Goal: Transaction & Acquisition: Purchase product/service

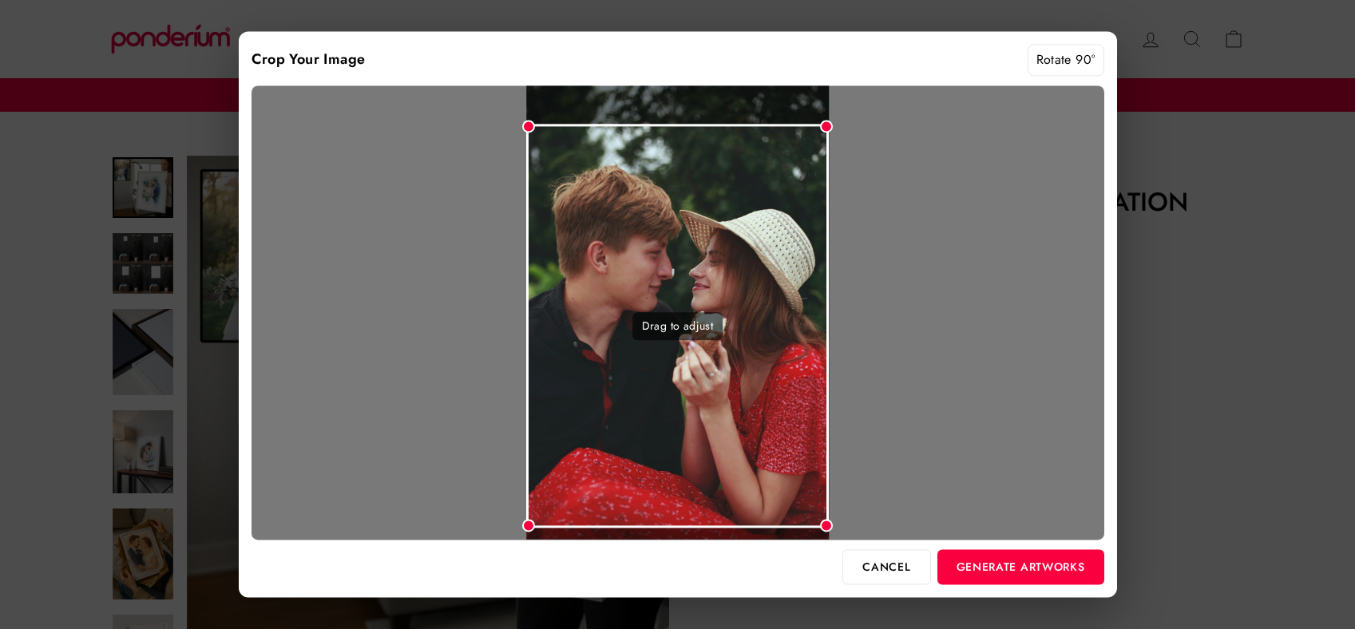
drag, startPoint x: 794, startPoint y: 379, endPoint x: 794, endPoint y: 393, distance: 13.6
click at [794, 393] on div "Drag to adjust" at bounding box center [677, 327] width 303 height 404
click at [967, 560] on button "Generate Artworks" at bounding box center [1020, 566] width 167 height 35
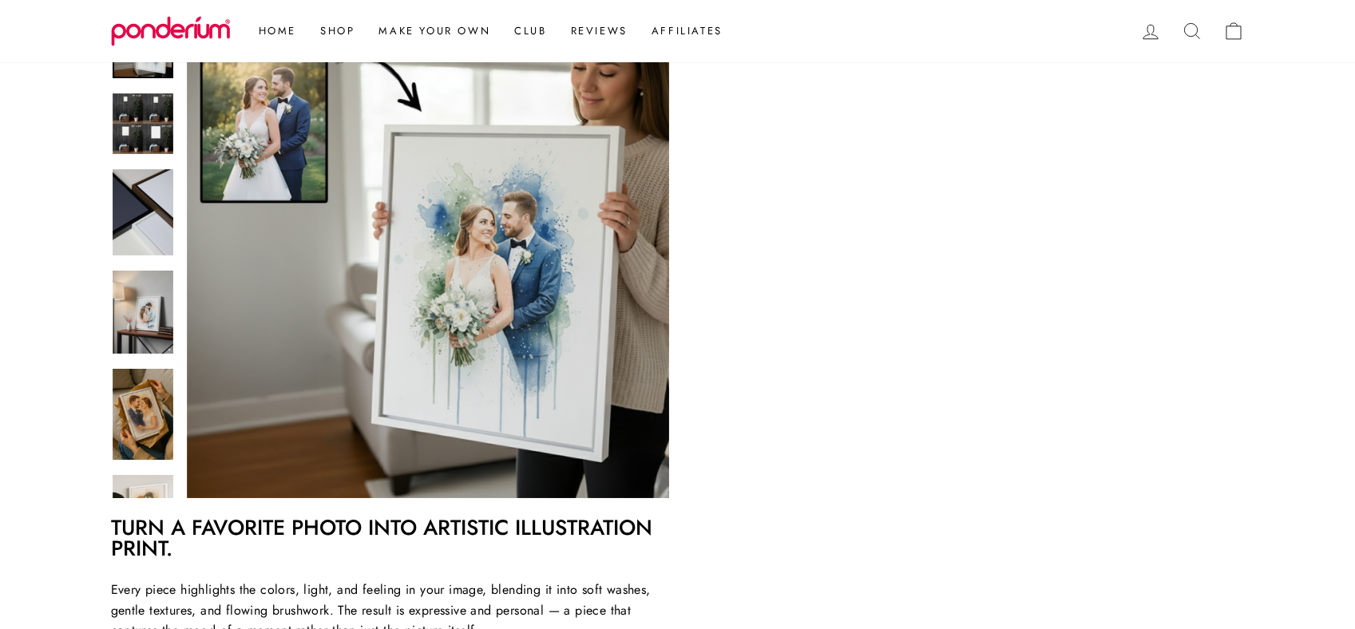
scroll to position [303, 0]
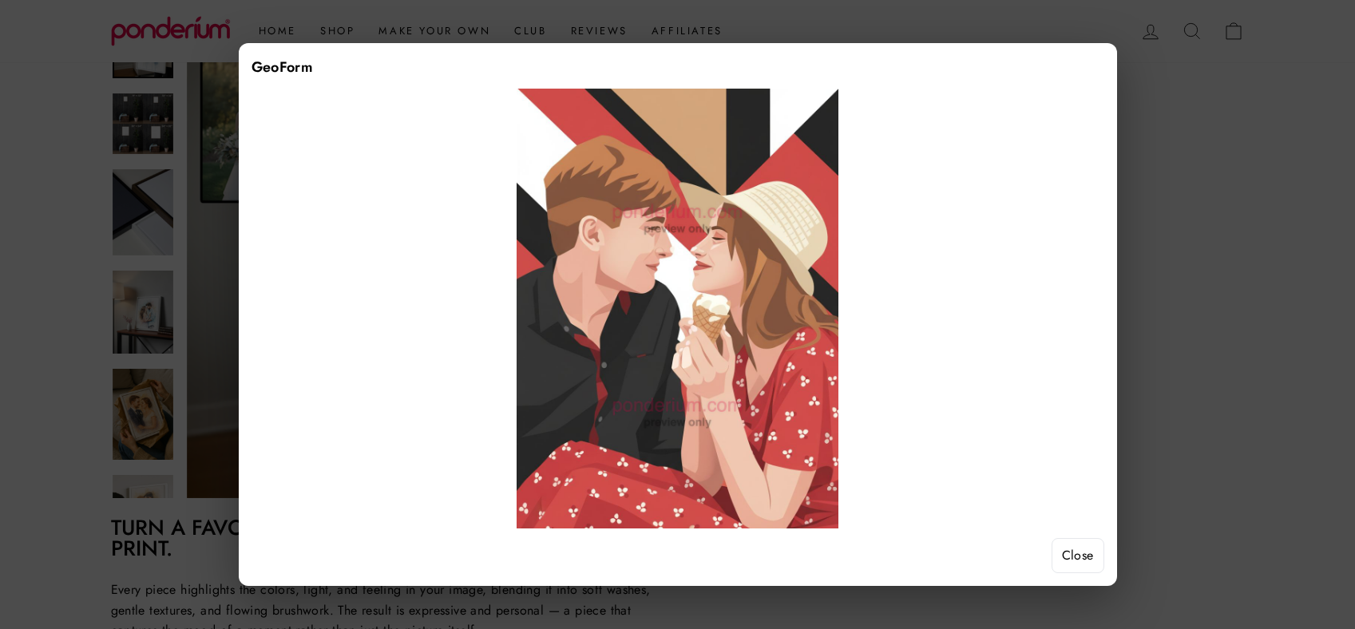
click at [1071, 555] on button "Close" at bounding box center [1077, 555] width 53 height 35
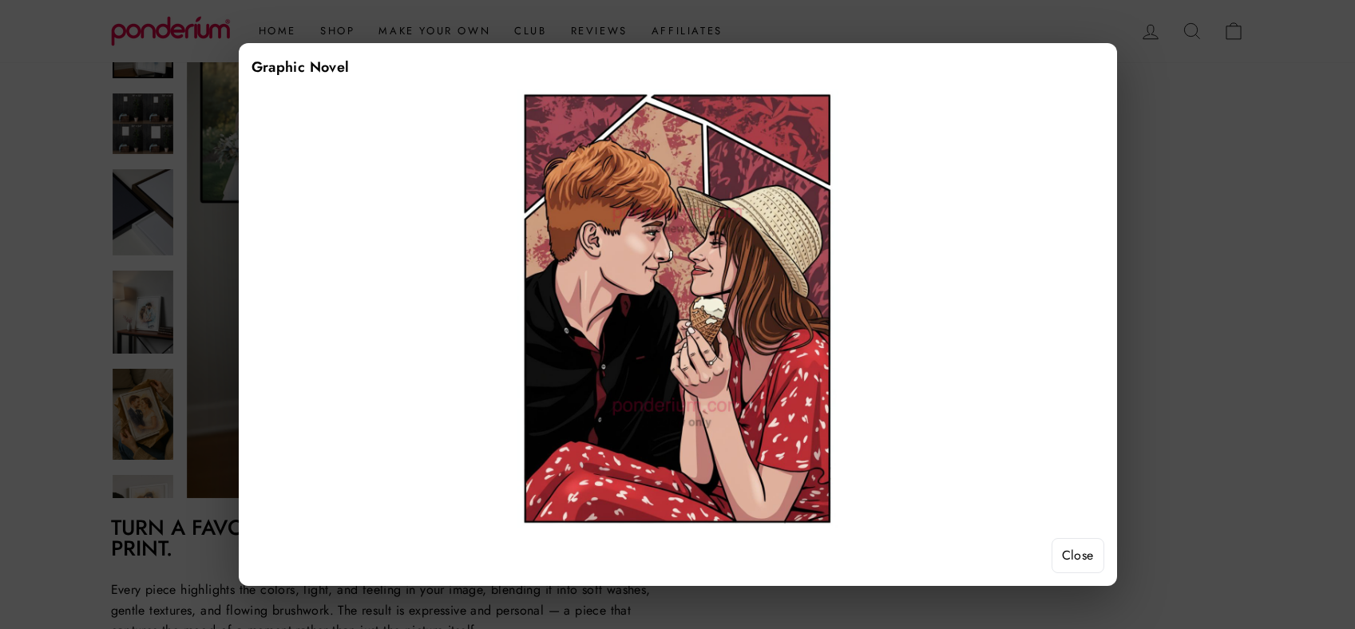
click at [1091, 561] on button "Close" at bounding box center [1077, 555] width 53 height 35
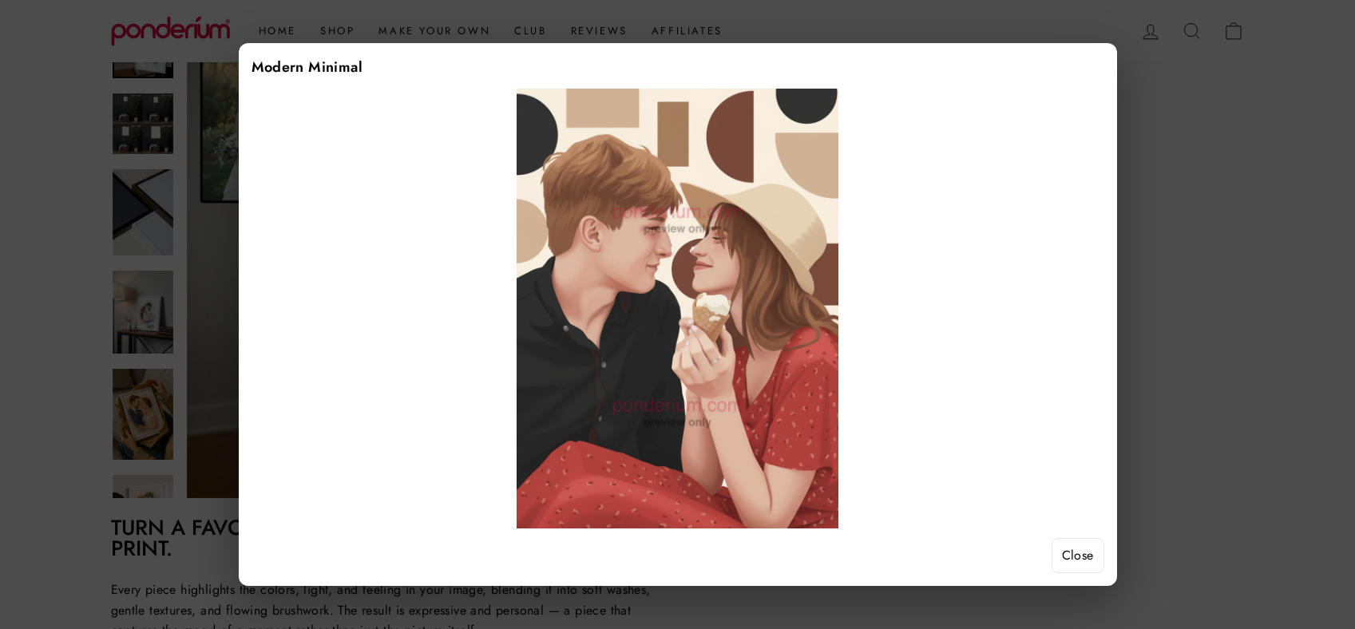
click at [1093, 562] on button "Close" at bounding box center [1077, 555] width 53 height 35
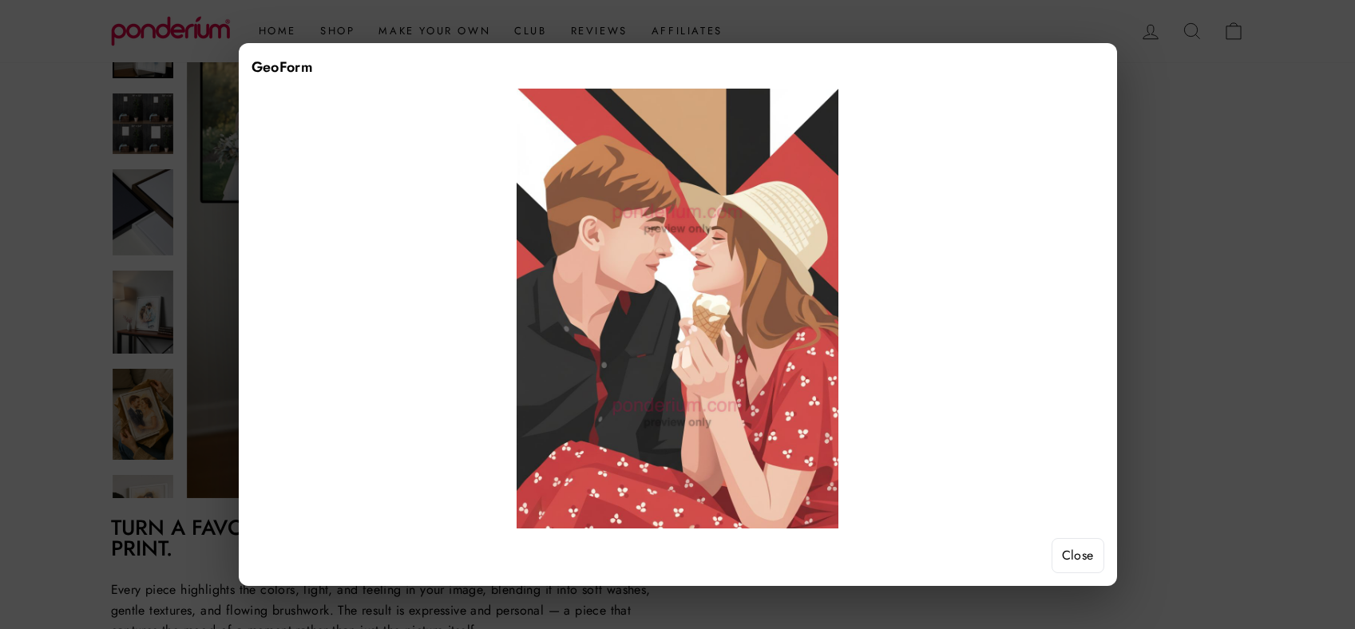
click at [1066, 556] on button "Close" at bounding box center [1077, 555] width 53 height 35
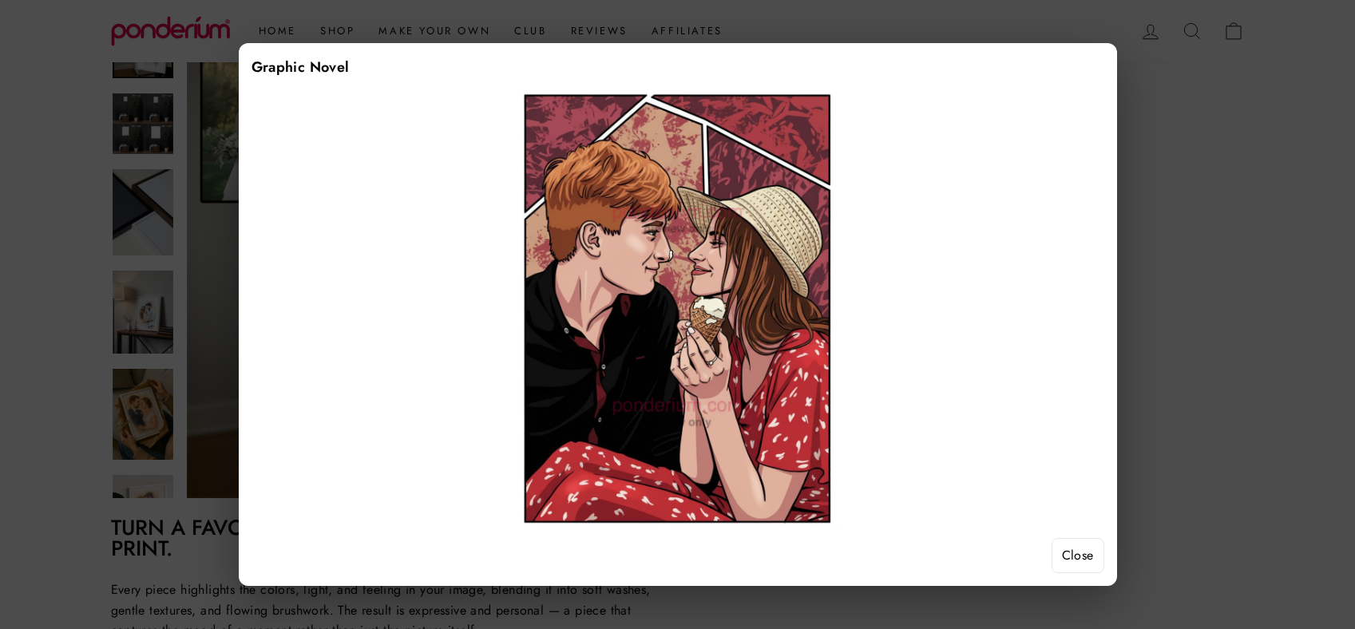
click at [1078, 562] on button "Close" at bounding box center [1077, 555] width 53 height 35
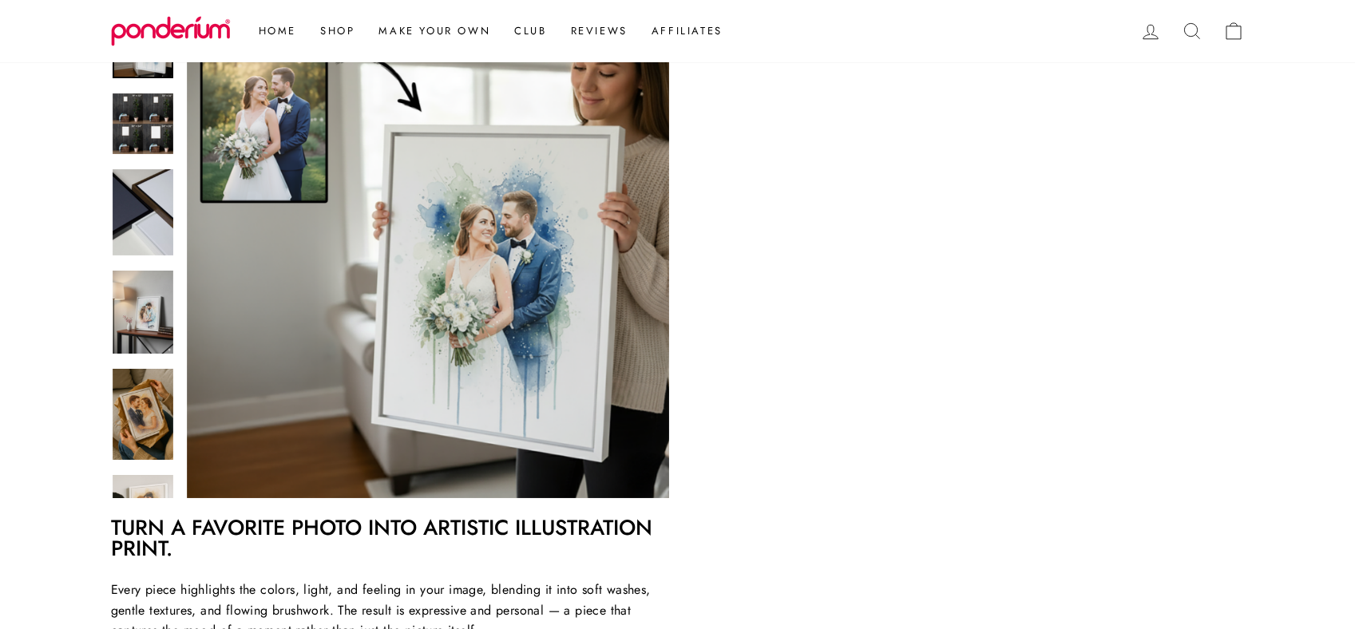
scroll to position [206, 0]
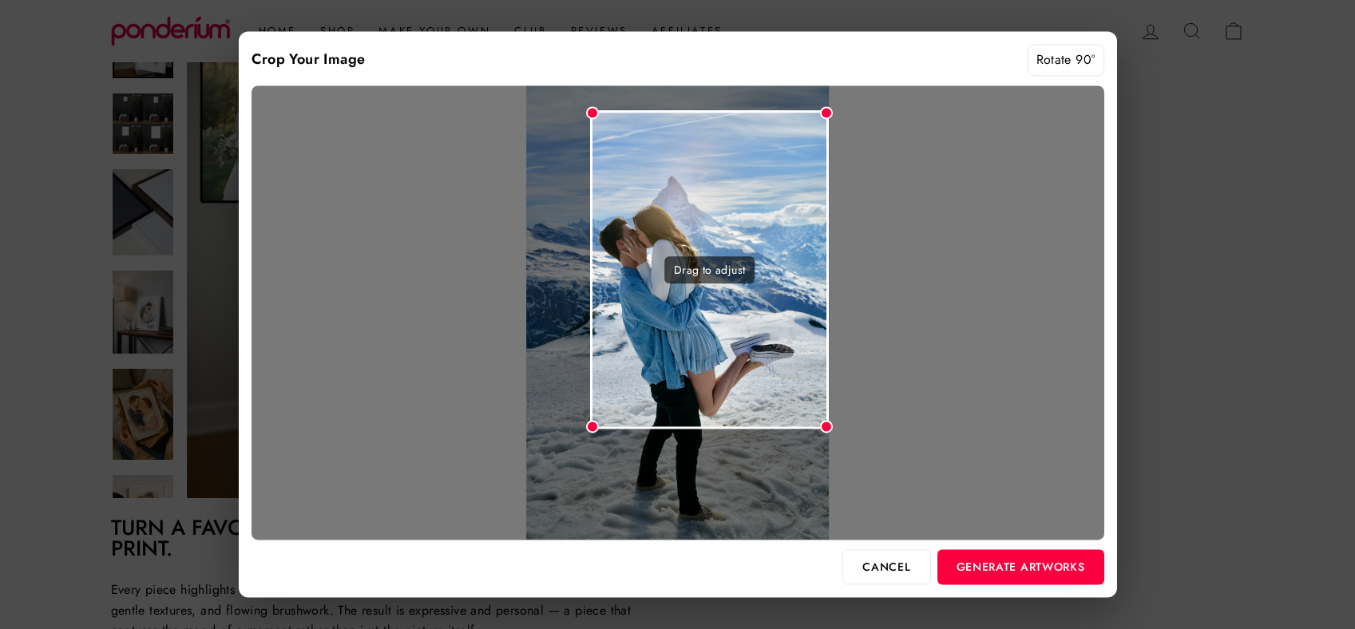
drag, startPoint x: 531, startPoint y: 507, endPoint x: 604, endPoint y: 370, distance: 155.7
click at [604, 370] on div "Drag to adjust" at bounding box center [709, 269] width 239 height 319
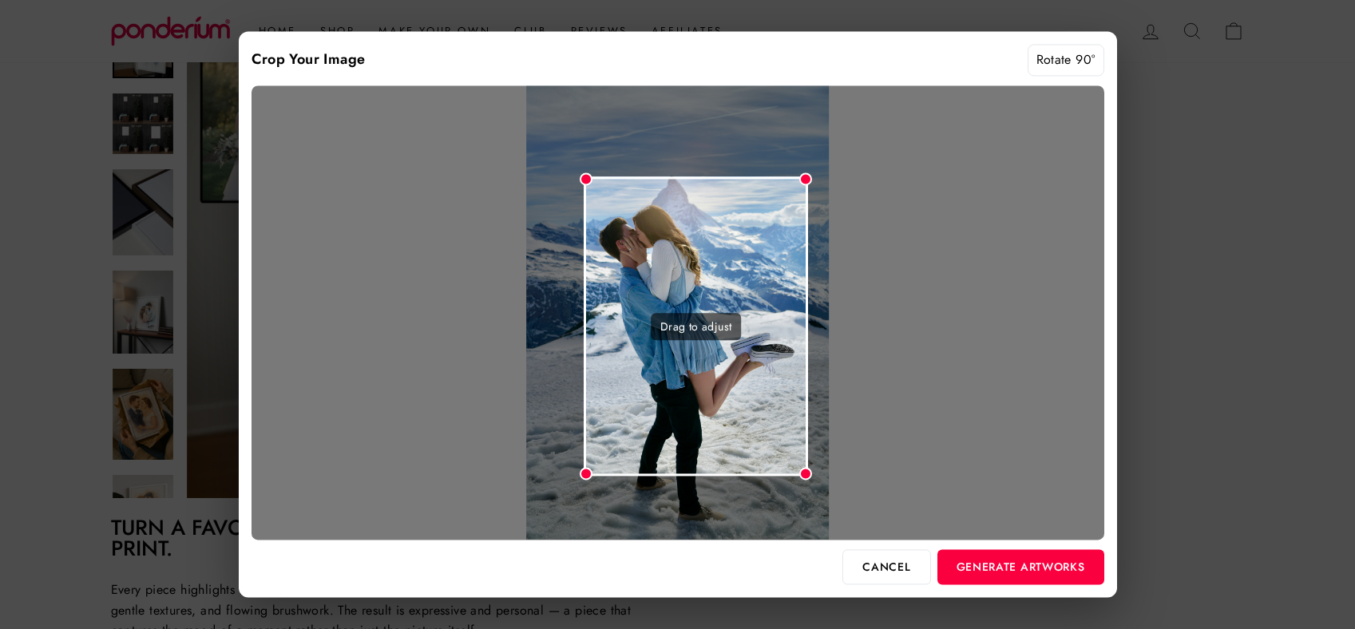
drag, startPoint x: 799, startPoint y: 204, endPoint x: 778, endPoint y: 268, distance: 67.2
click at [778, 269] on div "Drag to adjust" at bounding box center [696, 325] width 224 height 299
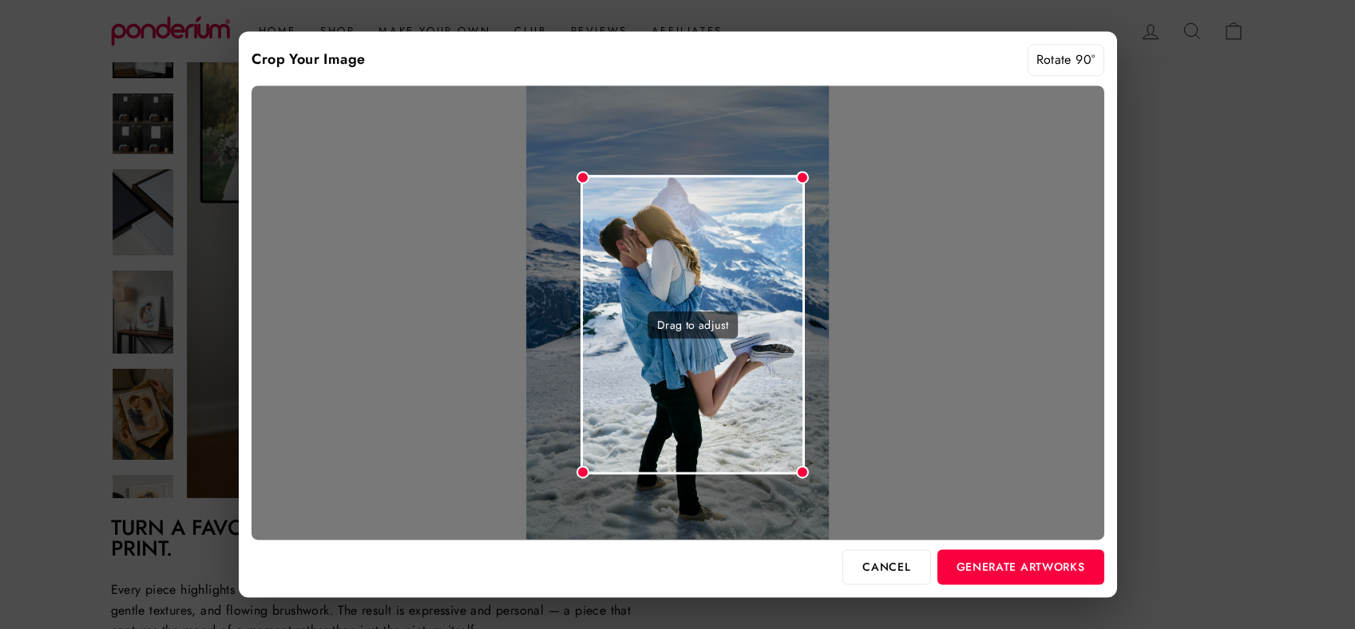
click at [775, 268] on div "Drag to adjust" at bounding box center [692, 324] width 224 height 299
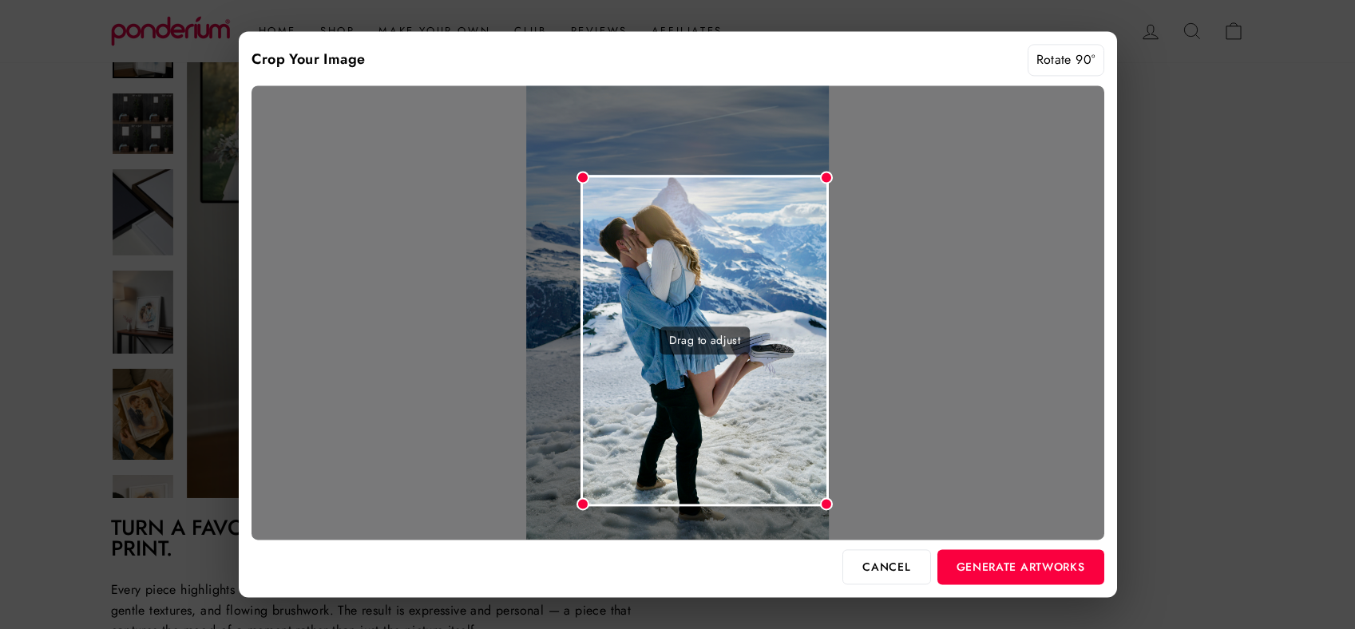
drag, startPoint x: 802, startPoint y: 473, endPoint x: 844, endPoint y: 559, distance: 96.0
click at [844, 559] on div "Crop Your Image Rotate 90° Drag to adjust Cancel Generate Artworks" at bounding box center [678, 314] width 878 height 566
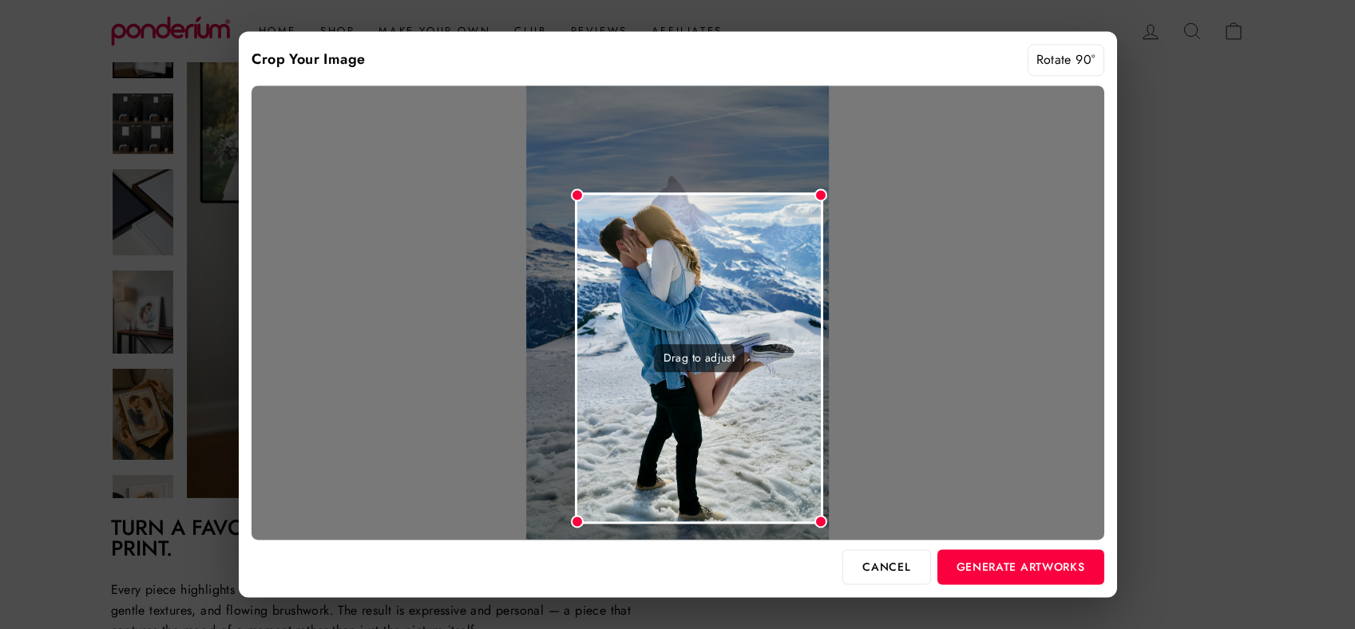
drag, startPoint x: 787, startPoint y: 446, endPoint x: 782, endPoint y: 465, distance: 19.2
click at [782, 465] on div "Drag to adjust" at bounding box center [699, 357] width 248 height 331
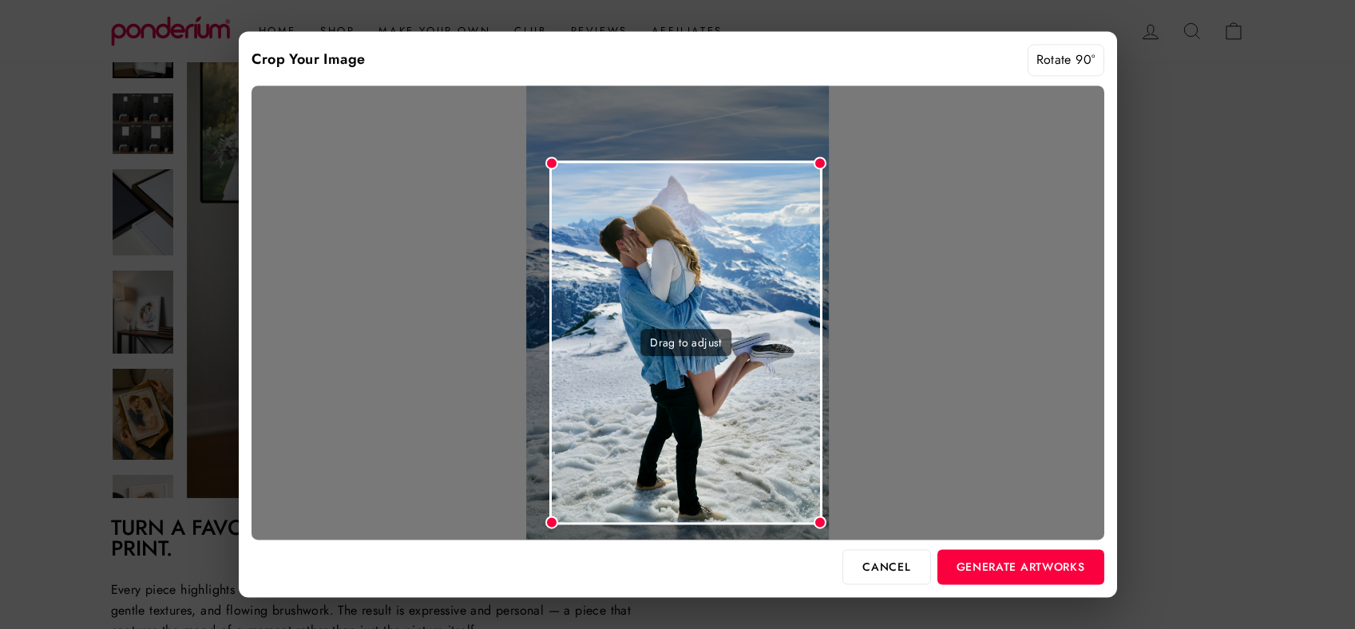
drag, startPoint x: 576, startPoint y: 197, endPoint x: 548, endPoint y: 124, distance: 78.3
click at [548, 123] on div "Drag to adjust" at bounding box center [677, 312] width 853 height 454
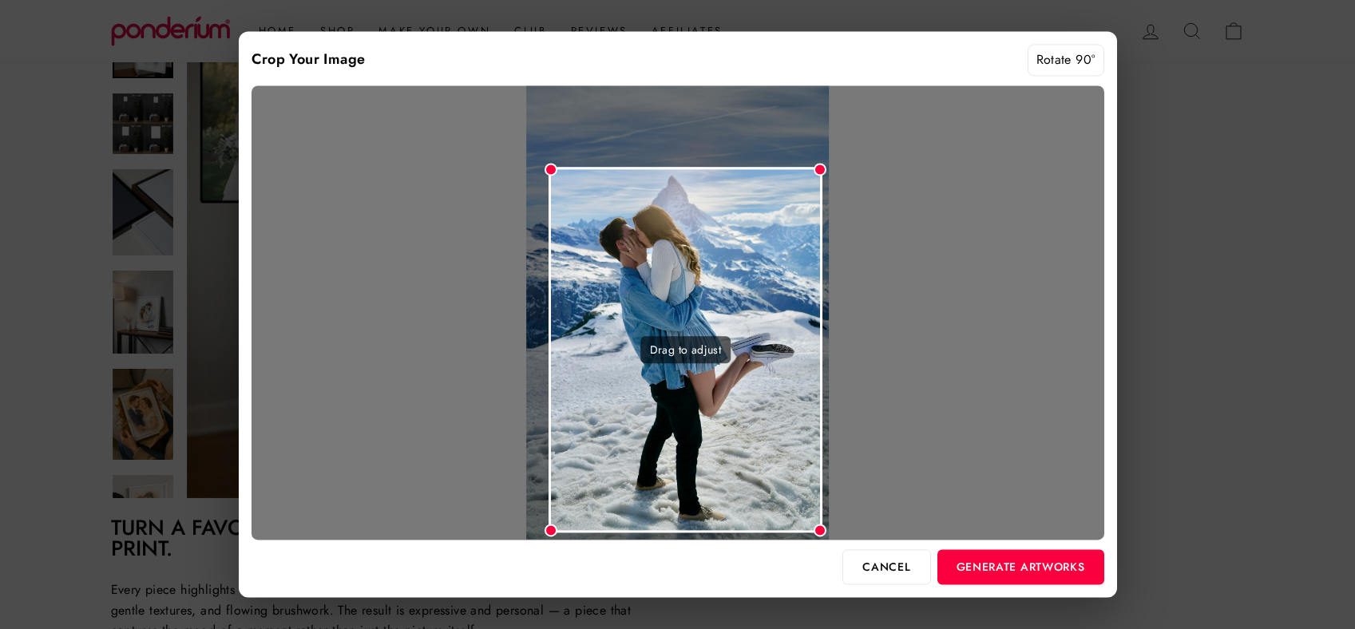
drag, startPoint x: 616, startPoint y: 177, endPoint x: 615, endPoint y: 186, distance: 8.8
click at [615, 186] on div "Drag to adjust" at bounding box center [685, 350] width 274 height 365
click at [954, 564] on button "Generate Artworks" at bounding box center [1020, 566] width 167 height 35
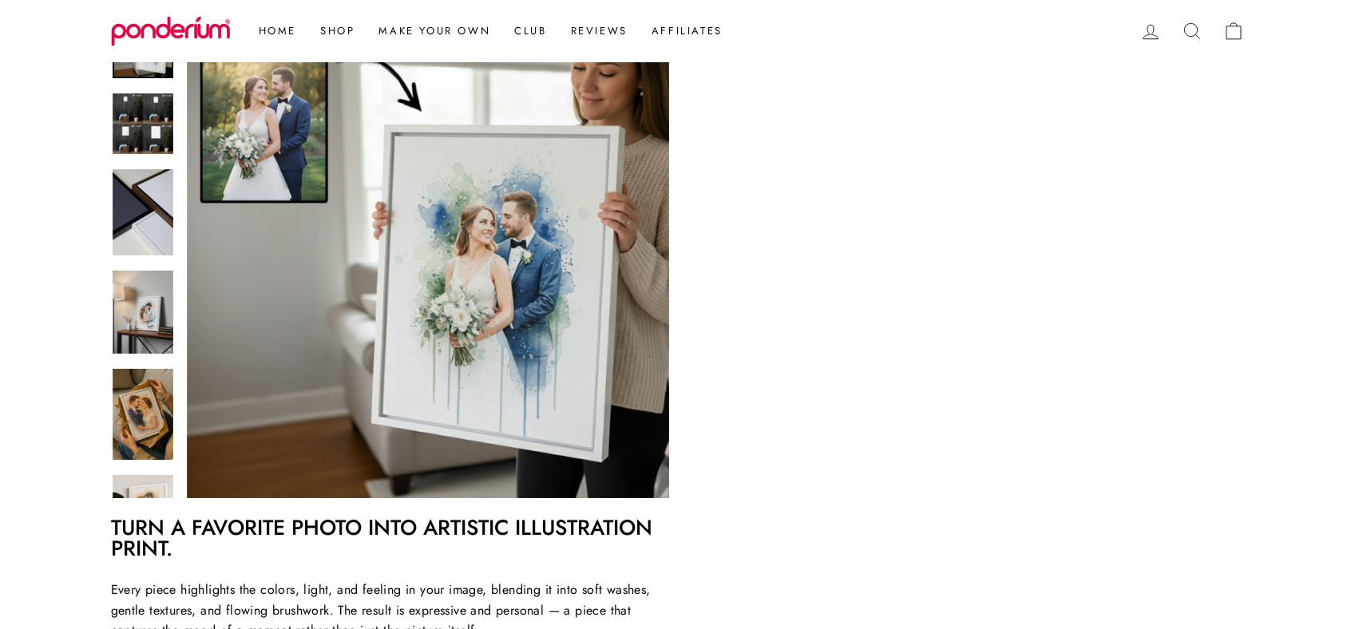
scroll to position [303, 0]
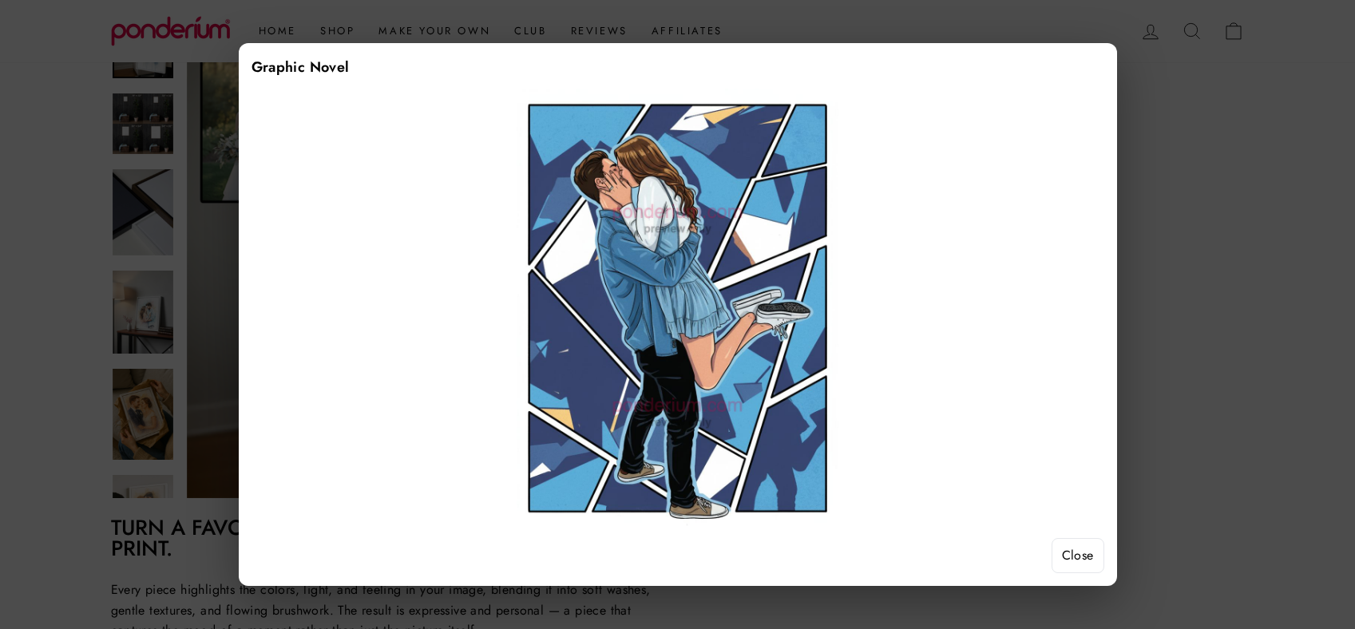
click at [1086, 556] on button "Close" at bounding box center [1077, 555] width 53 height 35
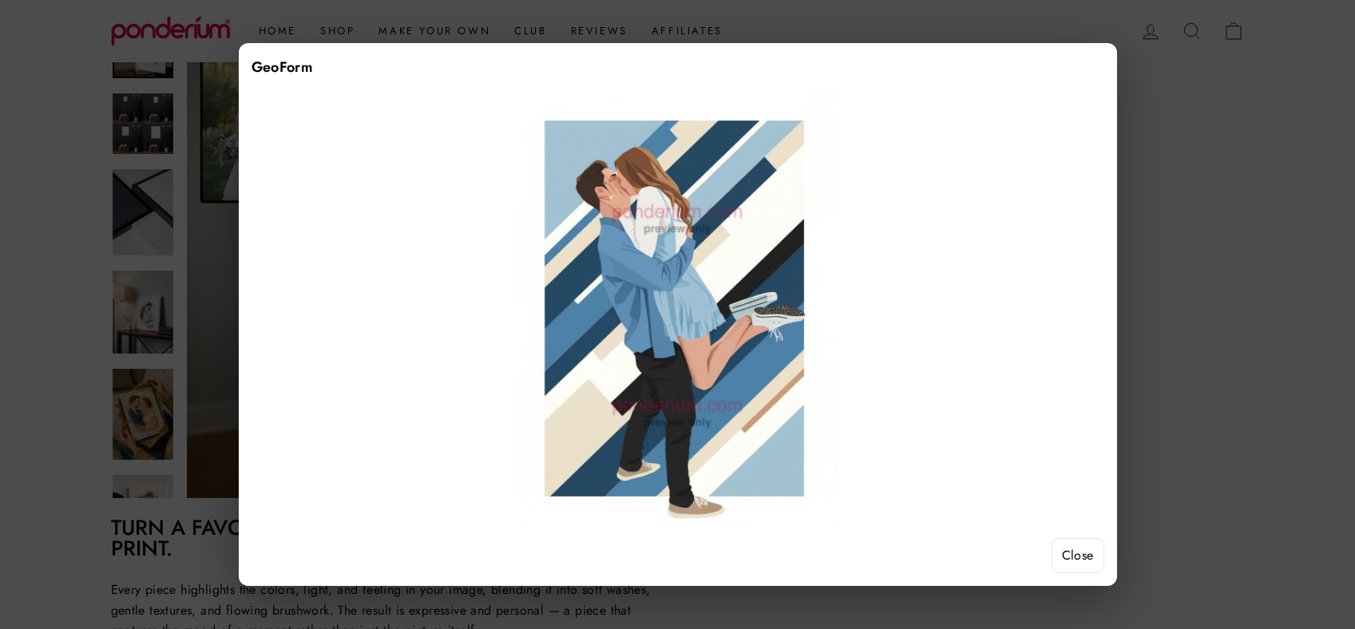
click at [1086, 554] on button "Close" at bounding box center [1077, 555] width 53 height 35
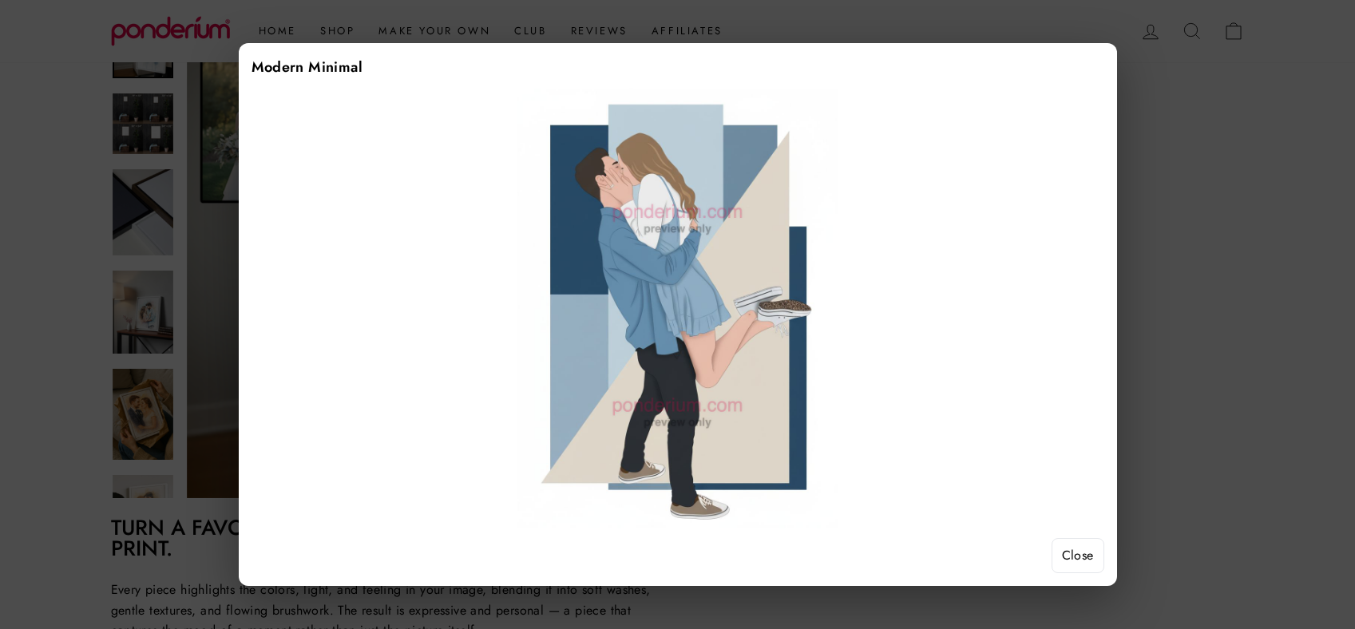
click at [1097, 562] on button "Close" at bounding box center [1077, 555] width 53 height 35
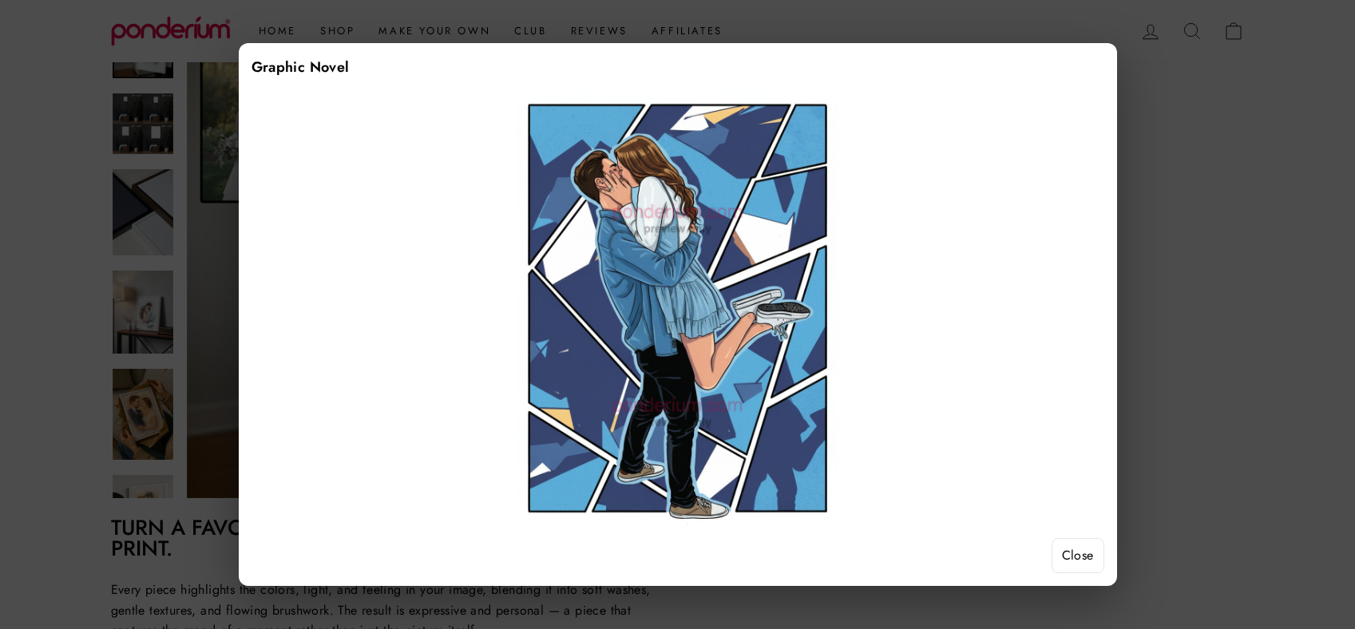
click at [1081, 554] on button "Close" at bounding box center [1077, 555] width 53 height 35
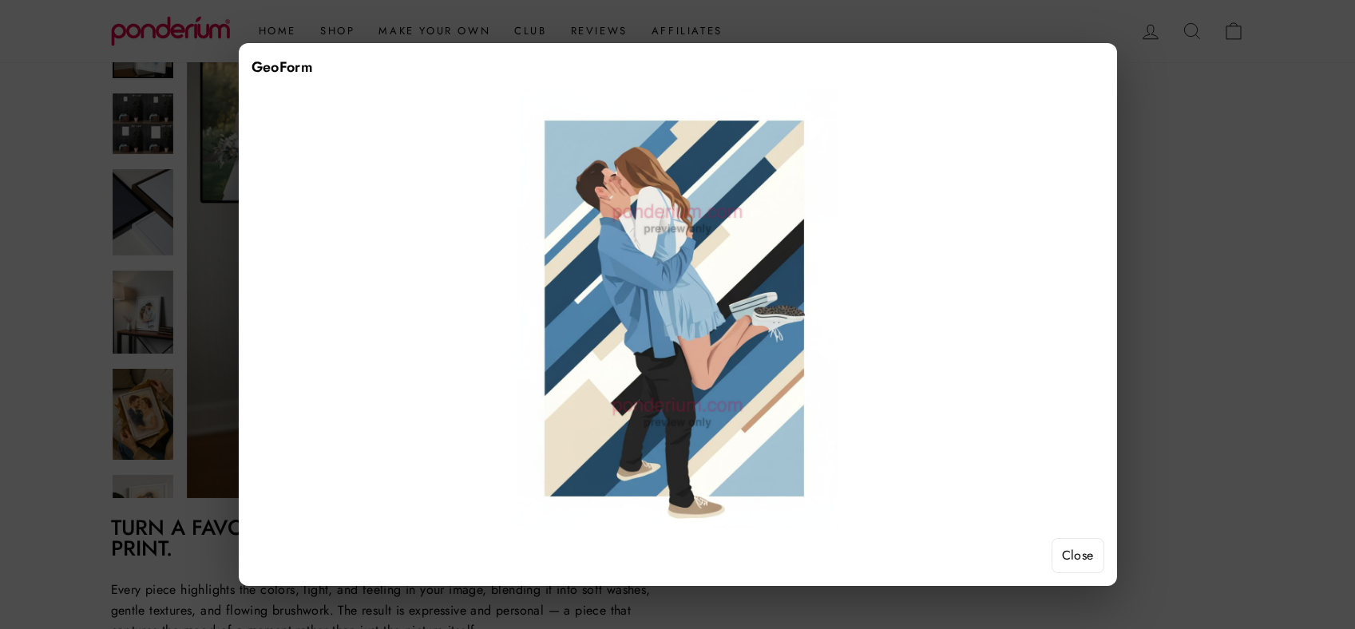
click at [1072, 552] on button "Close" at bounding box center [1077, 555] width 53 height 35
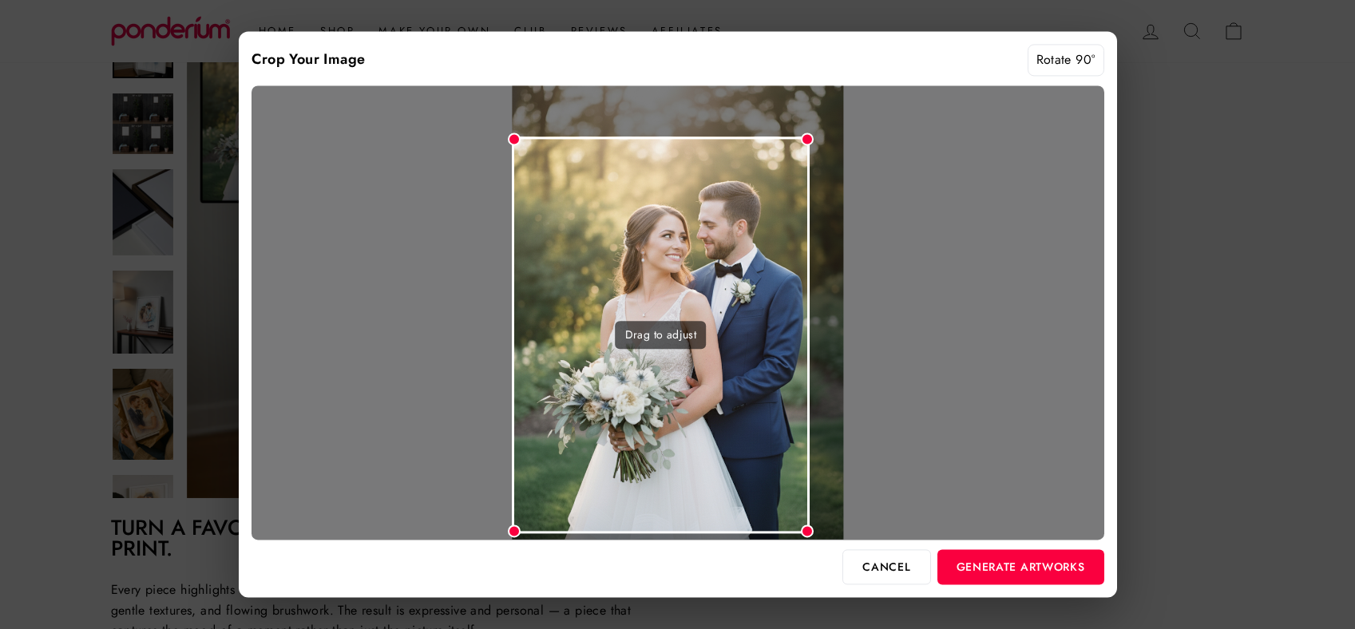
drag, startPoint x: 839, startPoint y: 93, endPoint x: 805, endPoint y: 147, distance: 64.2
click at [805, 145] on div at bounding box center [807, 139] width 13 height 13
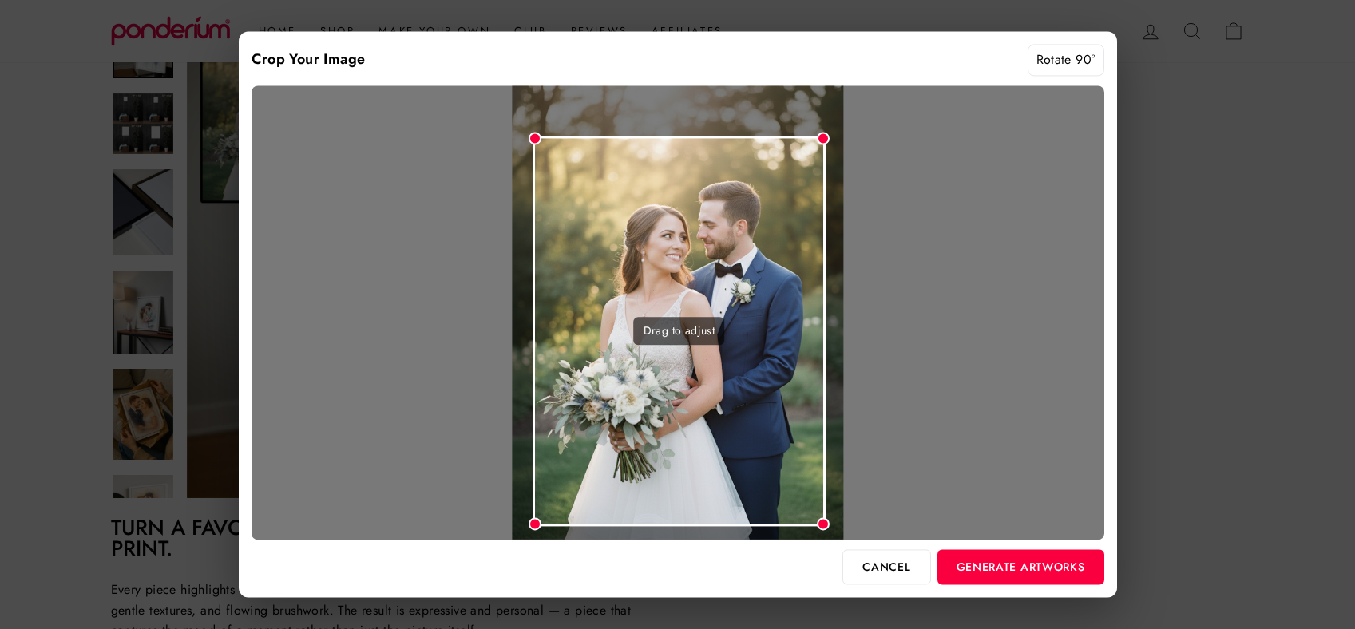
drag, startPoint x: 719, startPoint y: 228, endPoint x: 740, endPoint y: 220, distance: 22.0
click at [740, 220] on div "Drag to adjust" at bounding box center [679, 331] width 293 height 390
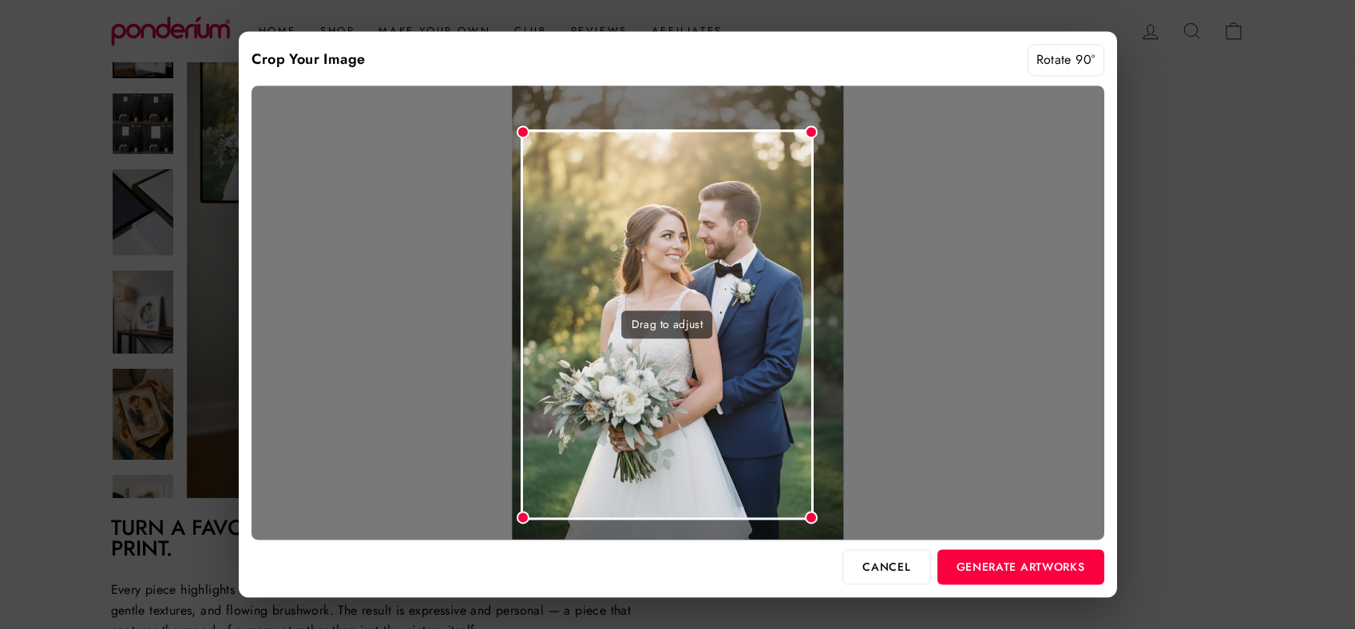
drag, startPoint x: 727, startPoint y: 212, endPoint x: 696, endPoint y: 176, distance: 47.5
click at [696, 176] on div "Drag to adjust" at bounding box center [667, 324] width 293 height 390
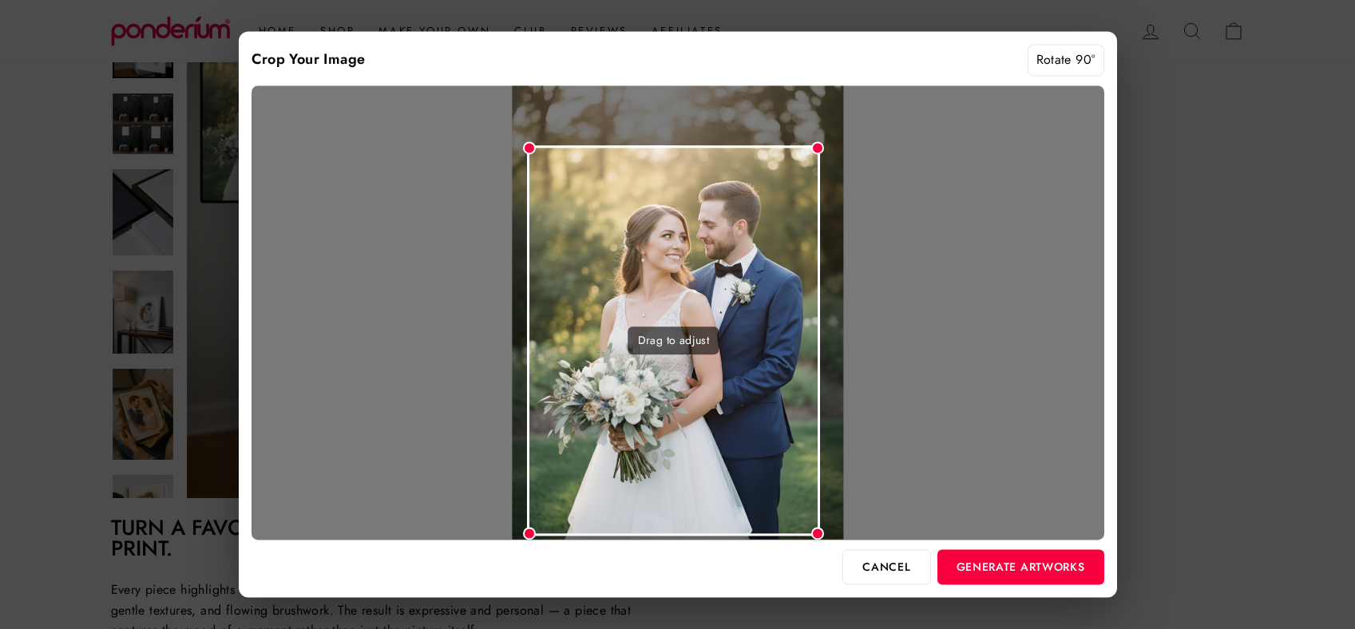
drag, startPoint x: 710, startPoint y: 195, endPoint x: 725, endPoint y: 247, distance: 54.1
click at [725, 247] on div "Drag to adjust" at bounding box center [673, 340] width 293 height 390
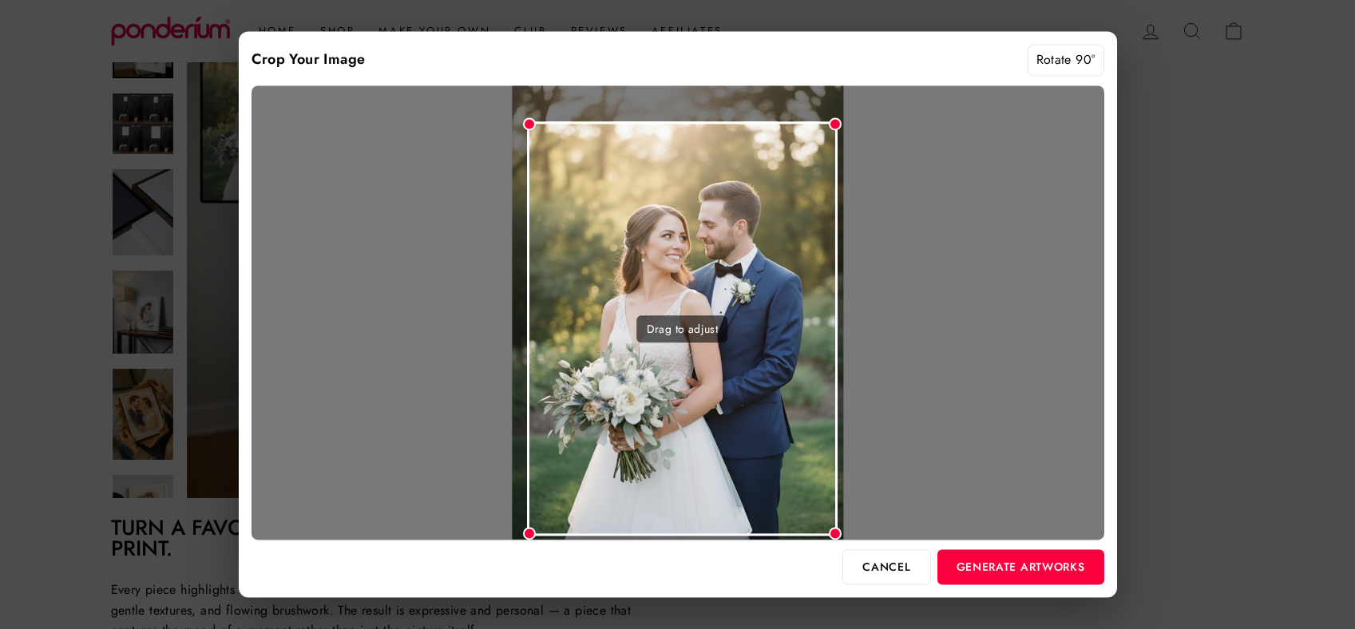
drag, startPoint x: 817, startPoint y: 146, endPoint x: 837, endPoint y: 104, distance: 47.1
click at [837, 103] on div "Drag to adjust" at bounding box center [677, 312] width 853 height 454
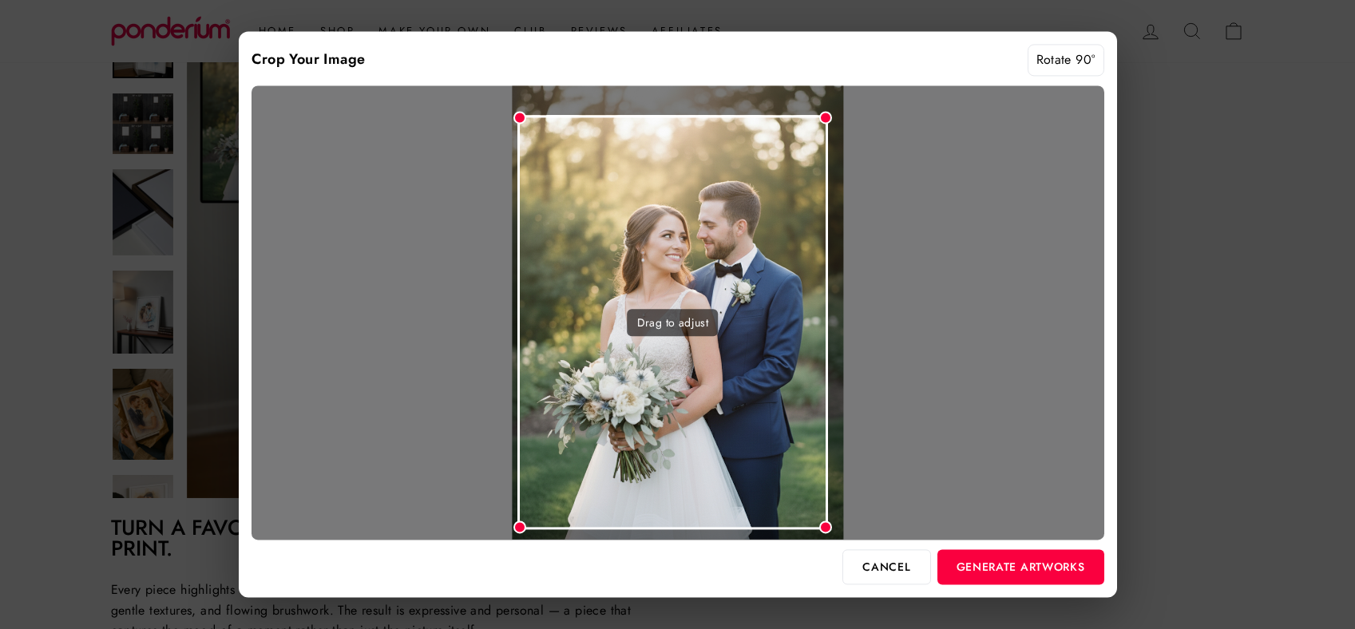
drag, startPoint x: 786, startPoint y: 156, endPoint x: 777, endPoint y: 150, distance: 11.5
click at [777, 150] on div "Drag to adjust" at bounding box center [672, 323] width 311 height 414
click at [984, 567] on button "Generate Artworks" at bounding box center [1020, 566] width 167 height 35
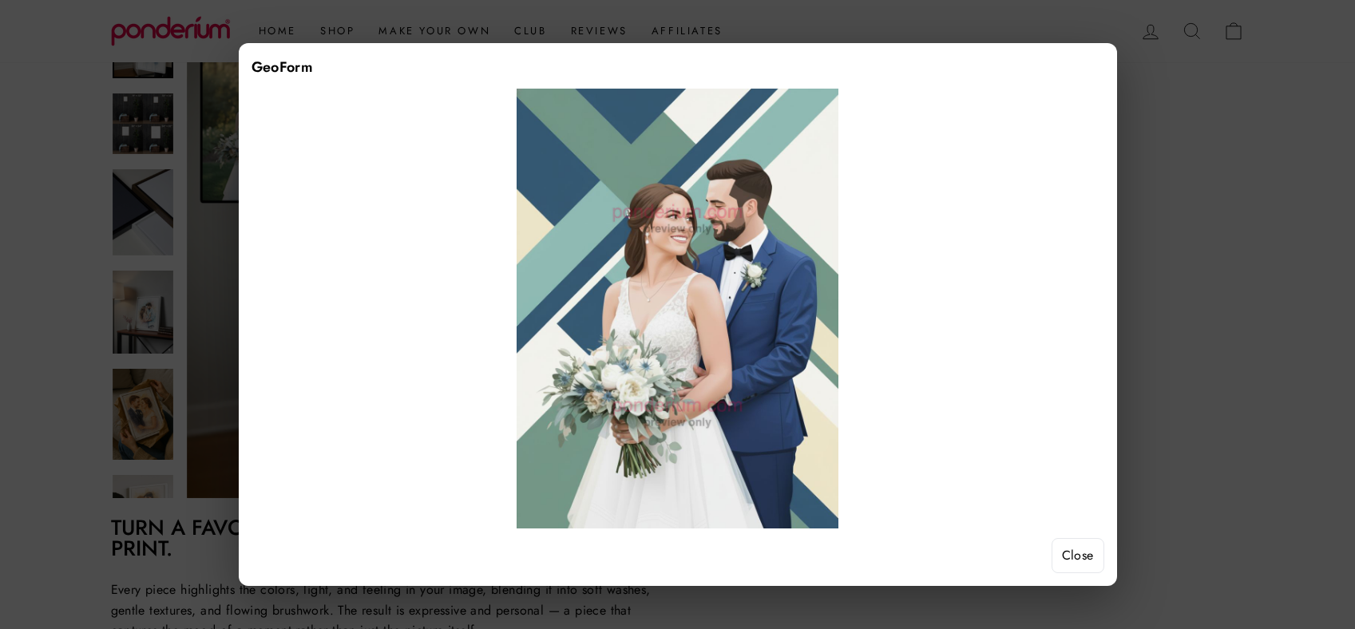
click at [1082, 553] on button "Close" at bounding box center [1077, 555] width 53 height 35
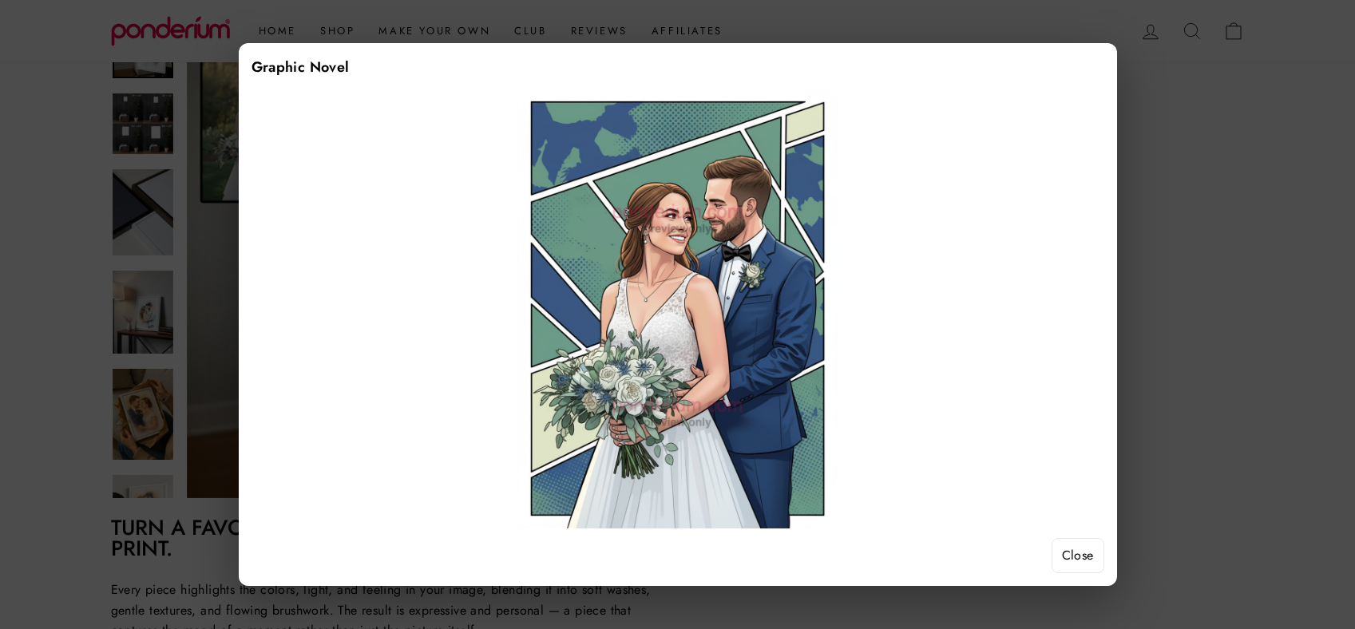
click at [1089, 549] on button "Close" at bounding box center [1077, 555] width 53 height 35
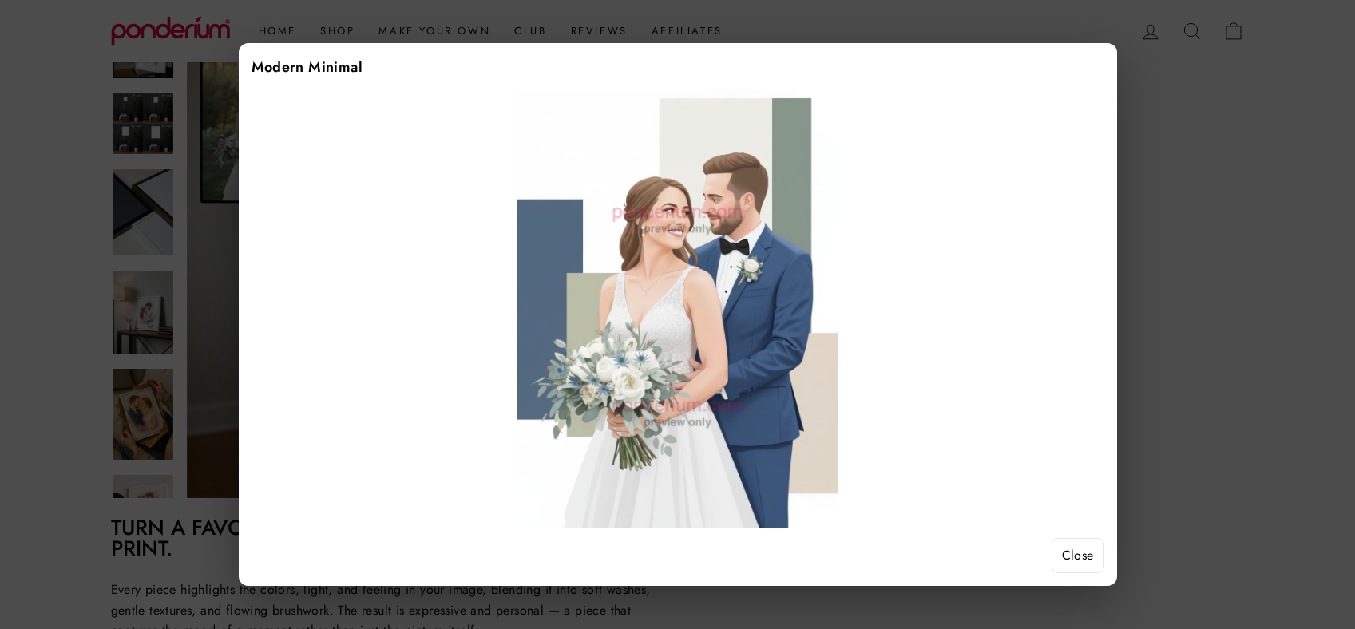
click at [1085, 556] on button "Close" at bounding box center [1077, 555] width 53 height 35
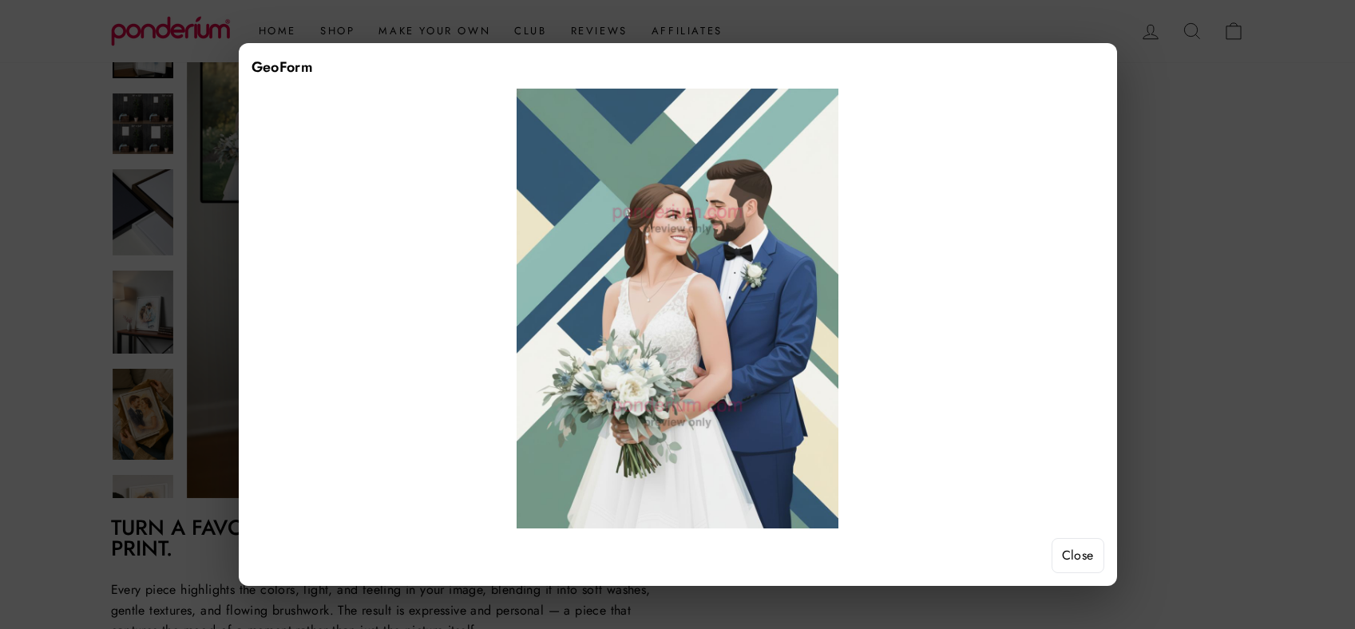
click at [1067, 542] on button "Close" at bounding box center [1077, 555] width 53 height 35
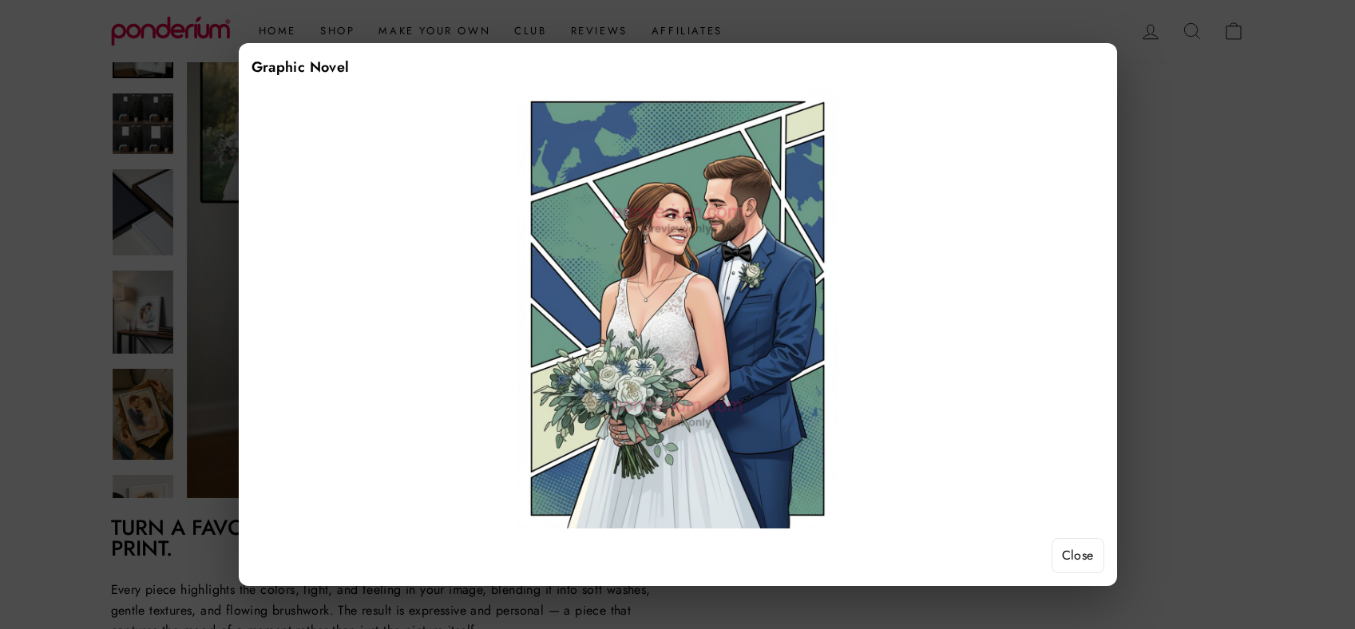
click at [1070, 552] on button "Close" at bounding box center [1077, 555] width 53 height 35
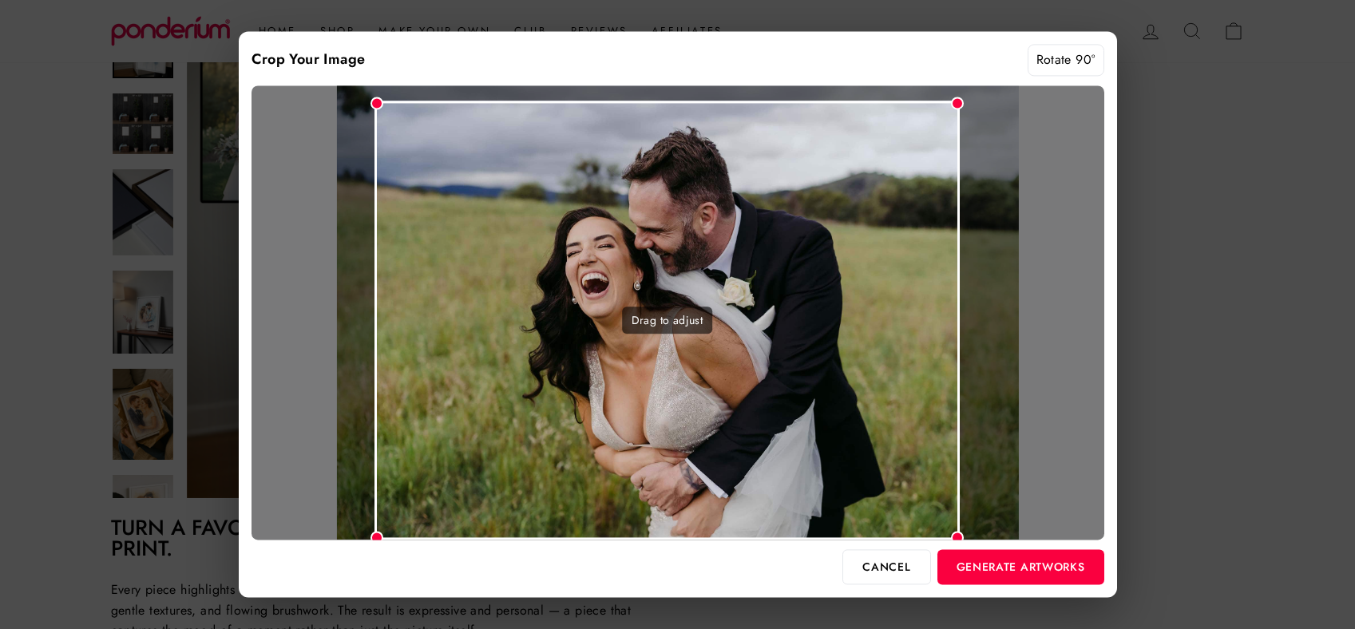
drag, startPoint x: 982, startPoint y: 89, endPoint x: 959, endPoint y: 94, distance: 23.8
click at [959, 94] on div "Drag to adjust" at bounding box center [677, 312] width 853 height 454
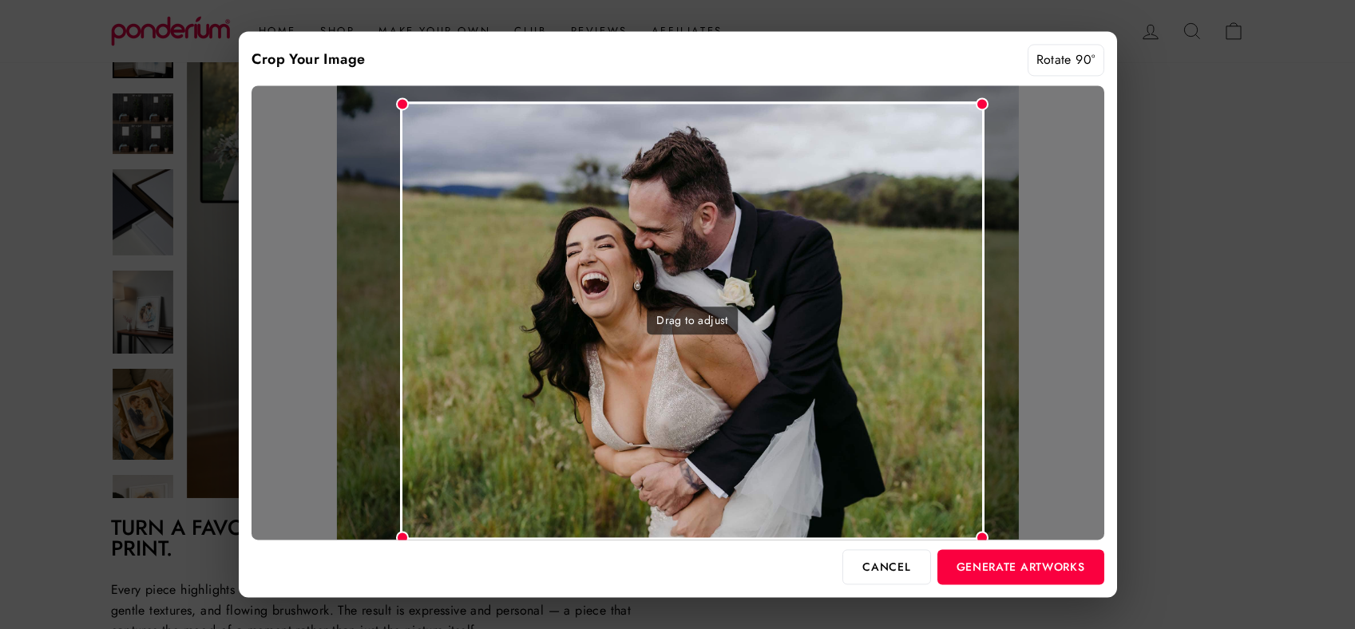
drag, startPoint x: 766, startPoint y: 232, endPoint x: 792, endPoint y: 232, distance: 25.5
click at [792, 232] on div "Drag to adjust" at bounding box center [692, 320] width 584 height 438
click at [1000, 578] on button "Generate Artworks" at bounding box center [1020, 566] width 167 height 35
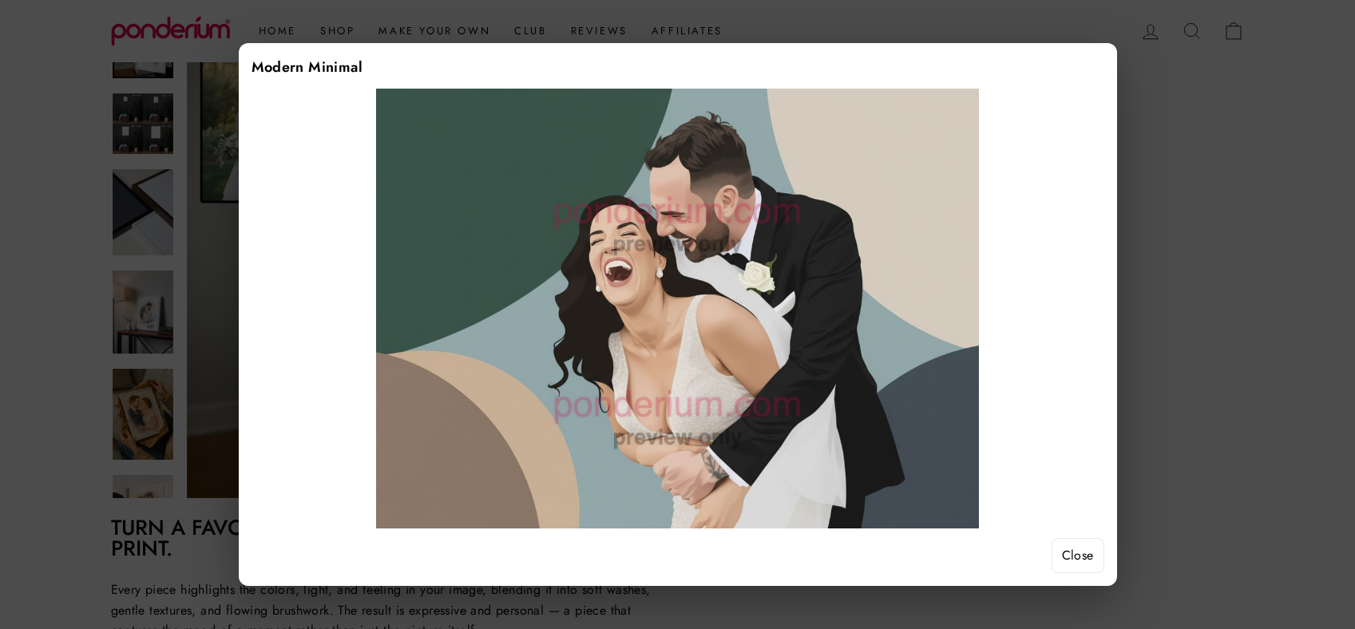
click at [1080, 554] on button "Close" at bounding box center [1077, 555] width 53 height 35
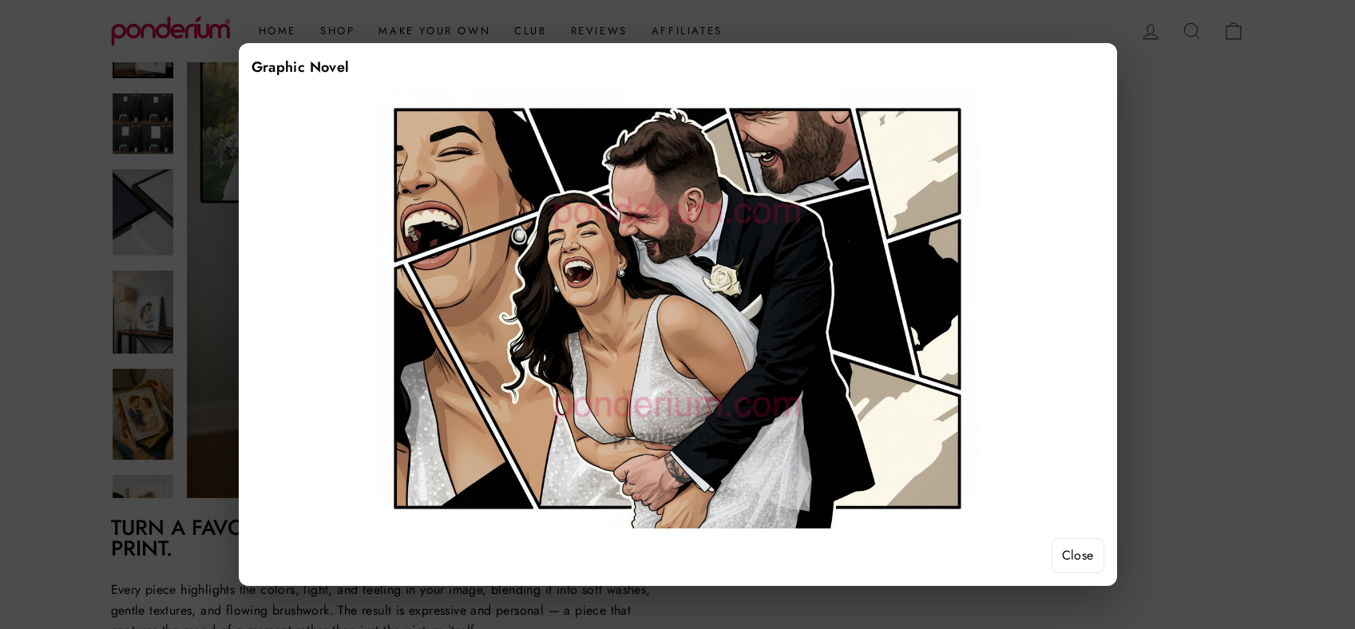
click at [1065, 546] on button "Close" at bounding box center [1077, 555] width 53 height 35
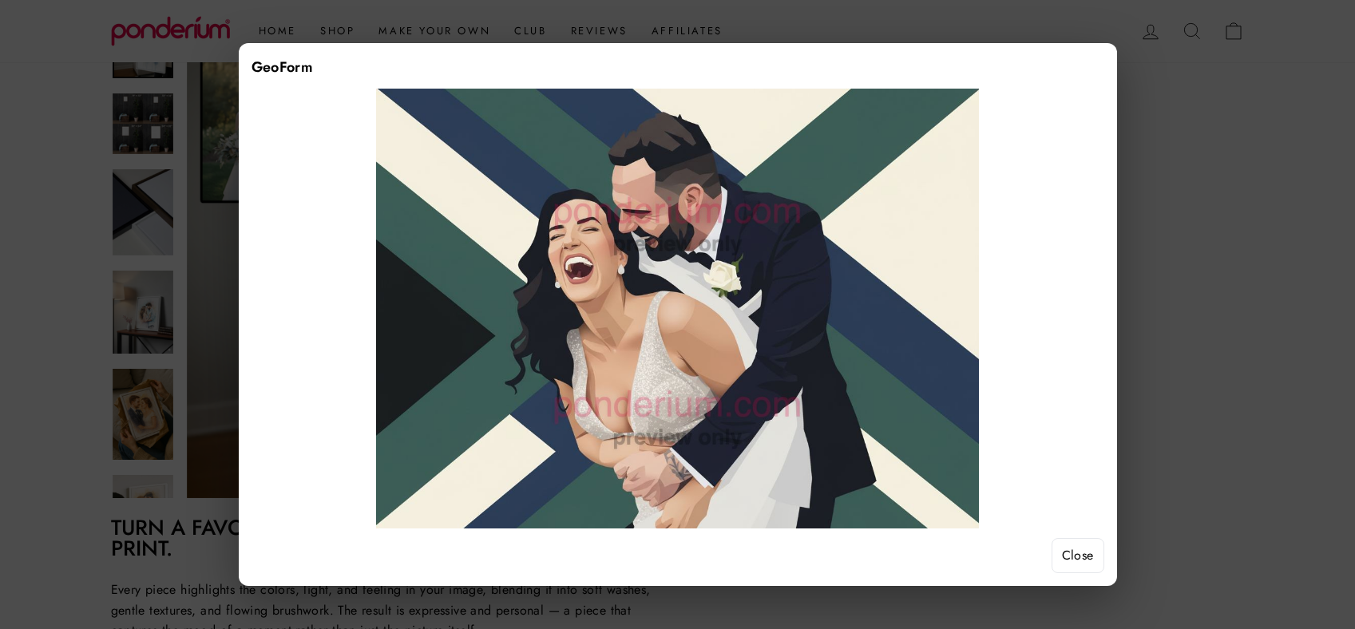
click at [1073, 551] on button "Close" at bounding box center [1077, 555] width 53 height 35
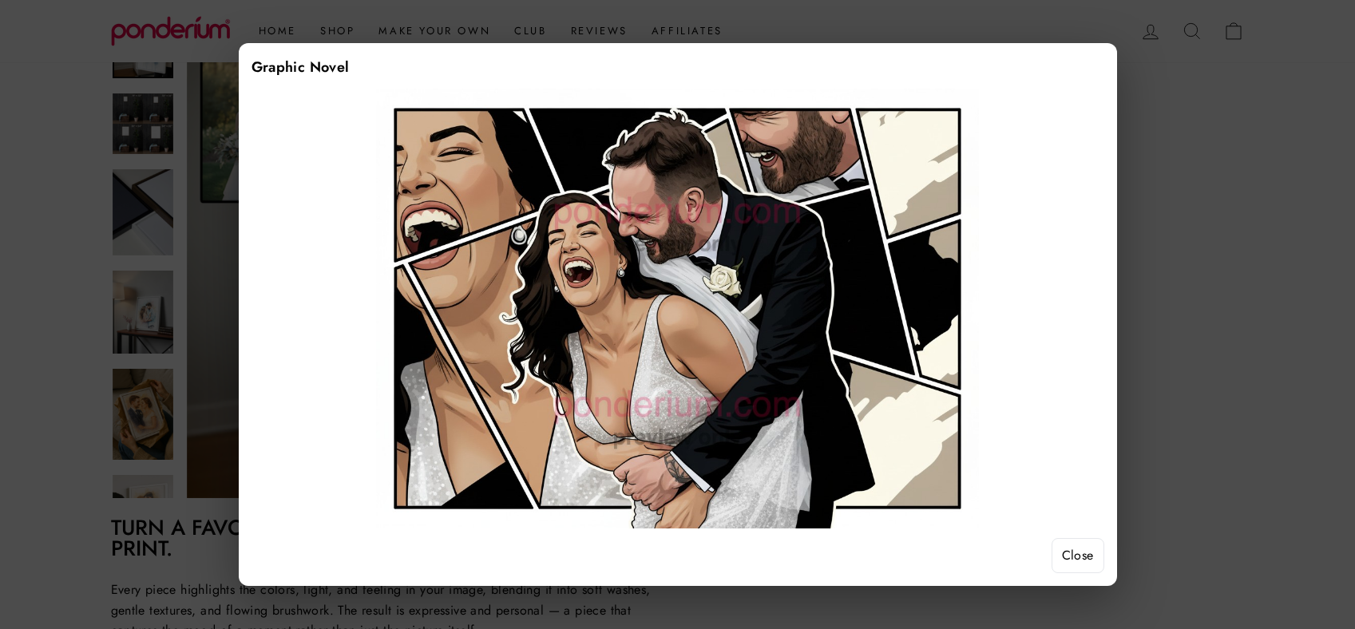
click at [1083, 552] on button "Close" at bounding box center [1077, 555] width 53 height 35
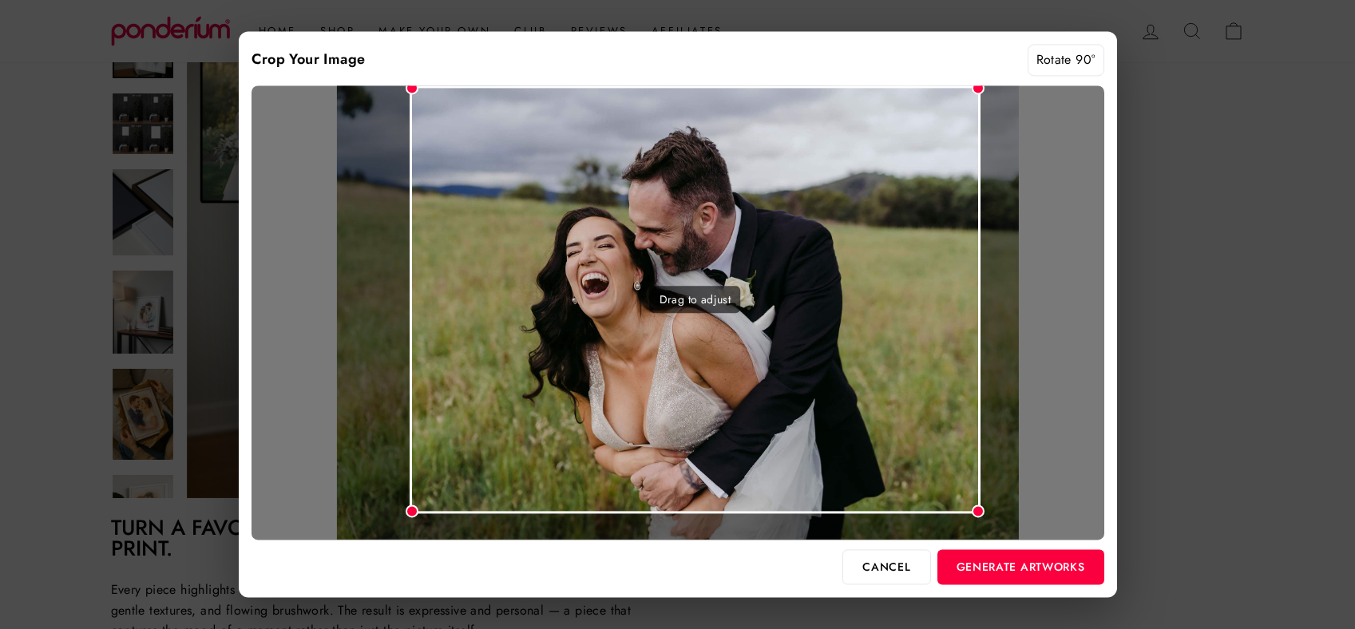
drag, startPoint x: 374, startPoint y: 535, endPoint x: 417, endPoint y: 510, distance: 49.0
click at [418, 509] on div at bounding box center [412, 511] width 13 height 13
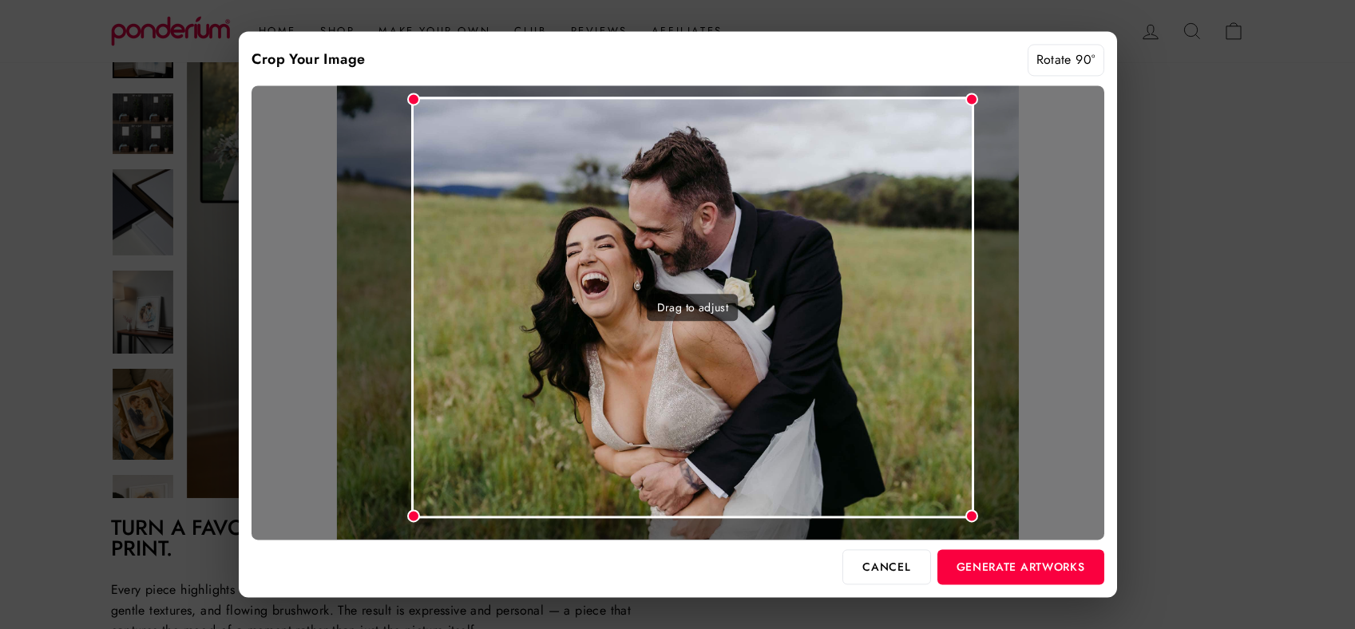
drag, startPoint x: 623, startPoint y: 452, endPoint x: 615, endPoint y: 464, distance: 14.4
click at [615, 464] on div "Drag to adjust" at bounding box center [692, 308] width 563 height 422
click at [982, 565] on button "Generate Artworks" at bounding box center [1020, 566] width 167 height 35
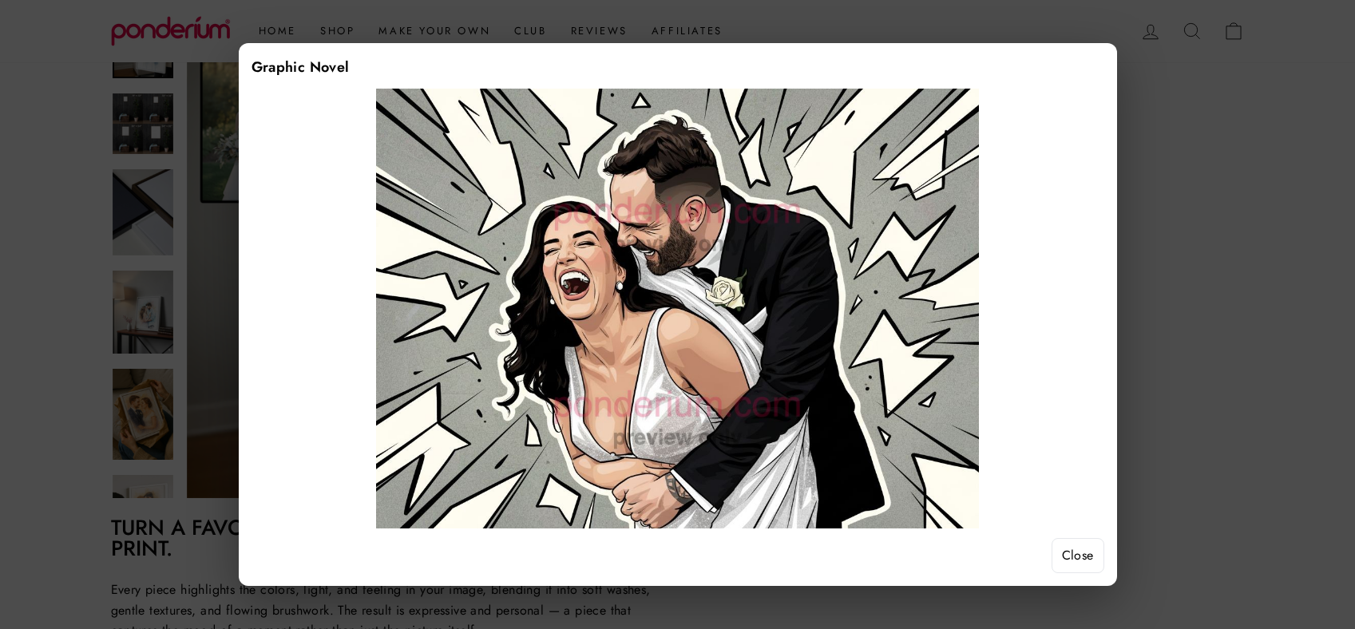
click at [1181, 160] on div at bounding box center [677, 314] width 1355 height 629
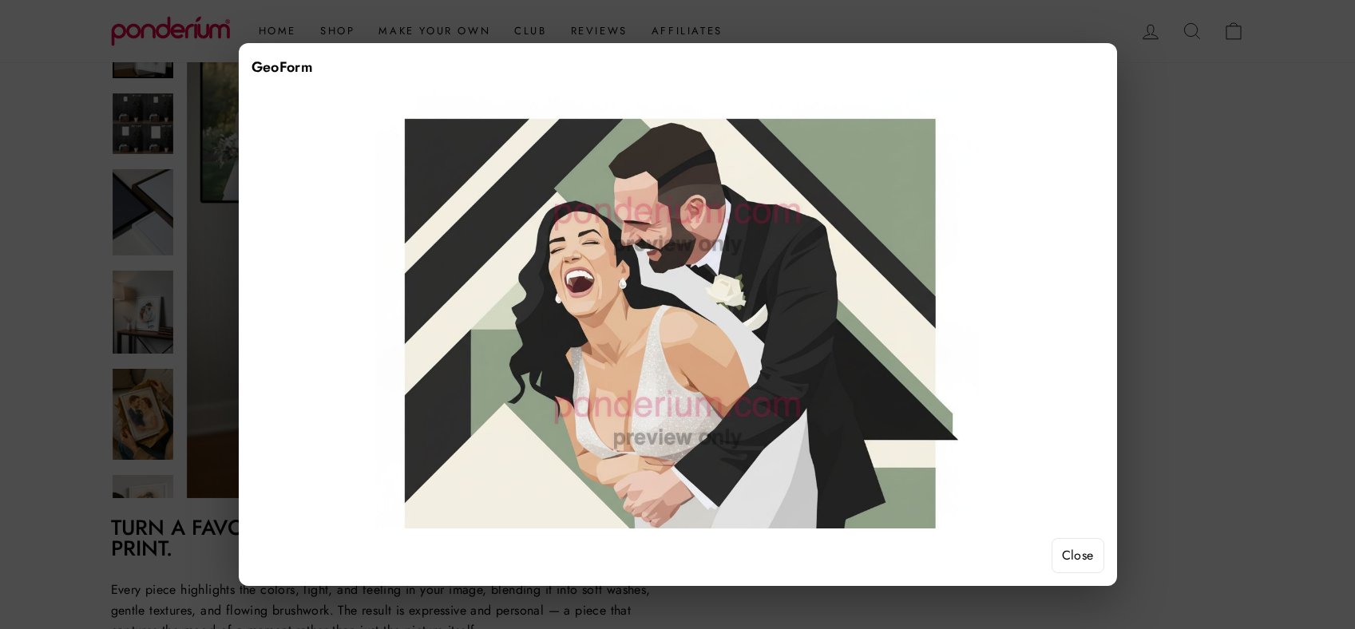
click at [1203, 156] on div at bounding box center [677, 314] width 1355 height 629
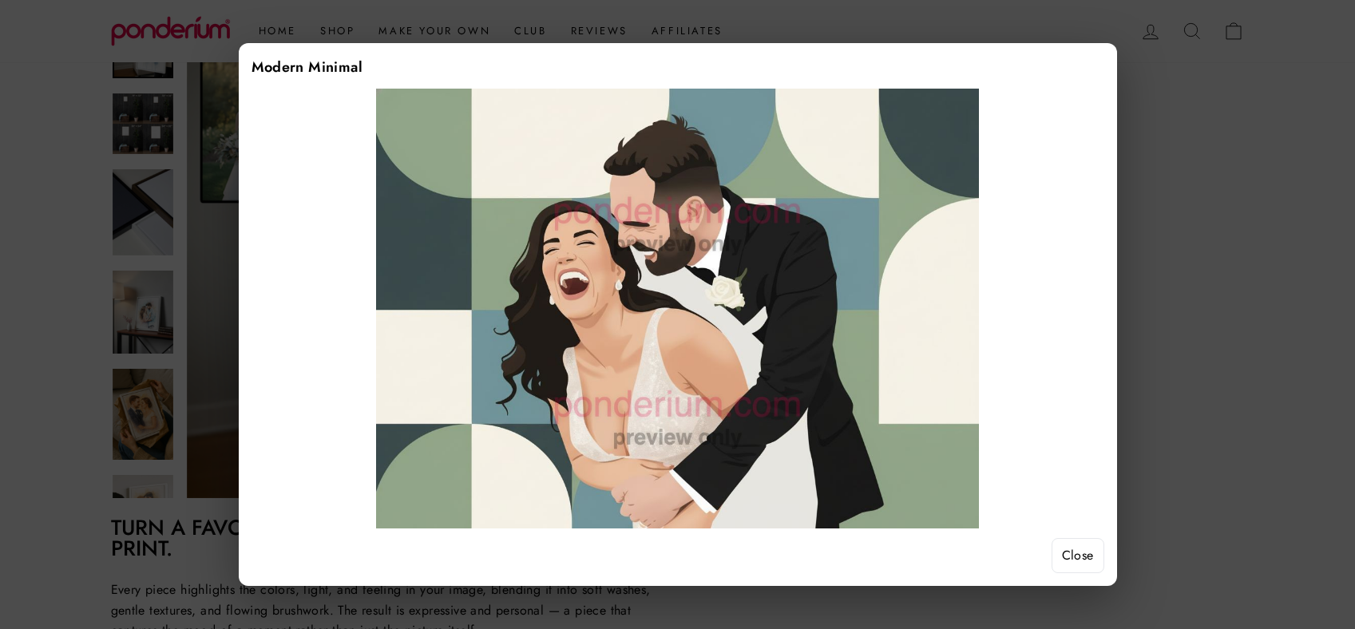
click at [1202, 264] on div at bounding box center [677, 314] width 1355 height 629
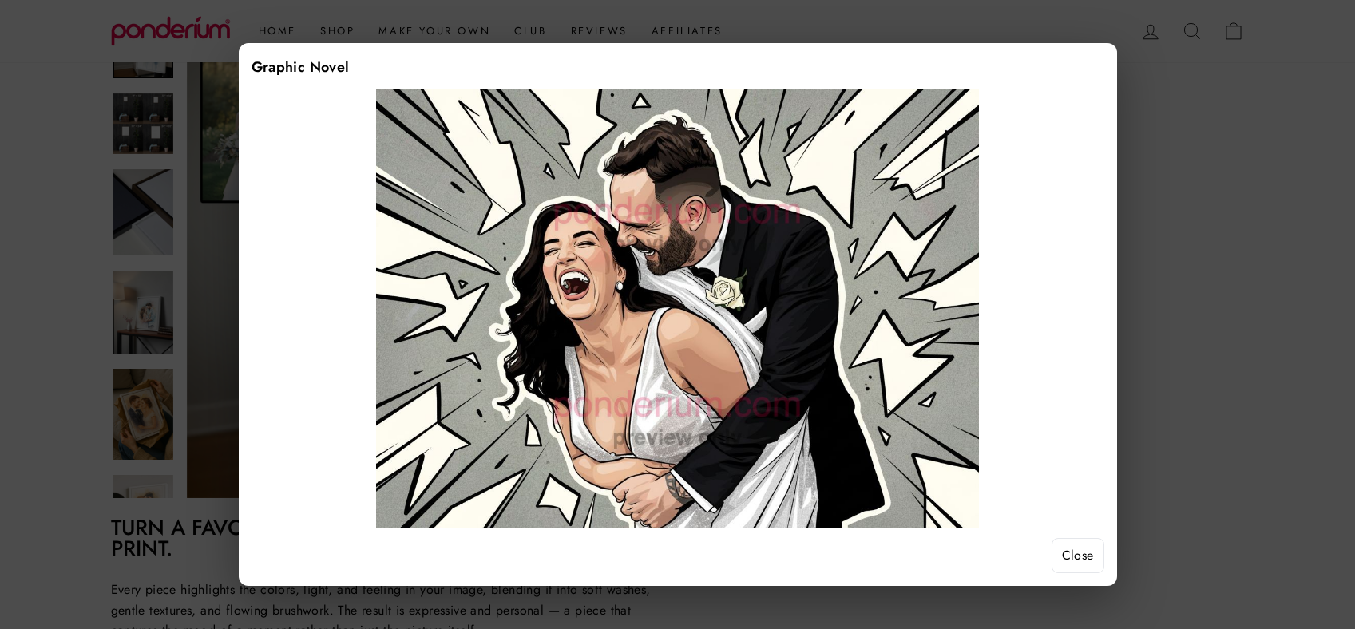
click at [1180, 184] on div at bounding box center [677, 314] width 1355 height 629
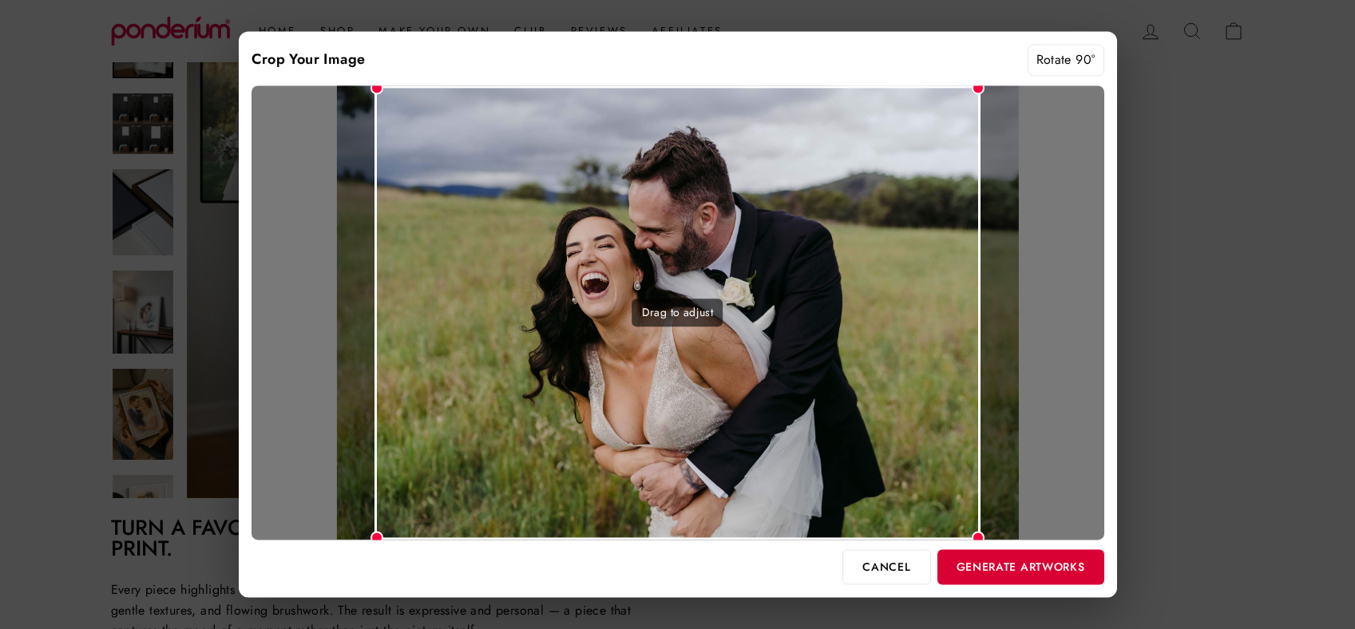
click at [990, 571] on button "Generate Artworks" at bounding box center [1020, 566] width 167 height 35
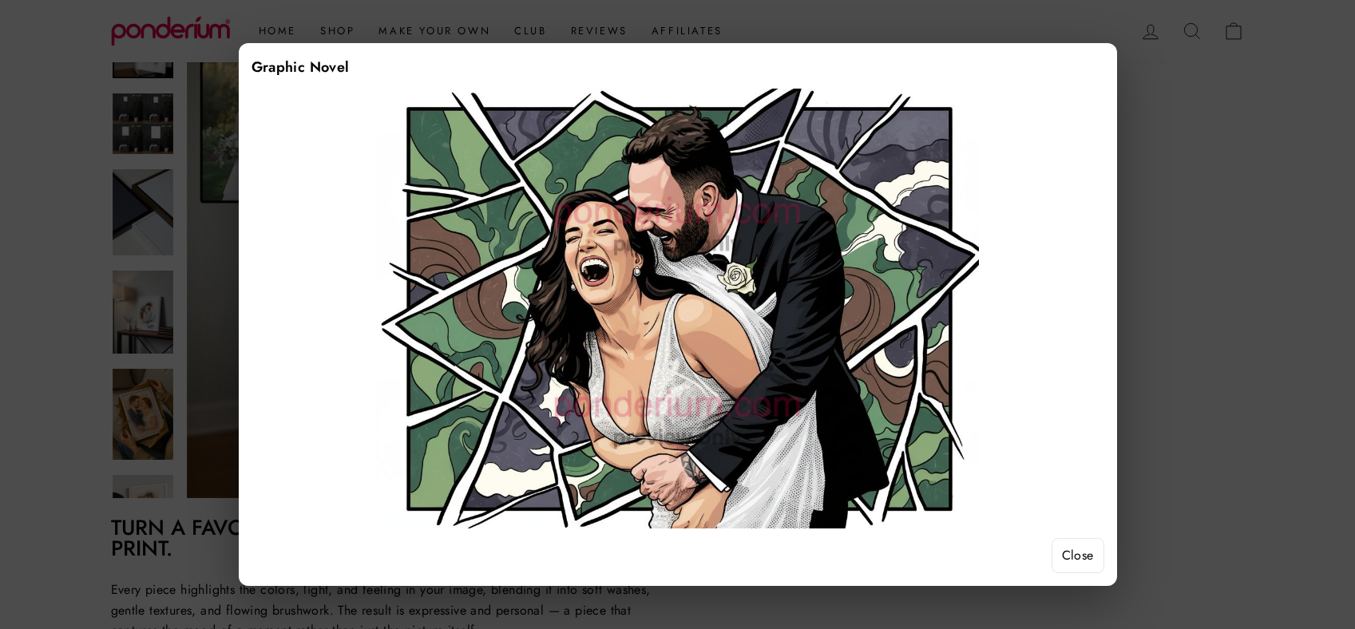
click at [1073, 548] on button "Close" at bounding box center [1077, 555] width 53 height 35
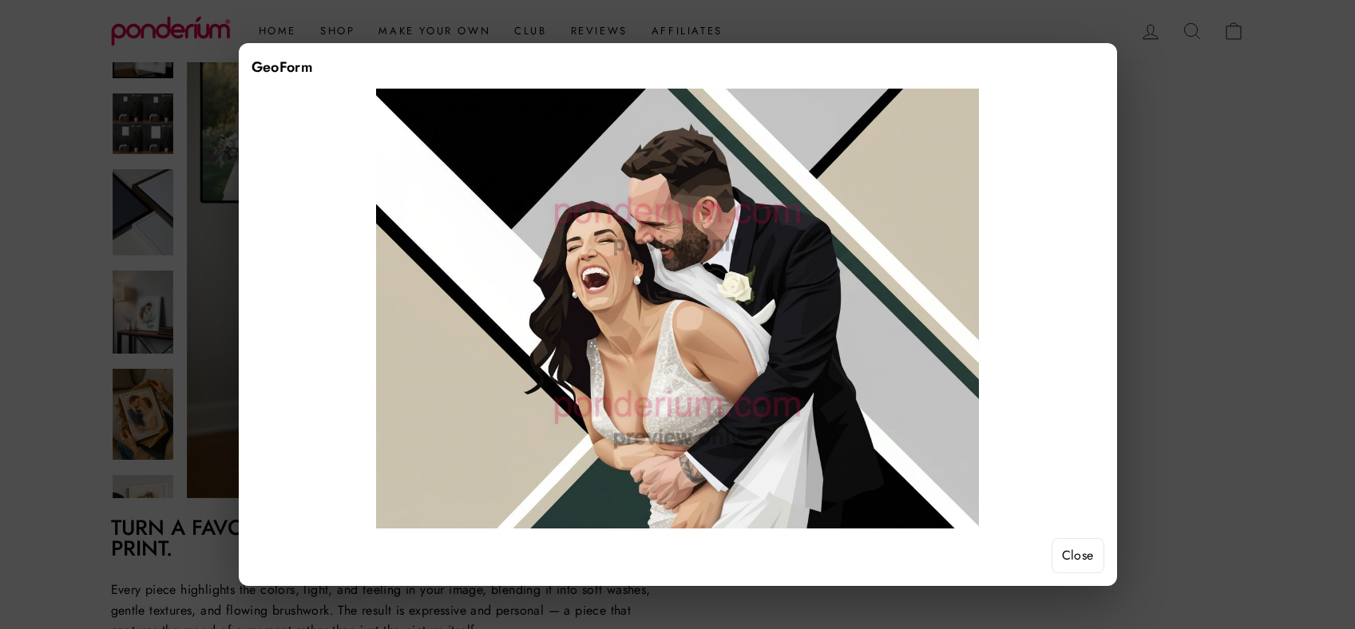
click at [1082, 551] on button "Close" at bounding box center [1077, 555] width 53 height 35
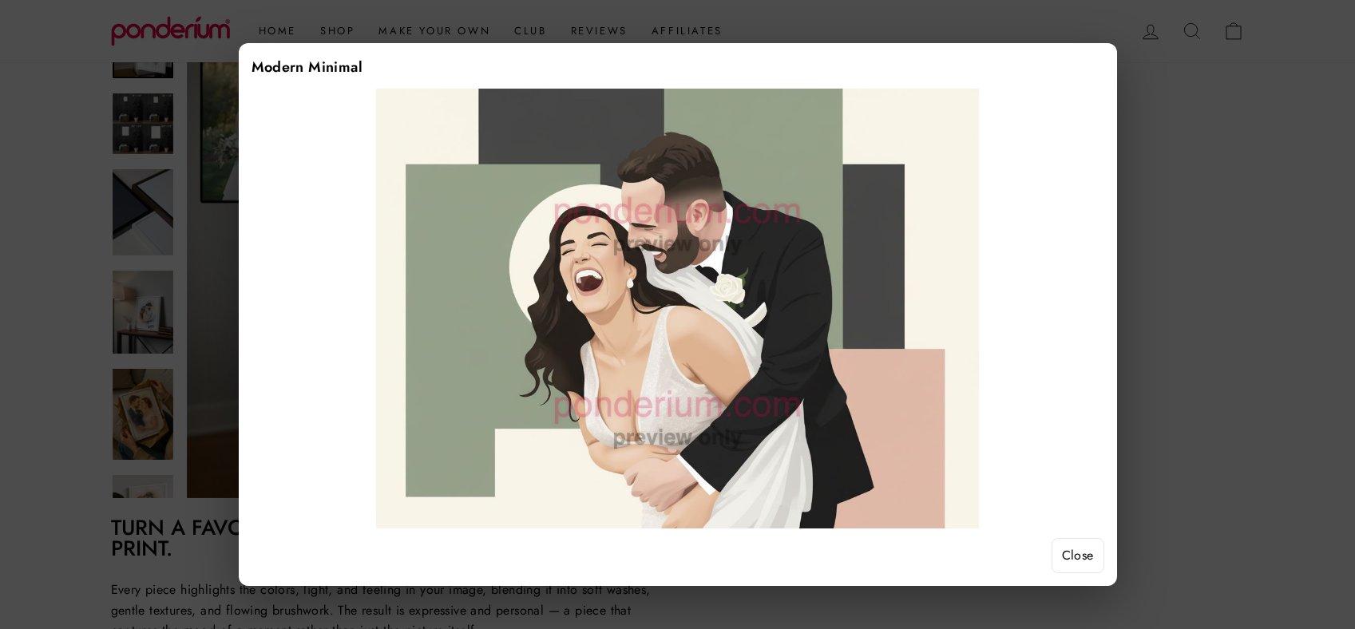
click at [1096, 558] on button "Close" at bounding box center [1077, 555] width 53 height 35
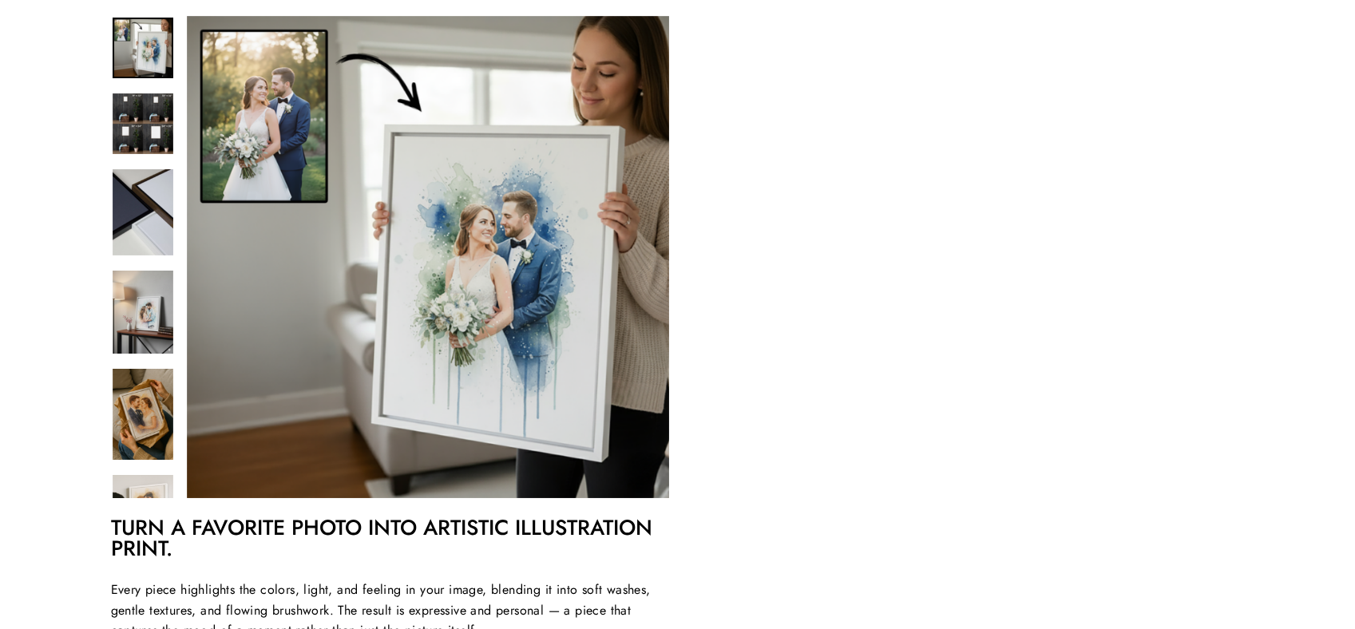
scroll to position [0, 0]
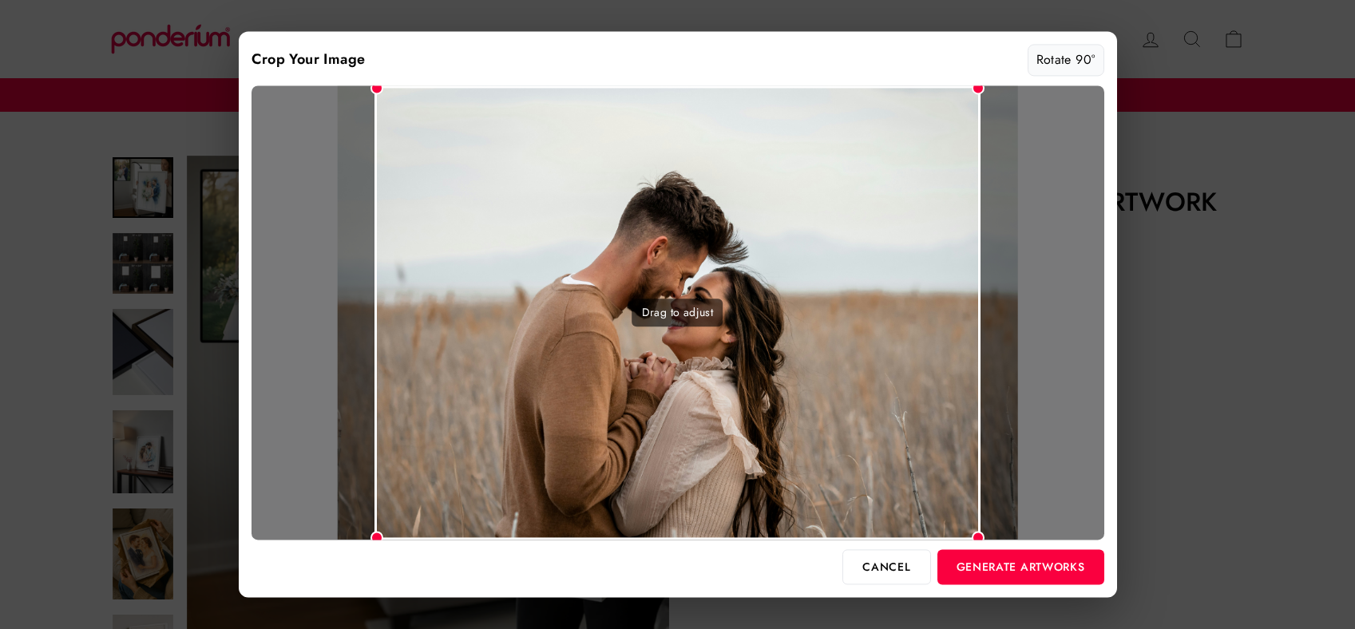
click at [1067, 70] on button "Rotate 90°" at bounding box center [1065, 60] width 77 height 32
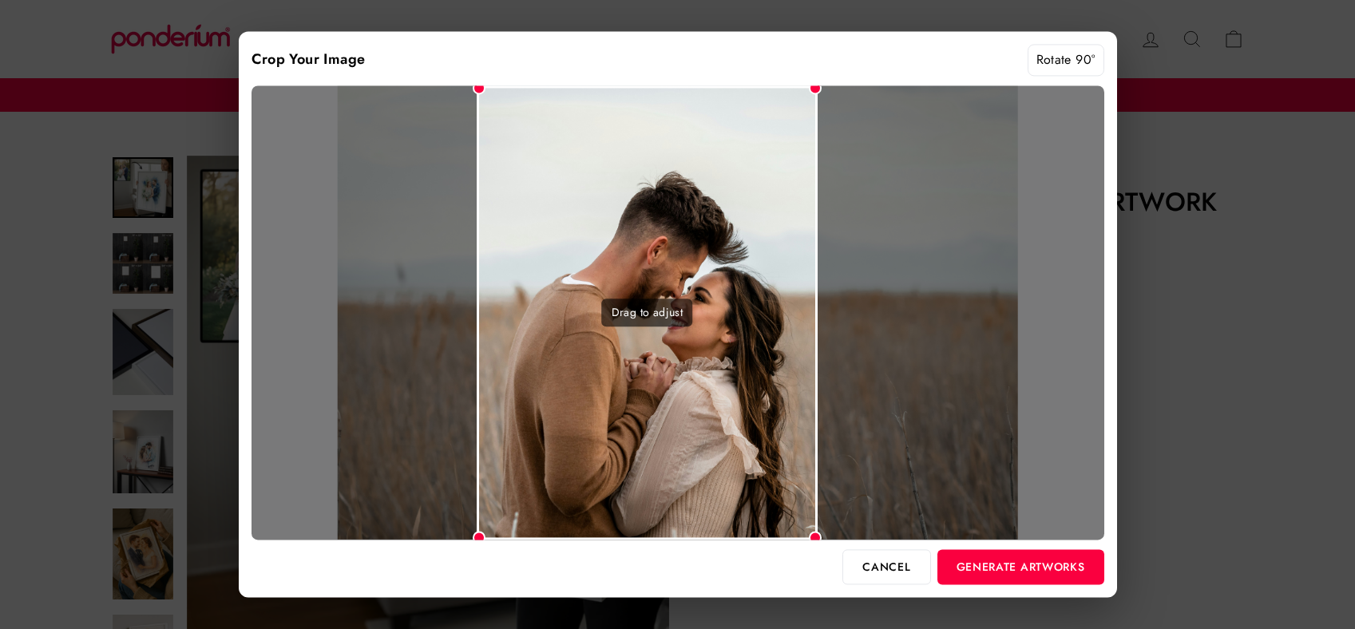
drag, startPoint x: 774, startPoint y: 323, endPoint x: 744, endPoint y: 322, distance: 30.4
click at [744, 322] on div "Drag to adjust" at bounding box center [647, 312] width 341 height 454
click at [1030, 565] on button "Generate Artworks" at bounding box center [1020, 566] width 167 height 35
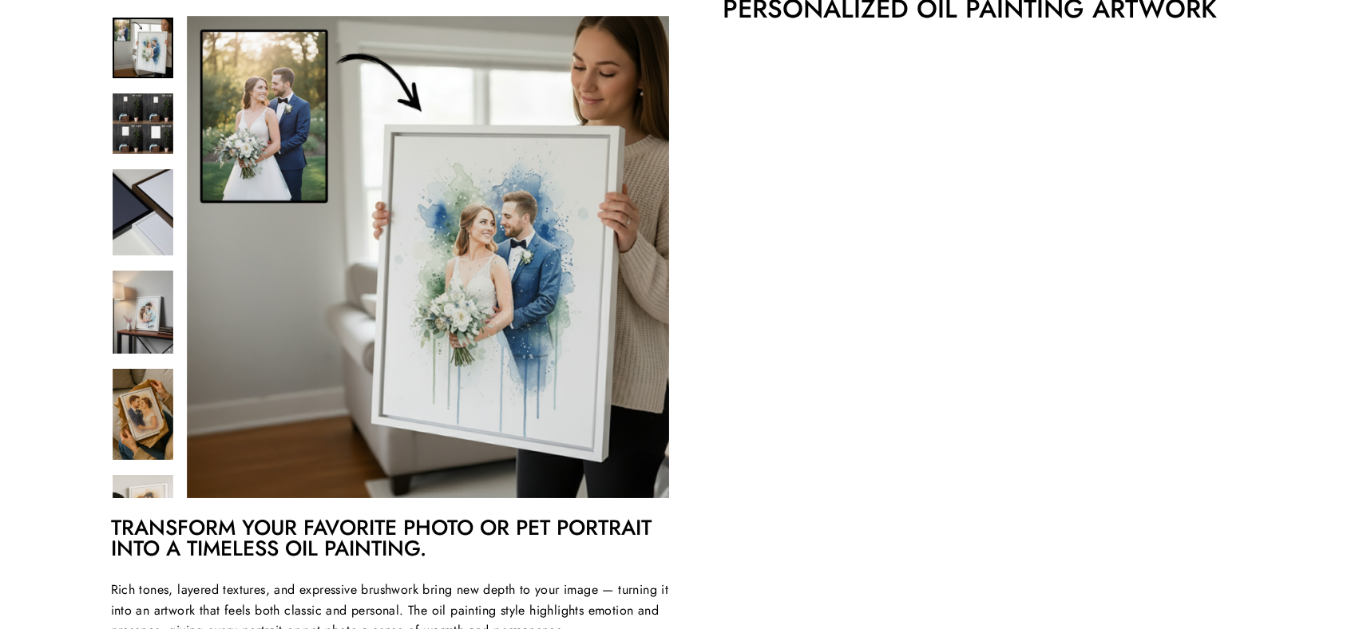
scroll to position [194, 0]
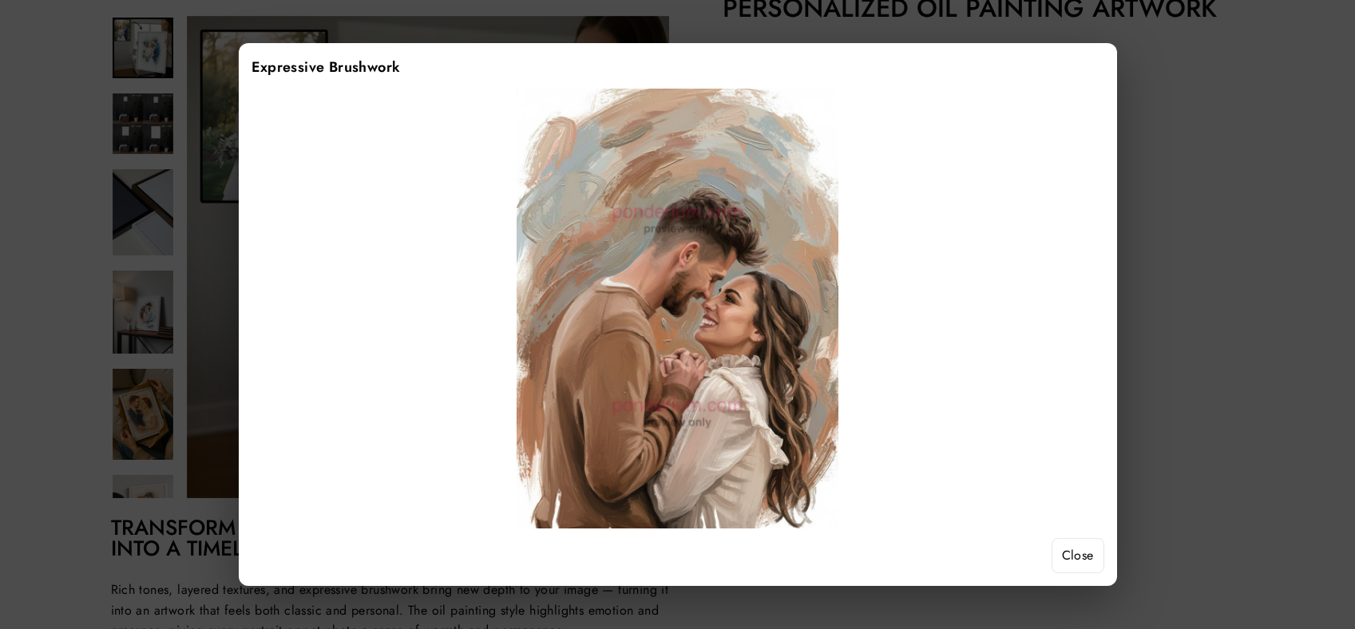
click at [1079, 560] on button "Close" at bounding box center [1077, 555] width 53 height 35
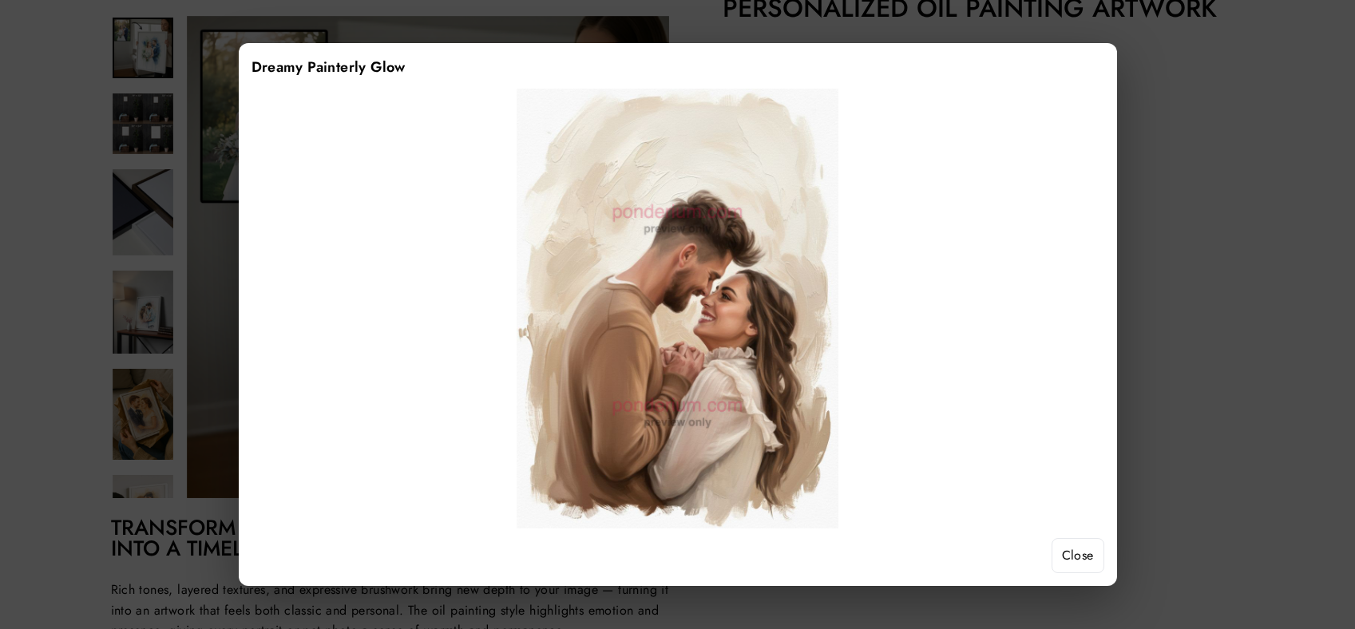
click at [1083, 549] on button "Close" at bounding box center [1077, 555] width 53 height 35
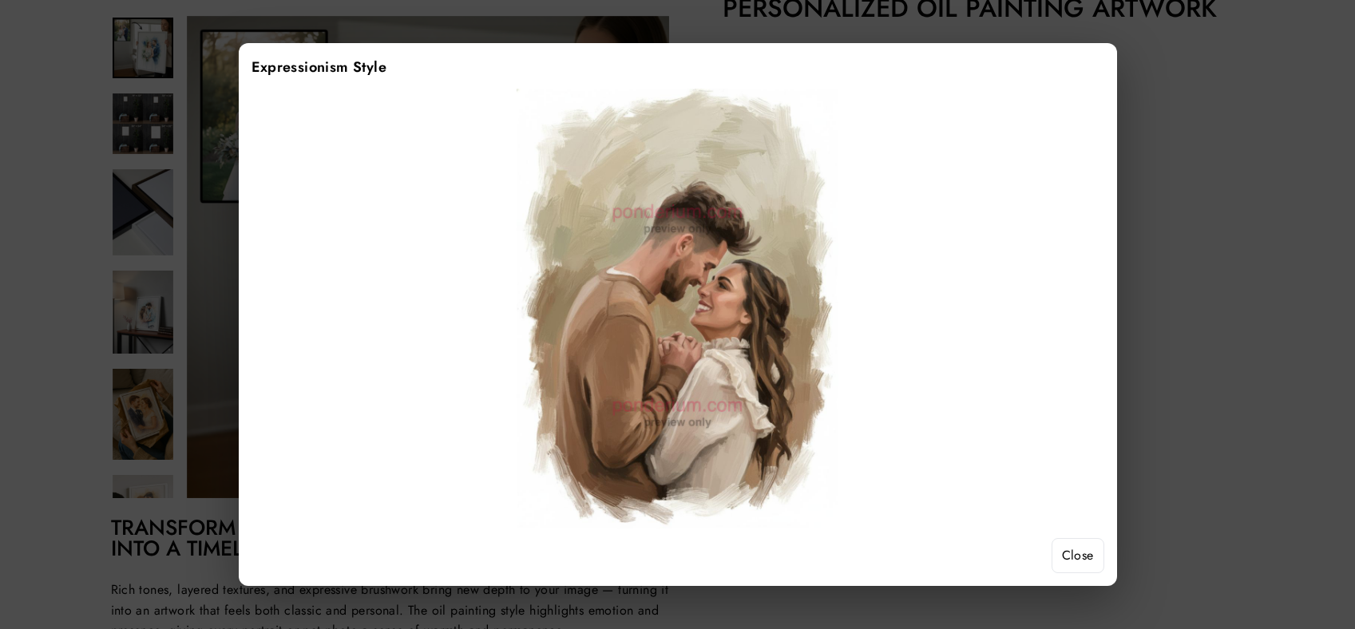
click at [1082, 559] on button "Close" at bounding box center [1077, 555] width 53 height 35
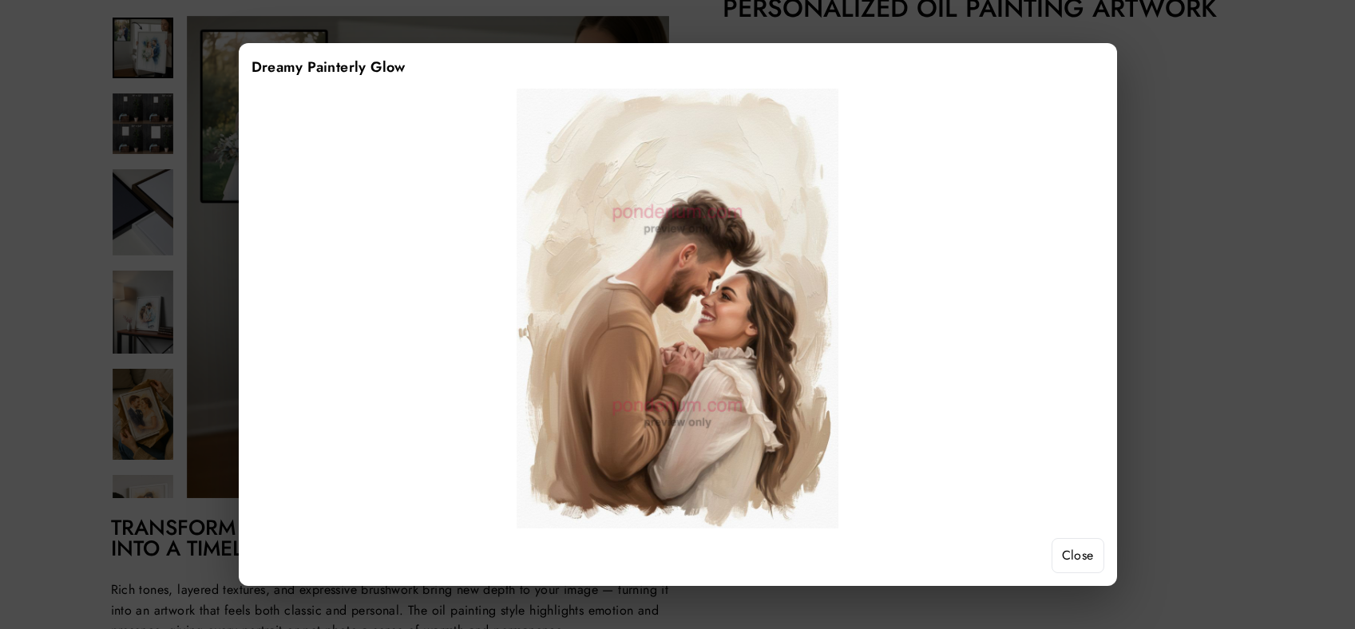
click at [1074, 549] on button "Close" at bounding box center [1077, 555] width 53 height 35
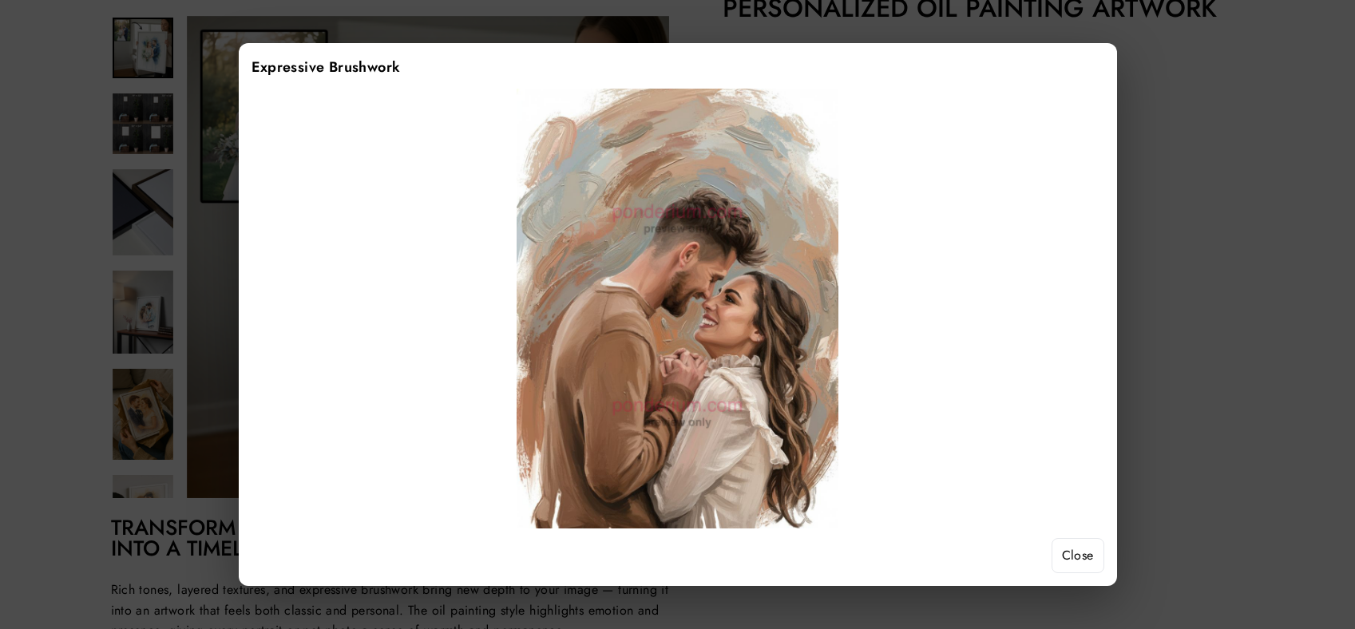
click at [1092, 560] on button "Close" at bounding box center [1077, 555] width 53 height 35
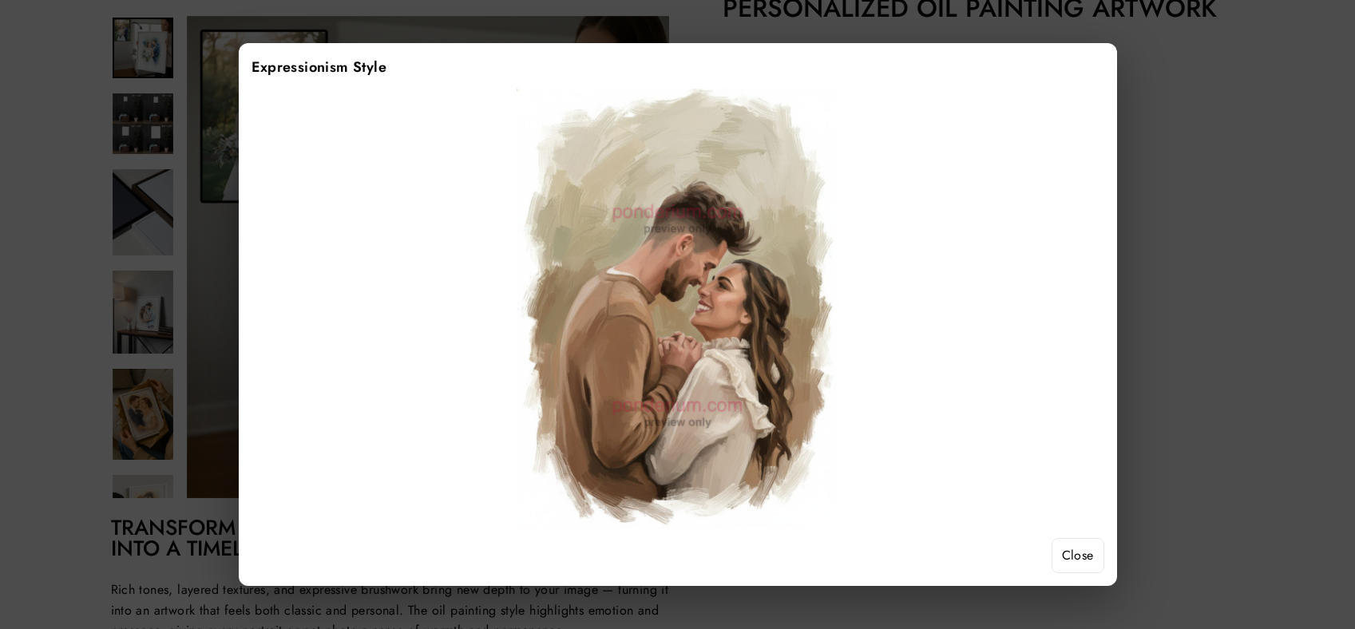
click at [1086, 552] on button "Close" at bounding box center [1077, 555] width 53 height 35
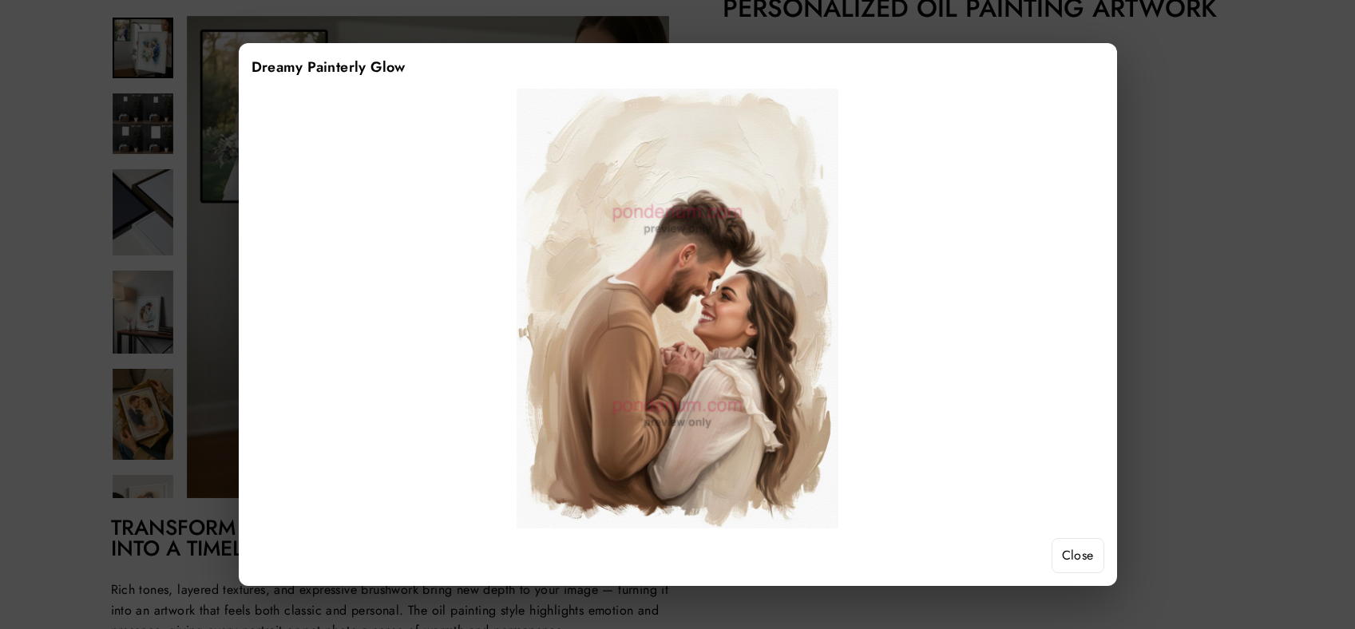
click at [1081, 552] on button "Close" at bounding box center [1077, 555] width 53 height 35
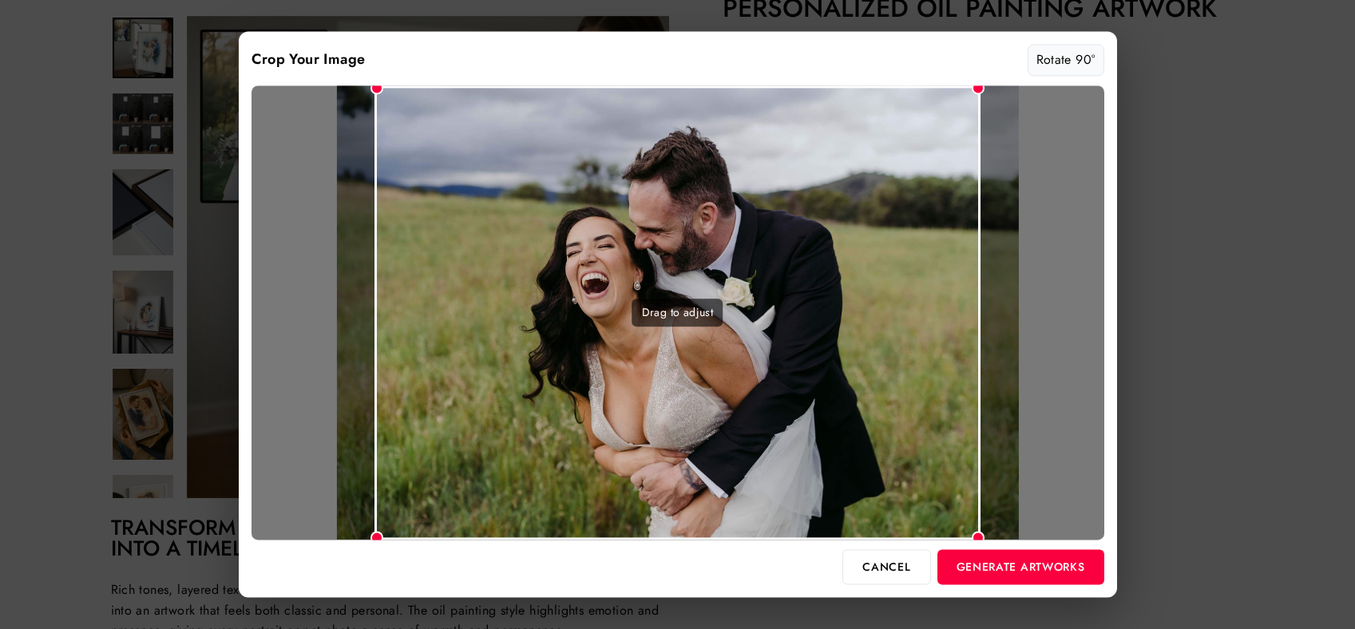
click at [1071, 56] on button "Rotate 90°" at bounding box center [1065, 60] width 77 height 32
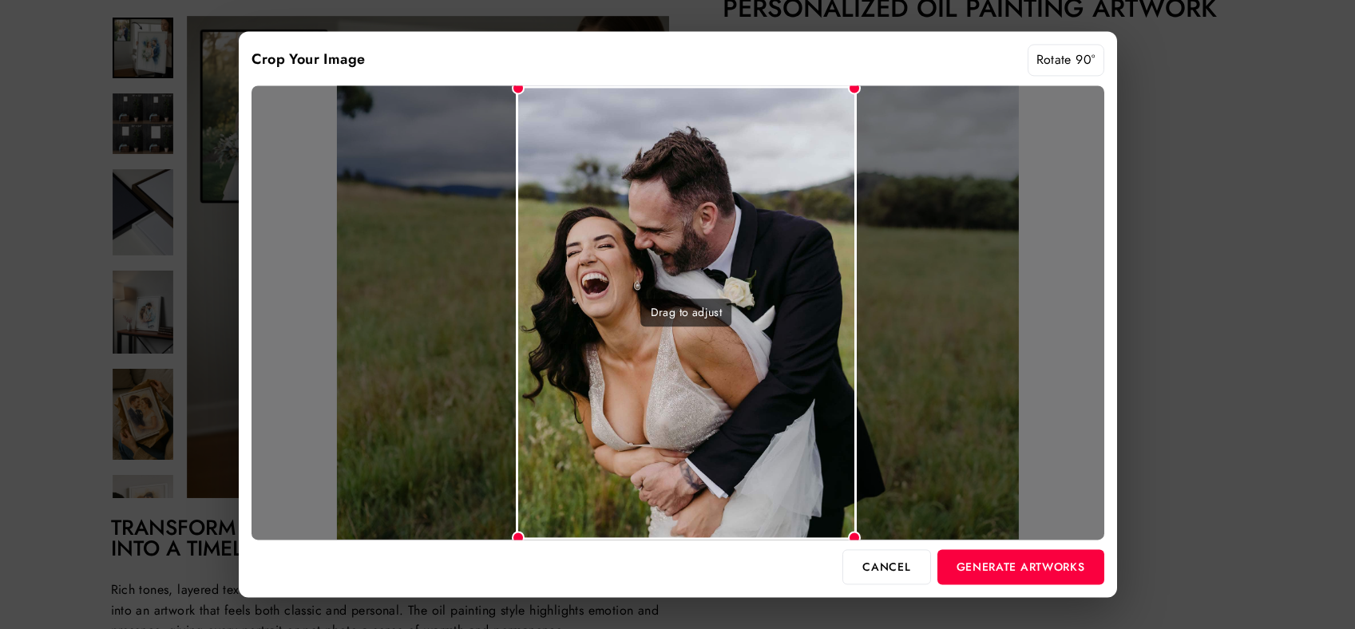
drag, startPoint x: 803, startPoint y: 466, endPoint x: 812, endPoint y: 466, distance: 8.8
click at [812, 466] on div "Drag to adjust" at bounding box center [686, 312] width 341 height 454
click at [997, 561] on button "Generate Artworks" at bounding box center [1020, 566] width 167 height 35
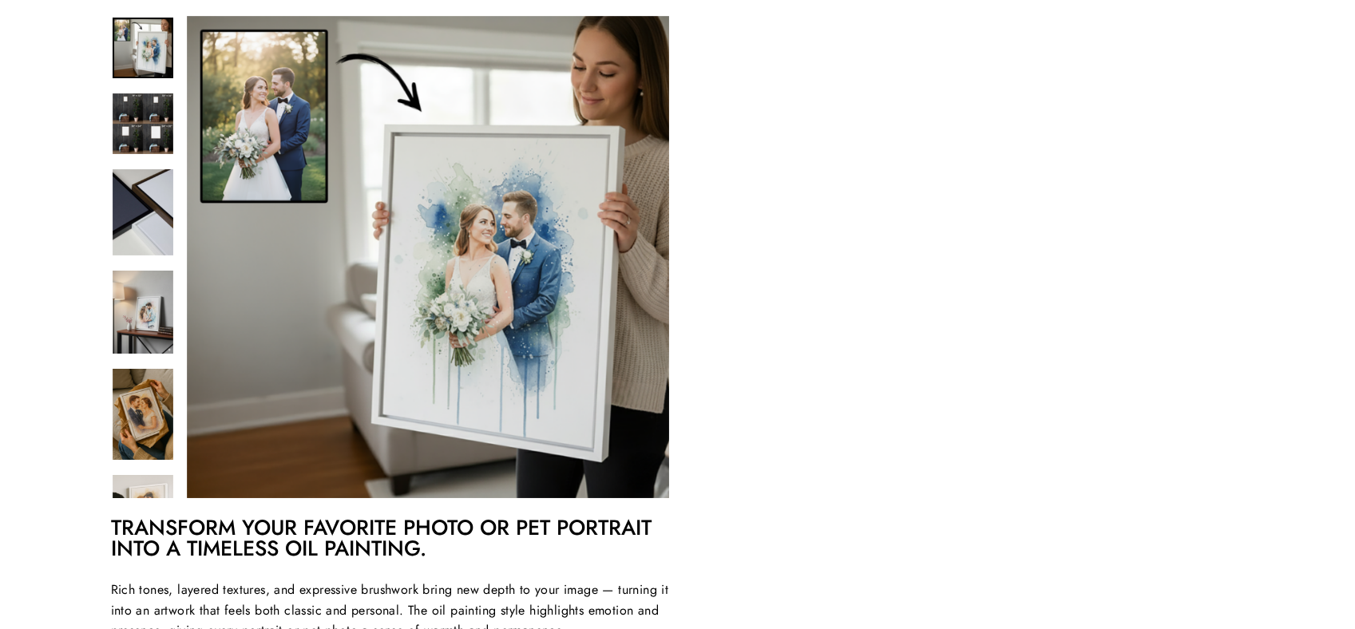
scroll to position [278, 0]
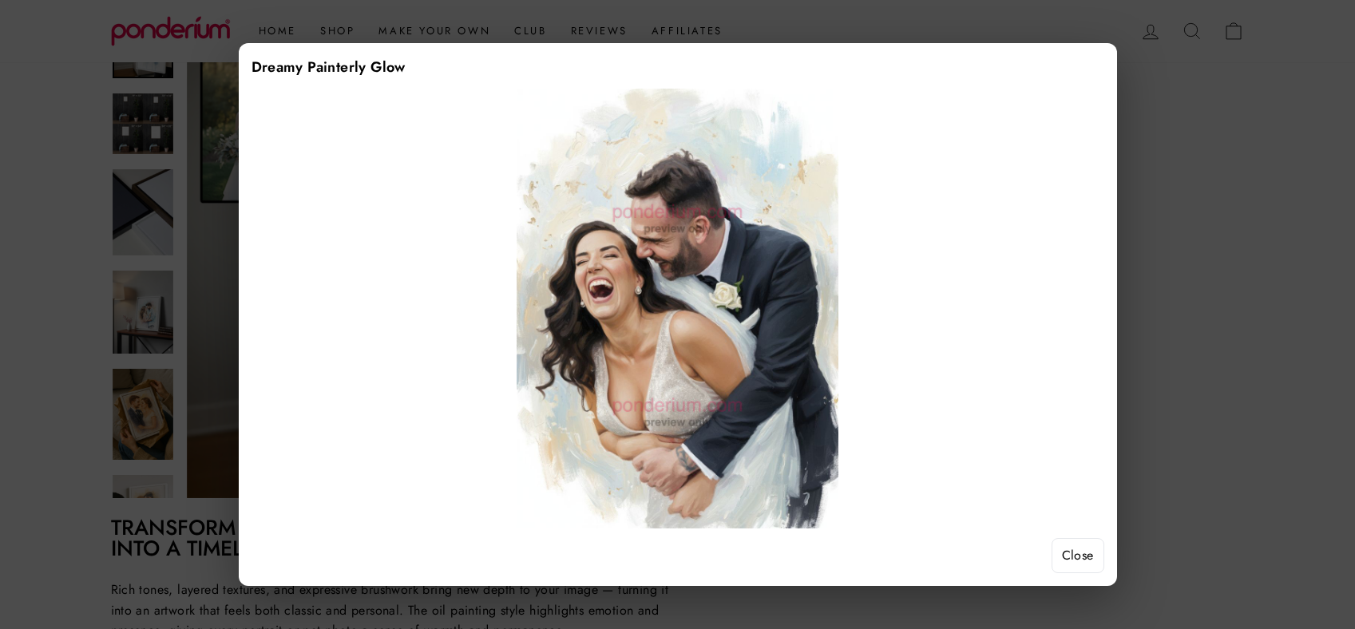
click at [1091, 556] on button "Close" at bounding box center [1077, 555] width 53 height 35
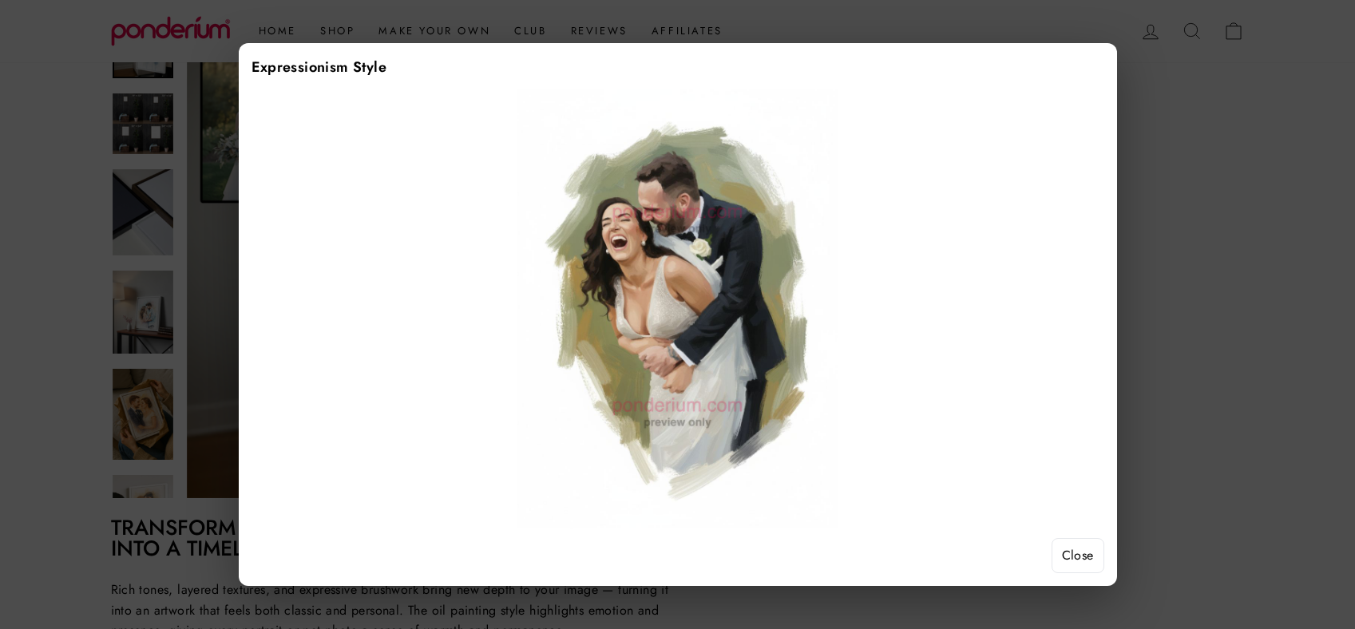
click at [1081, 559] on button "Close" at bounding box center [1077, 555] width 53 height 35
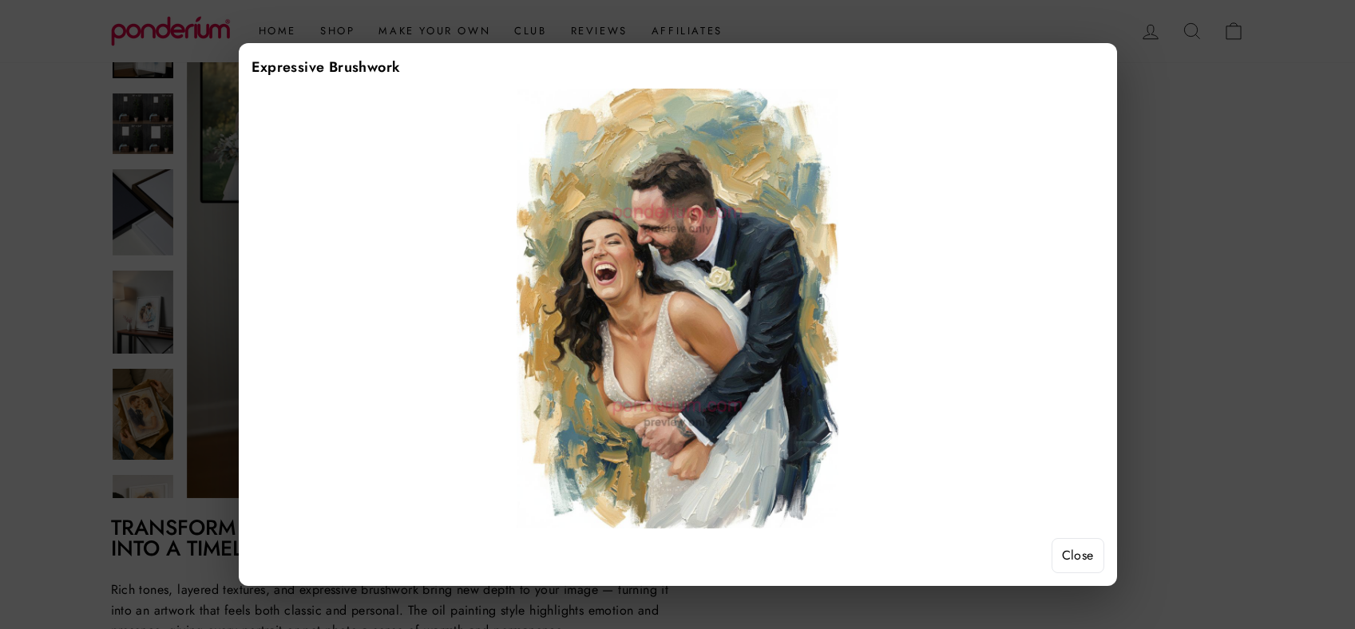
click at [1066, 549] on button "Close" at bounding box center [1077, 555] width 53 height 35
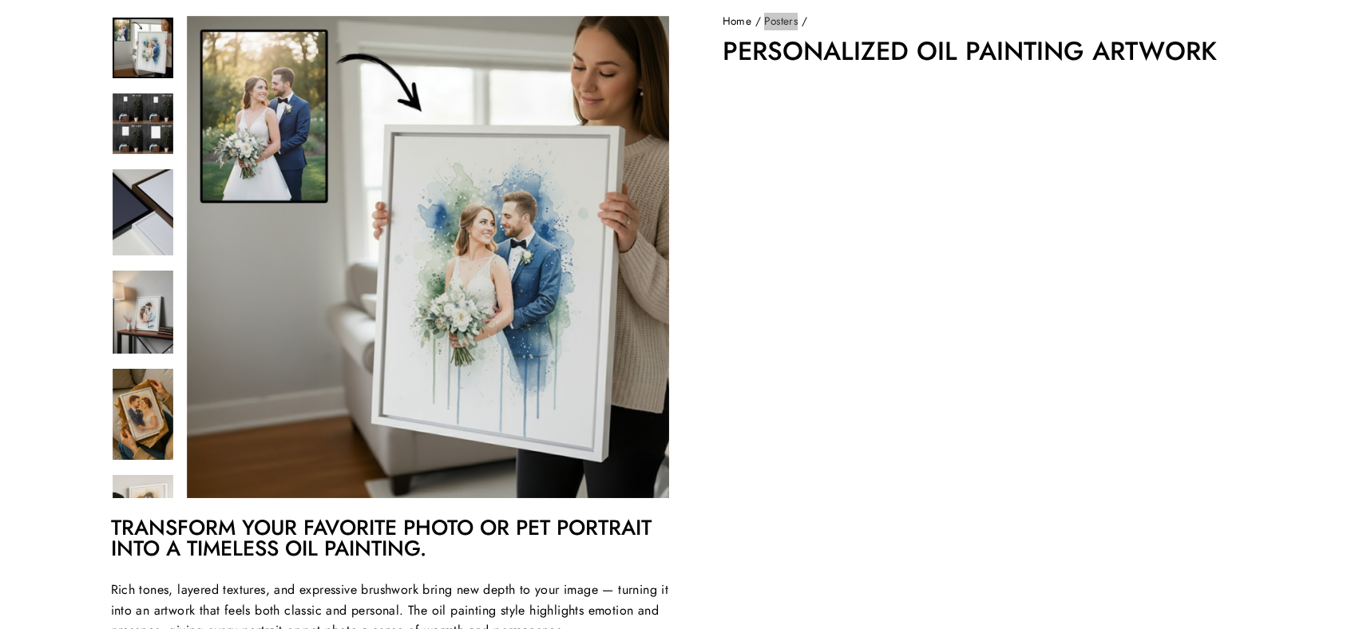
scroll to position [122, 0]
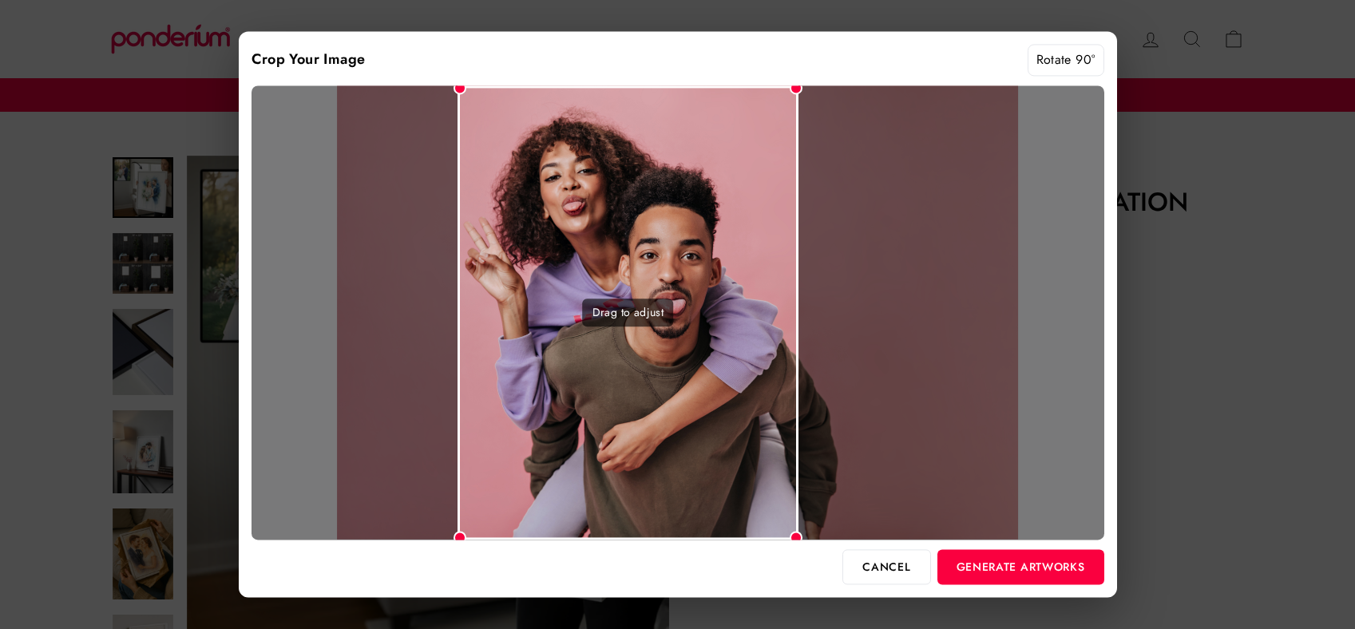
click at [751, 363] on div "Drag to adjust" at bounding box center [627, 312] width 341 height 454
click at [1033, 575] on button "Generate Artworks" at bounding box center [1020, 566] width 167 height 35
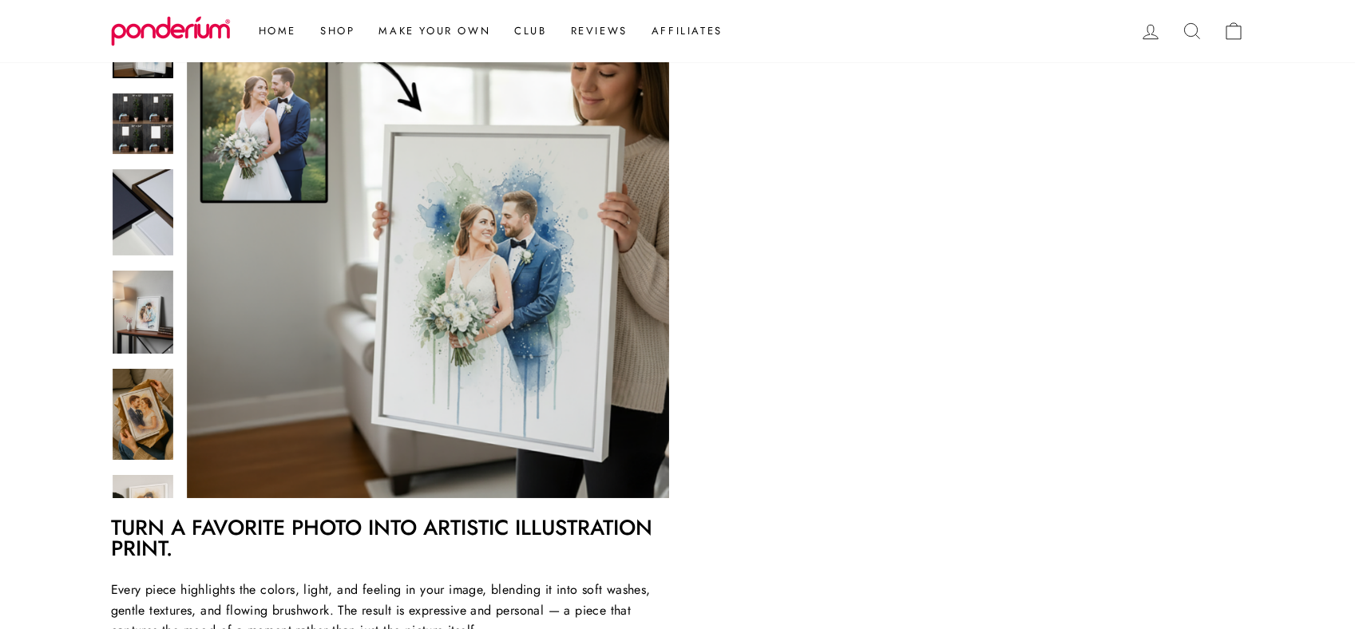
scroll to position [303, 0]
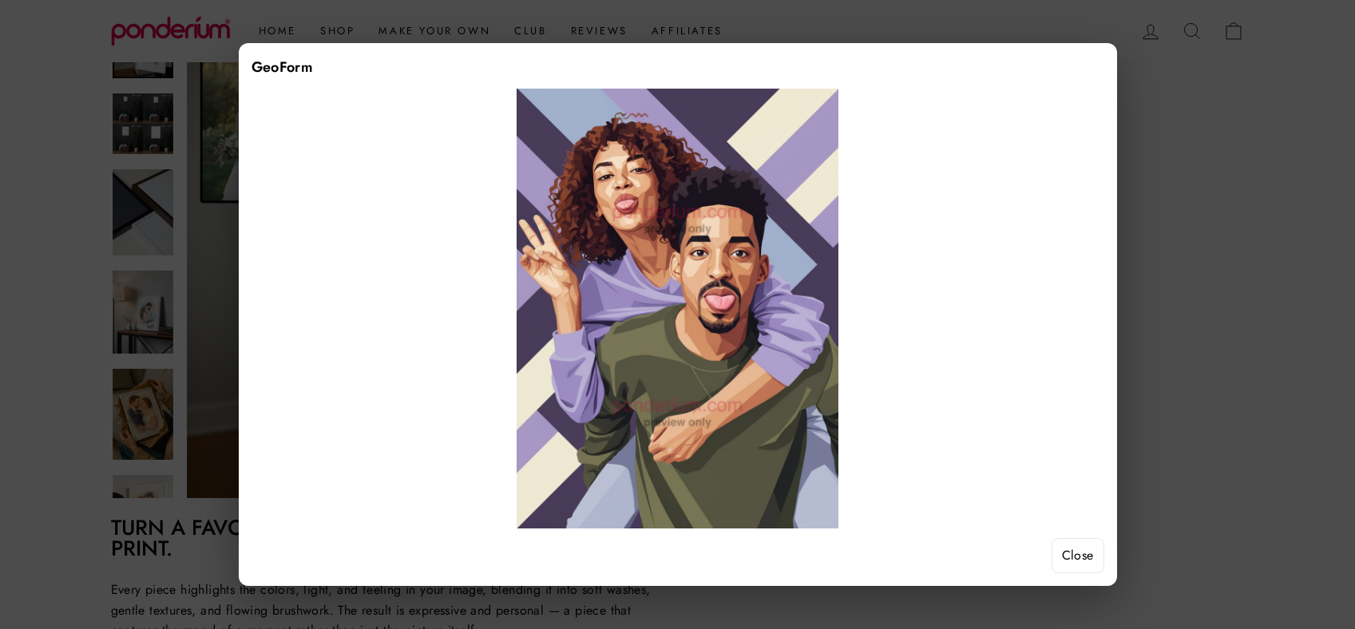
click at [1063, 546] on button "Close" at bounding box center [1077, 555] width 53 height 35
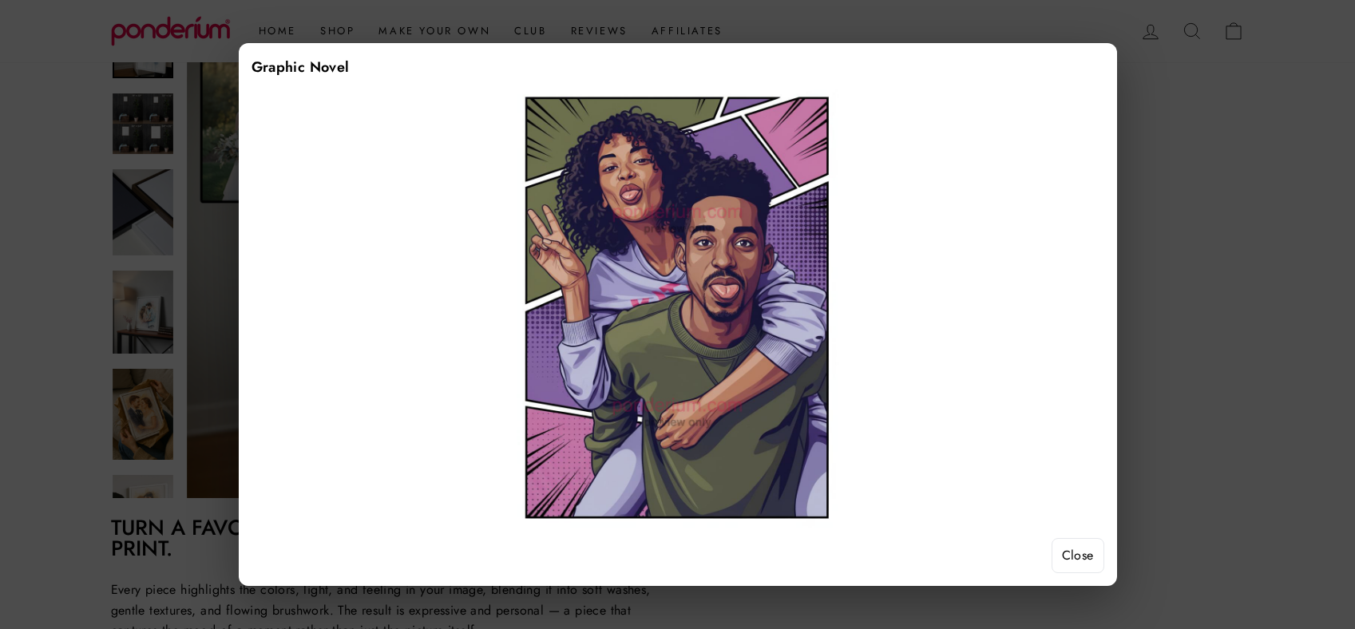
click at [1076, 558] on button "Close" at bounding box center [1077, 555] width 53 height 35
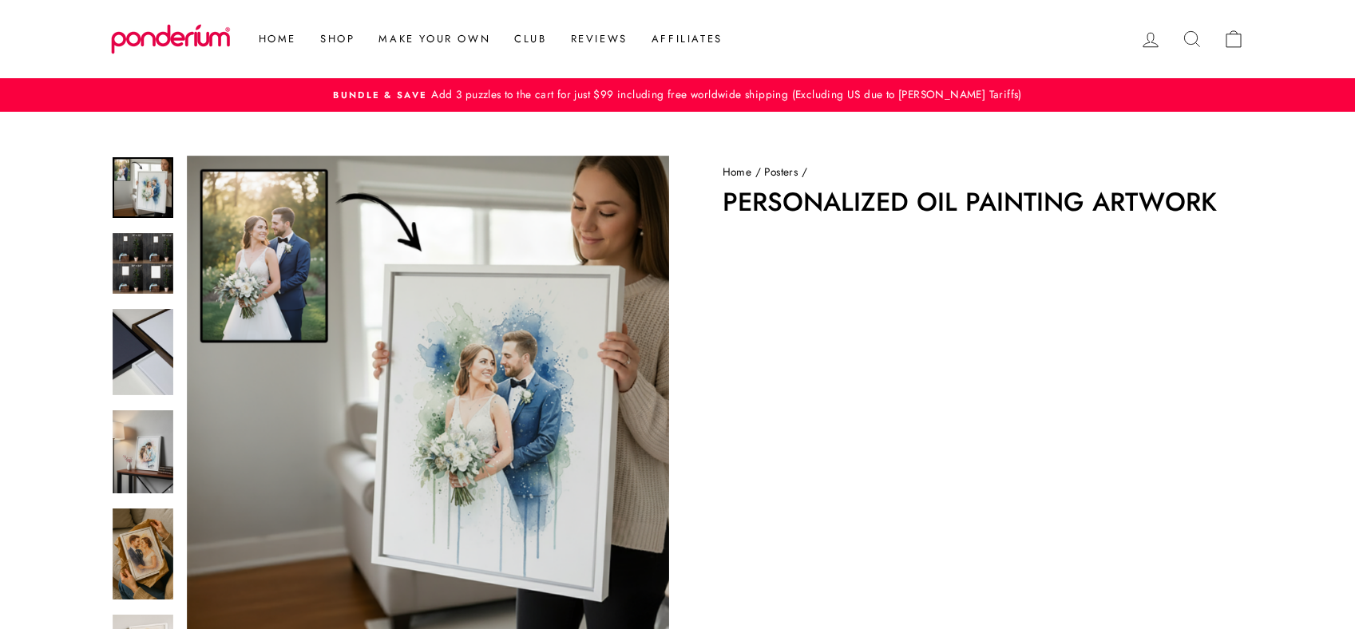
scroll to position [122, 0]
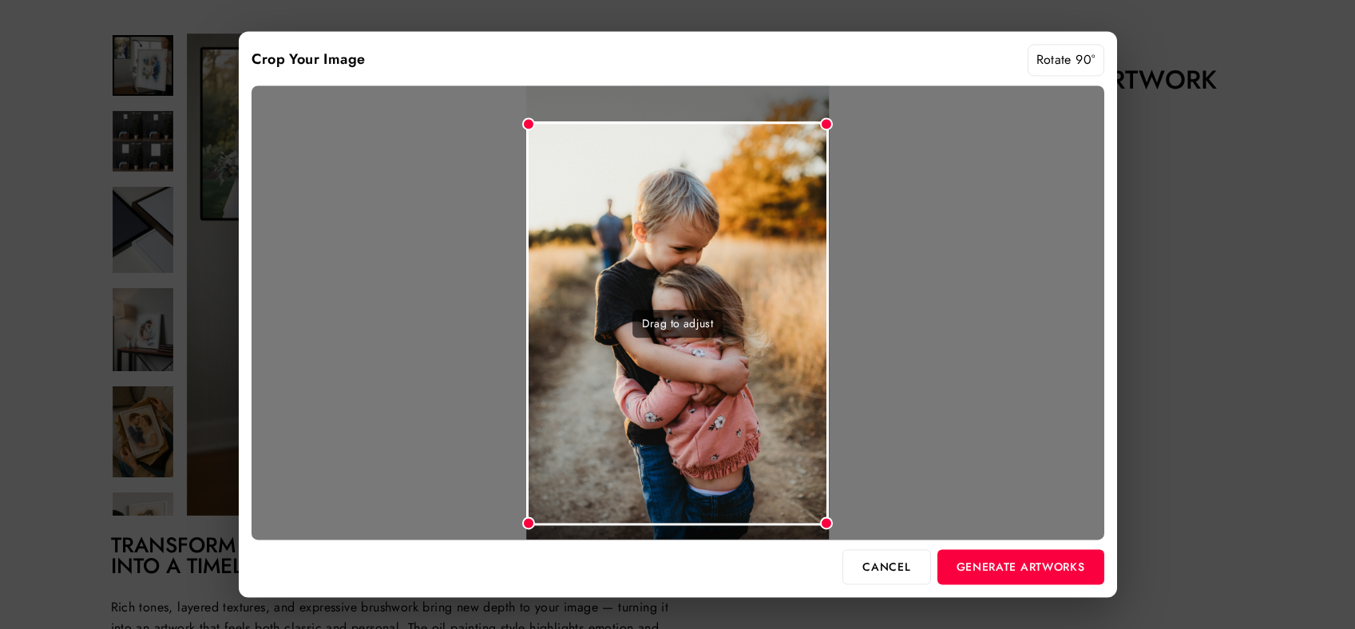
drag, startPoint x: 773, startPoint y: 243, endPoint x: 766, endPoint y: 254, distance: 13.3
click at [766, 254] on div "Drag to adjust" at bounding box center [677, 324] width 303 height 404
click at [1012, 575] on button "Generate Artworks" at bounding box center [1020, 566] width 167 height 35
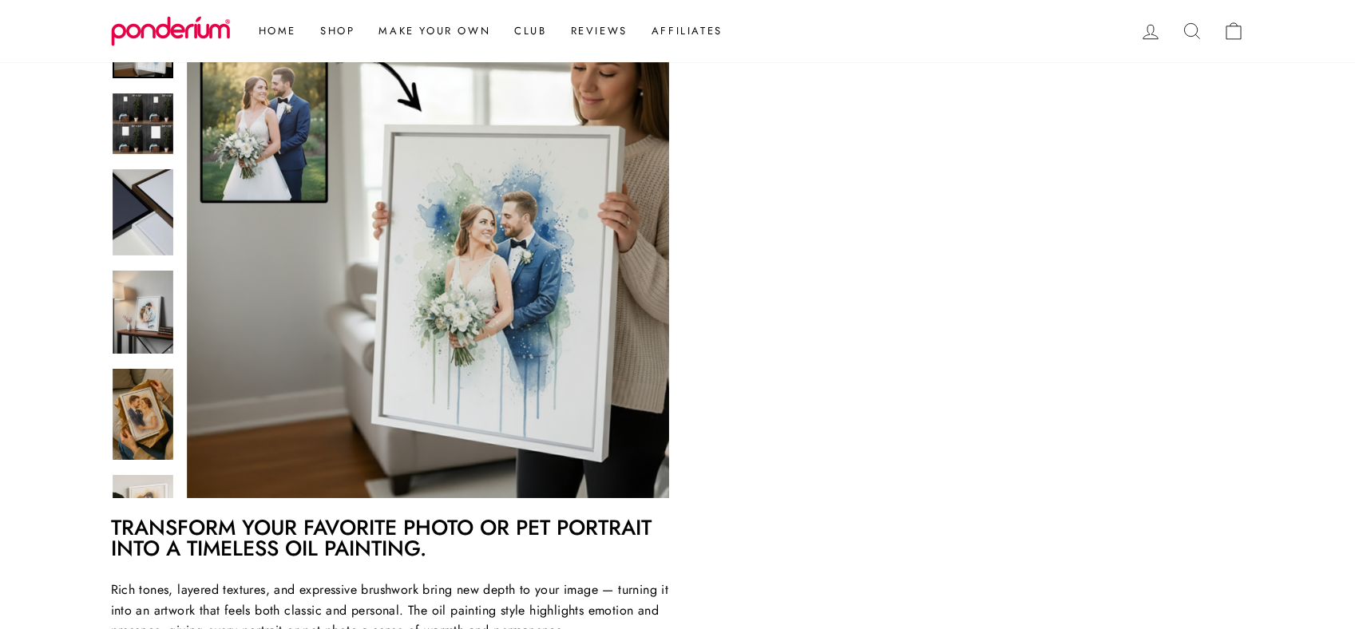
scroll to position [278, 0]
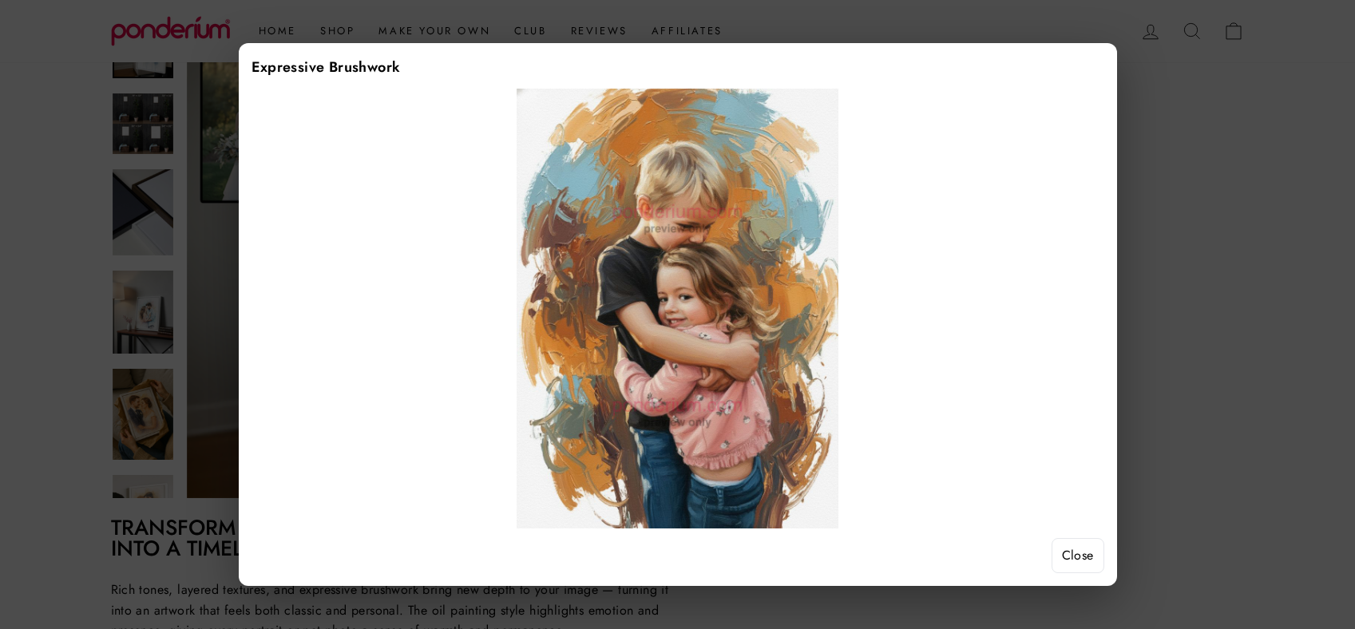
click at [1086, 552] on button "Close" at bounding box center [1077, 555] width 53 height 35
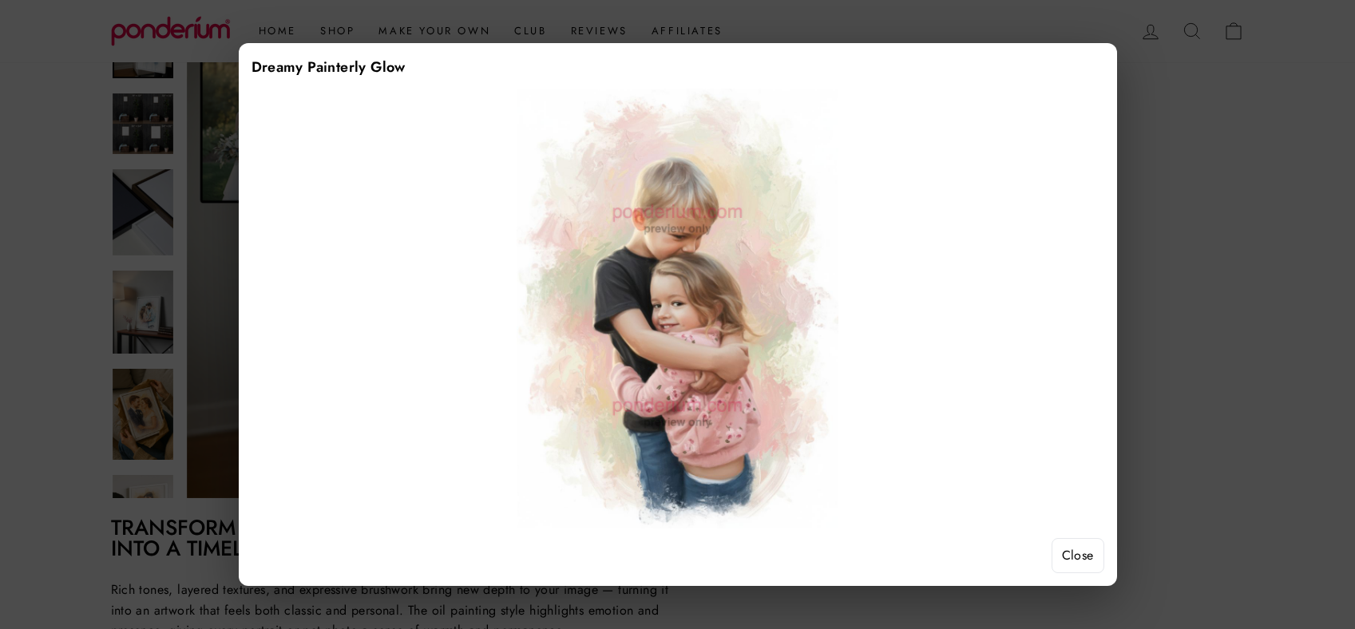
click at [1089, 565] on button "Close" at bounding box center [1077, 555] width 53 height 35
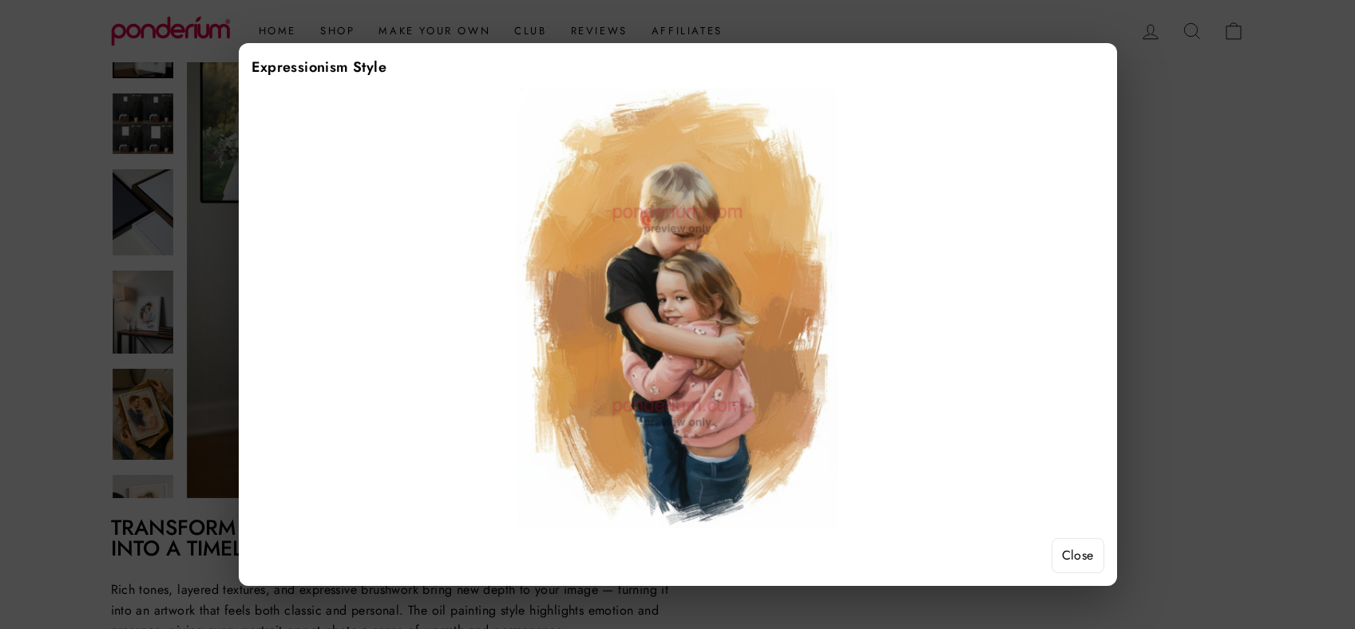
click at [1091, 539] on button "Close" at bounding box center [1077, 555] width 53 height 35
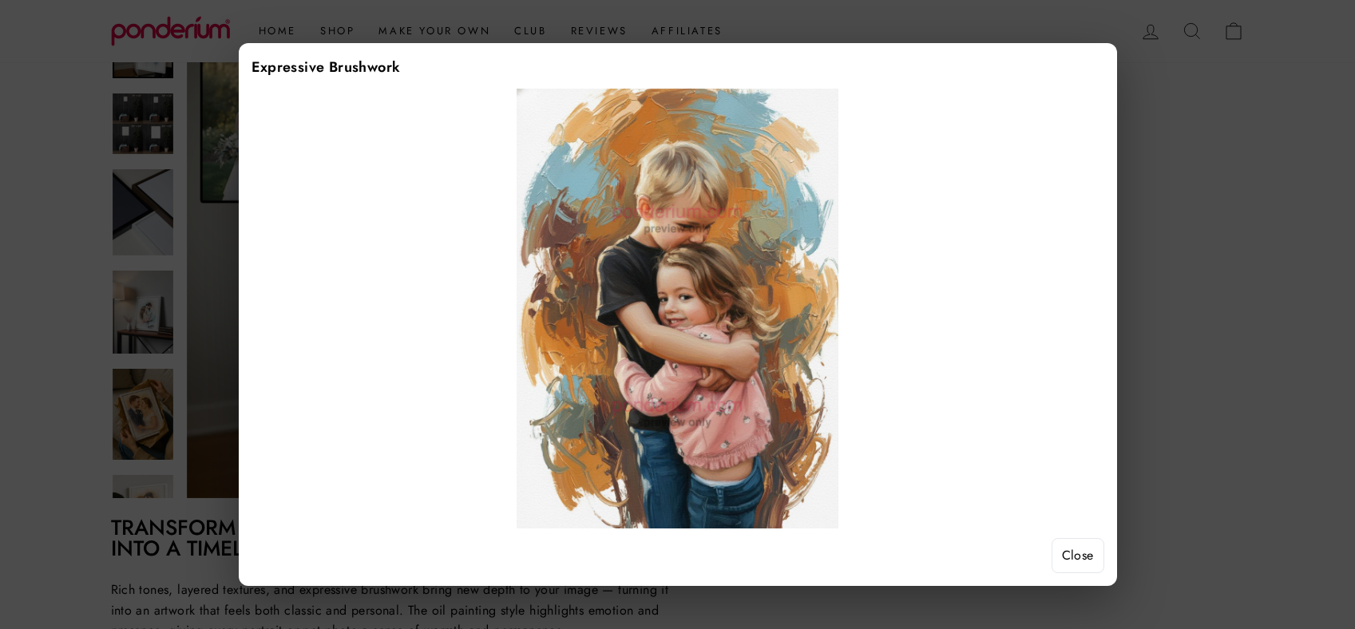
click at [1083, 542] on button "Close" at bounding box center [1077, 555] width 53 height 35
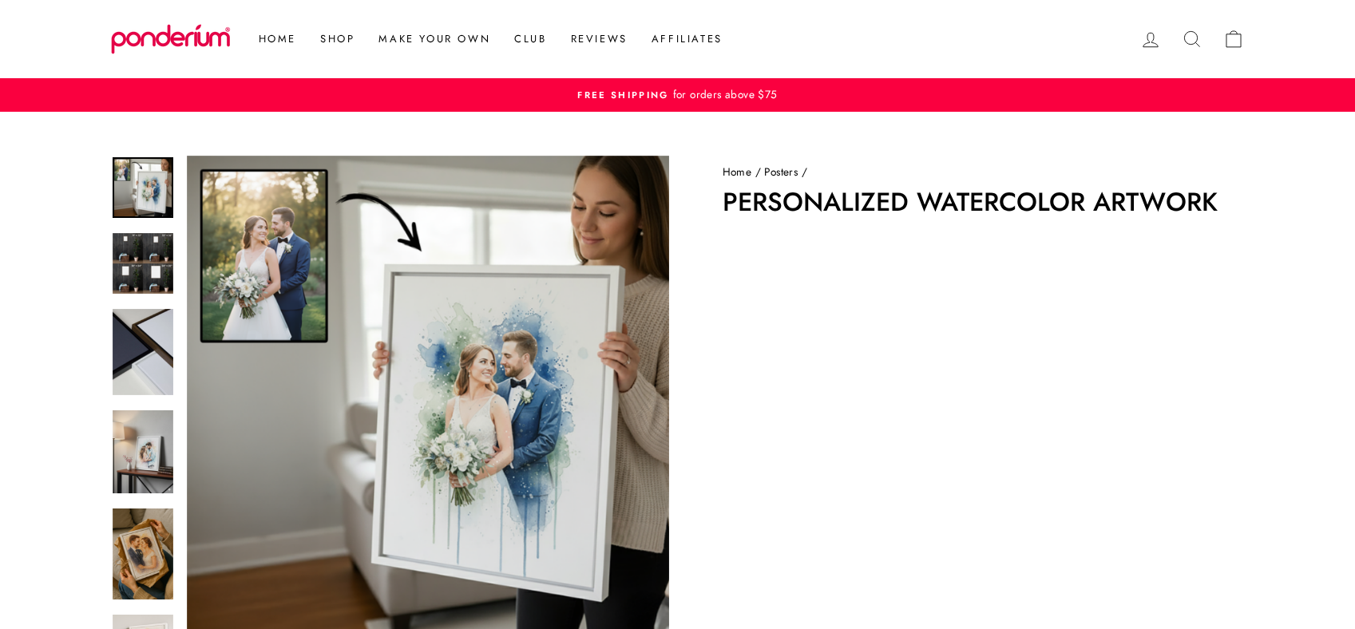
scroll to position [158, 0]
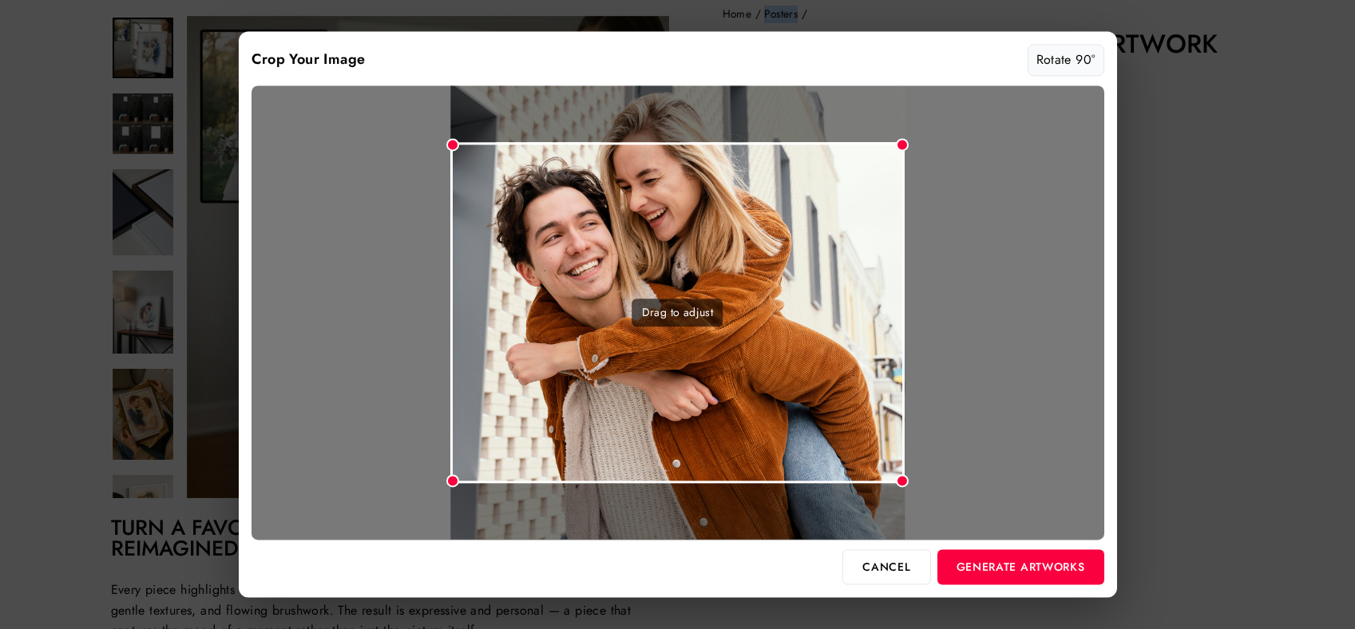
click at [1054, 59] on button "Rotate 90°" at bounding box center [1065, 60] width 77 height 32
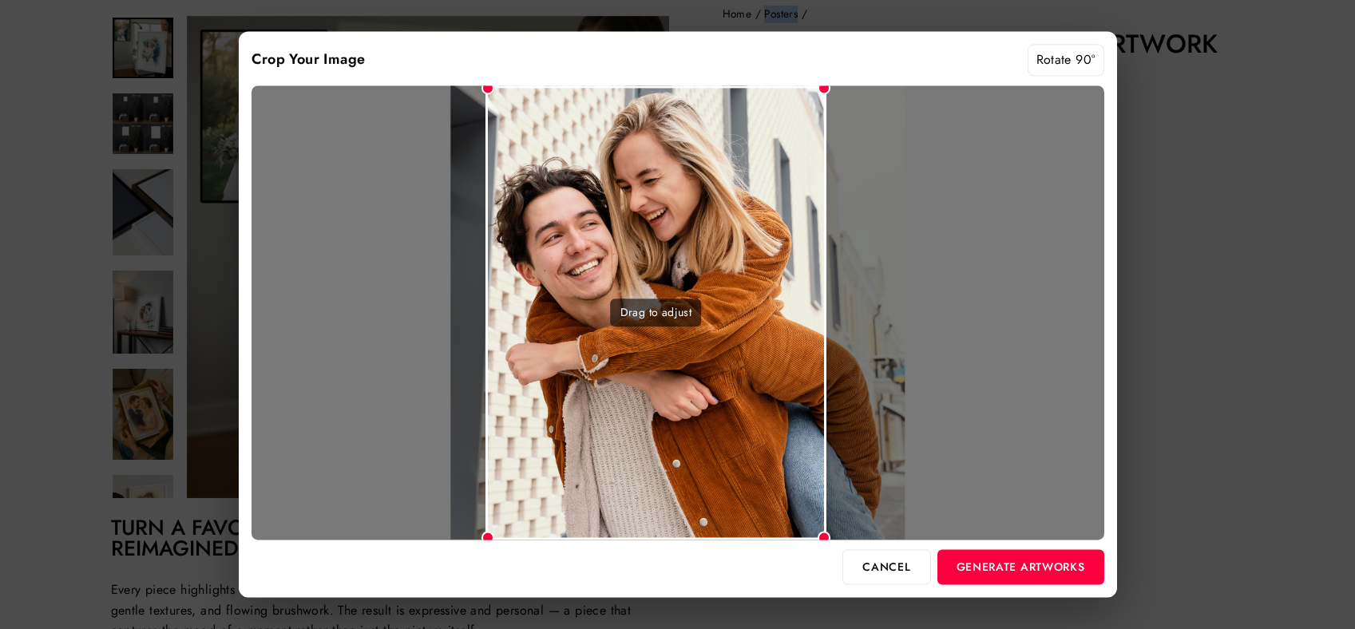
drag, startPoint x: 762, startPoint y: 200, endPoint x: 741, endPoint y: 200, distance: 21.6
click at [741, 200] on div "Drag to adjust" at bounding box center [655, 312] width 341 height 454
drag, startPoint x: 822, startPoint y: 536, endPoint x: 840, endPoint y: 548, distance: 20.8
click at [840, 548] on div "Crop Your Image Rotate 90° Drag to adjust Cancel Generate Artworks" at bounding box center [678, 314] width 878 height 566
click at [794, 484] on div "Drag to adjust" at bounding box center [655, 311] width 340 height 453
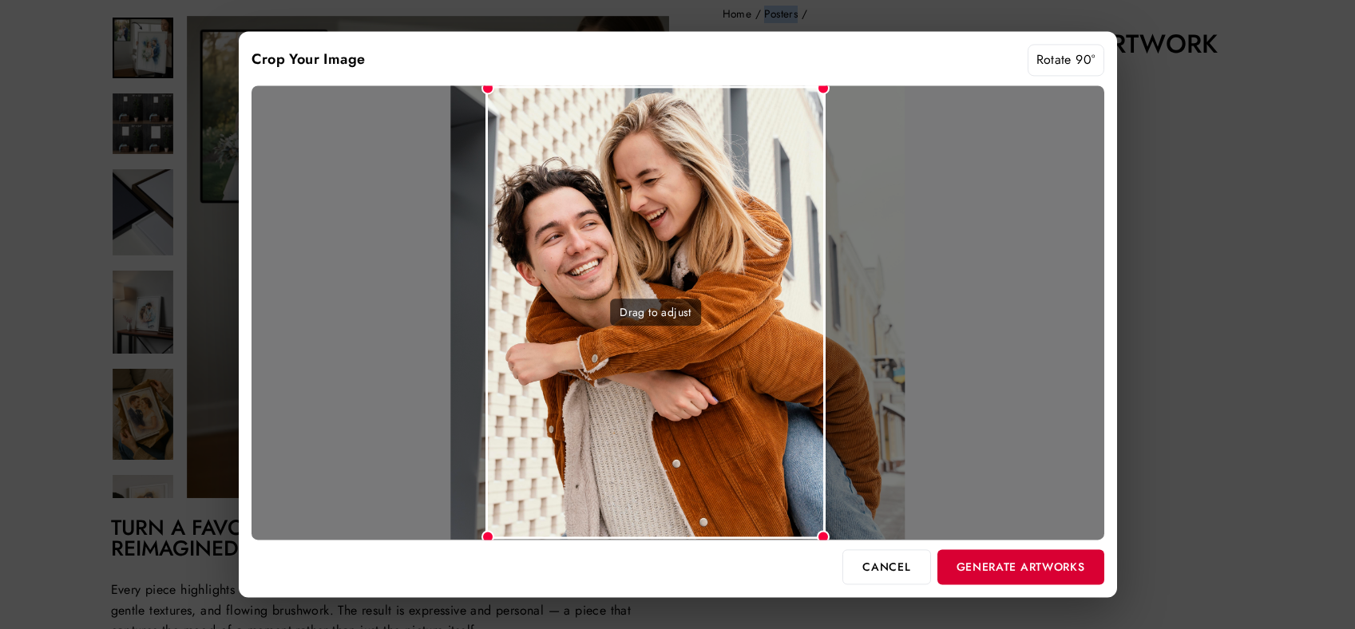
click at [1004, 573] on button "Generate Artworks" at bounding box center [1020, 566] width 167 height 35
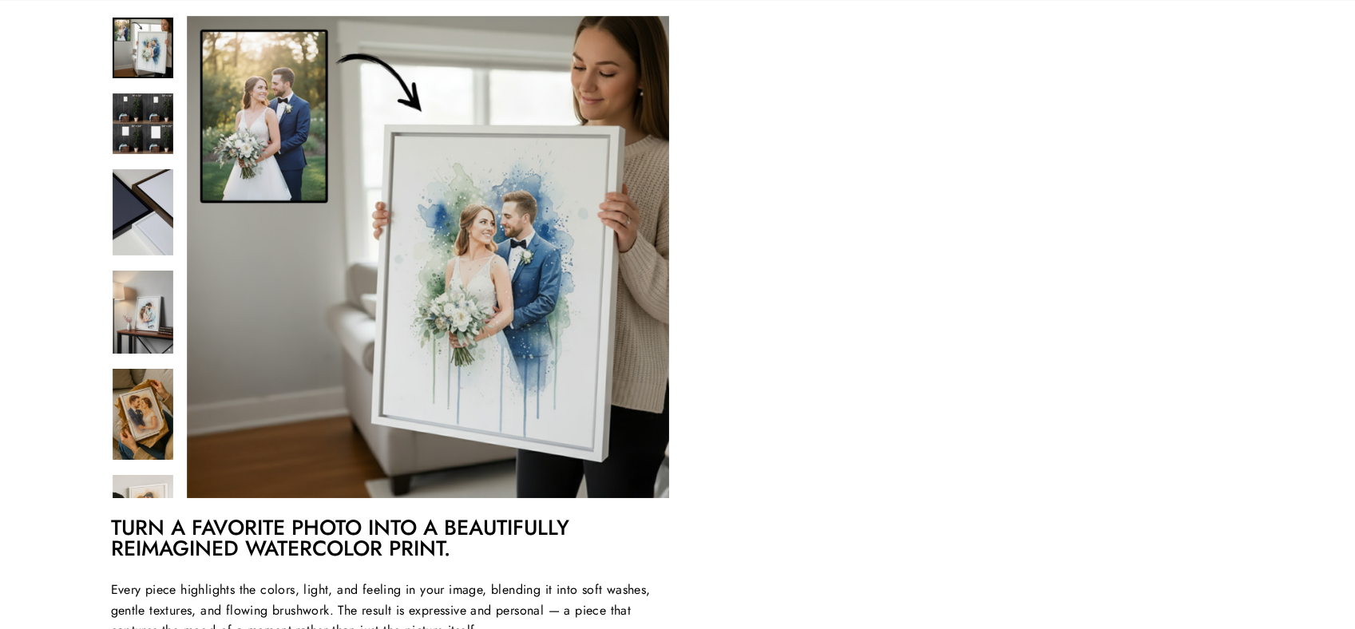
scroll to position [278, 0]
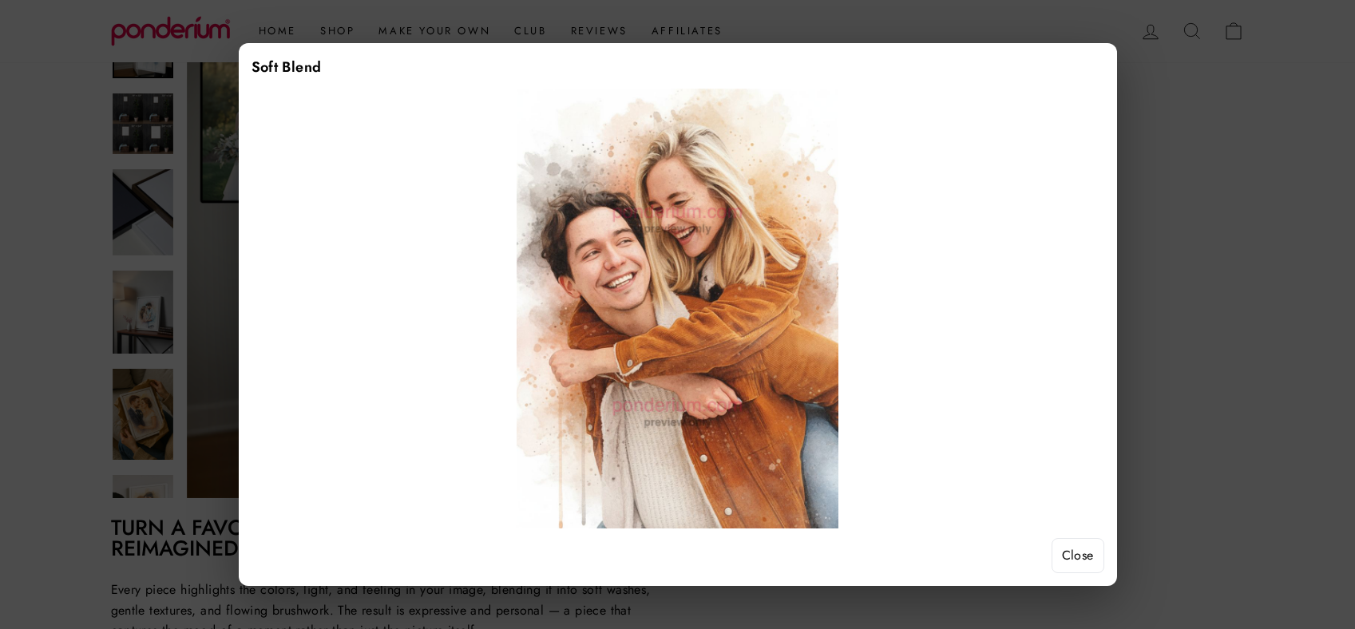
click at [1075, 545] on button "Close" at bounding box center [1077, 555] width 53 height 35
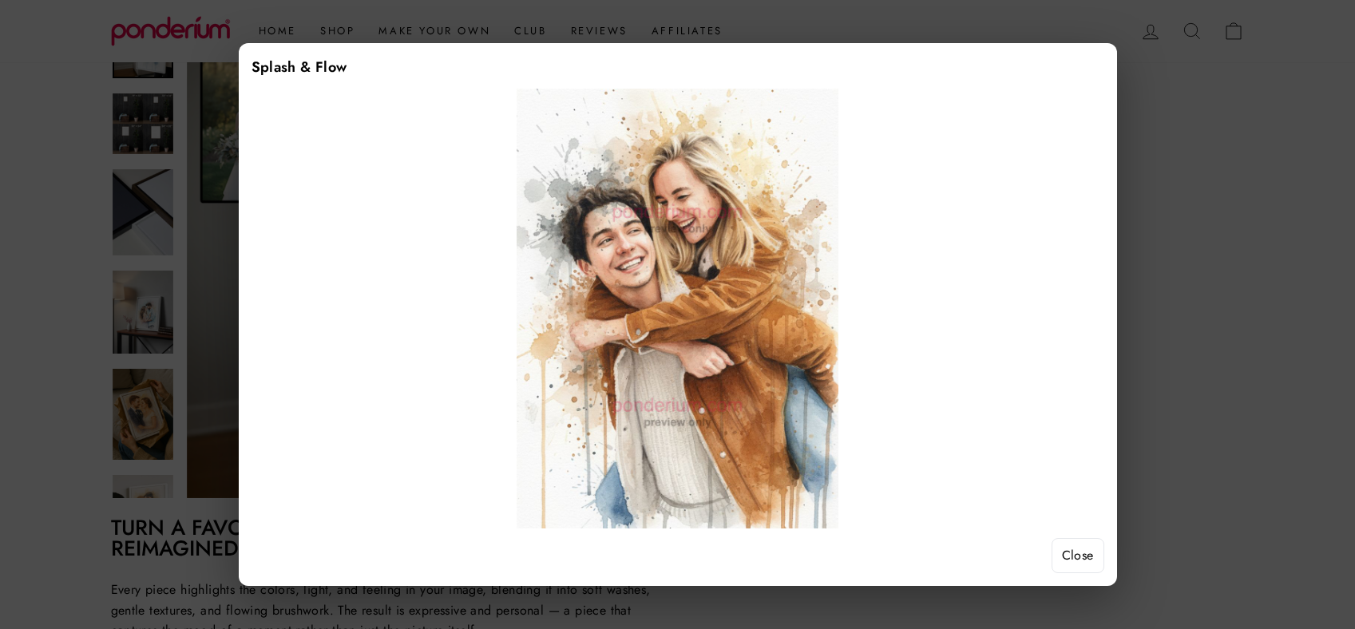
click at [1075, 549] on button "Close" at bounding box center [1077, 555] width 53 height 35
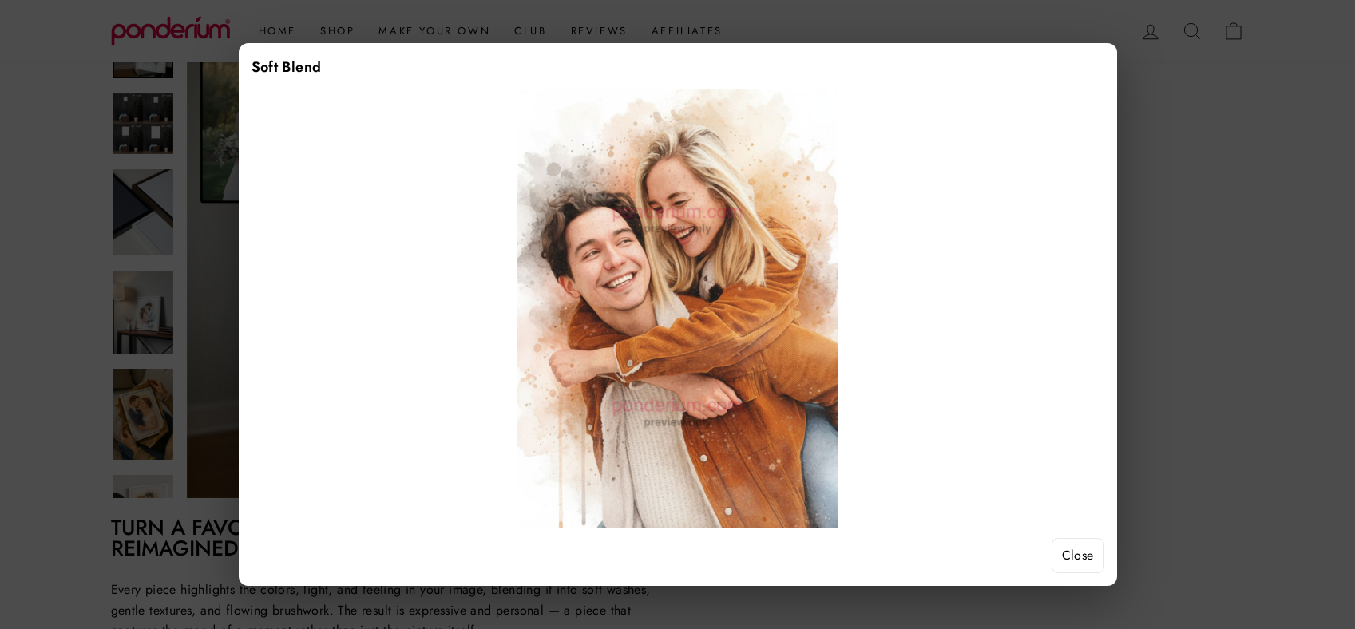
click at [1085, 557] on button "Close" at bounding box center [1077, 555] width 53 height 35
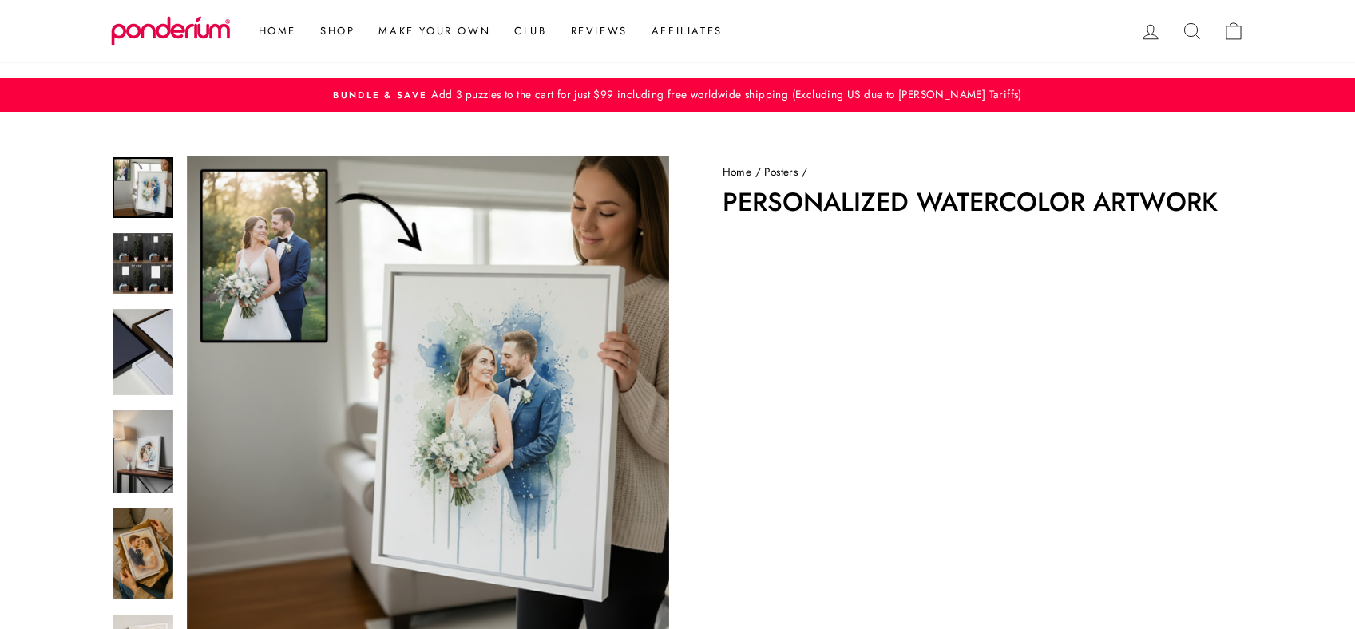
scroll to position [278, 0]
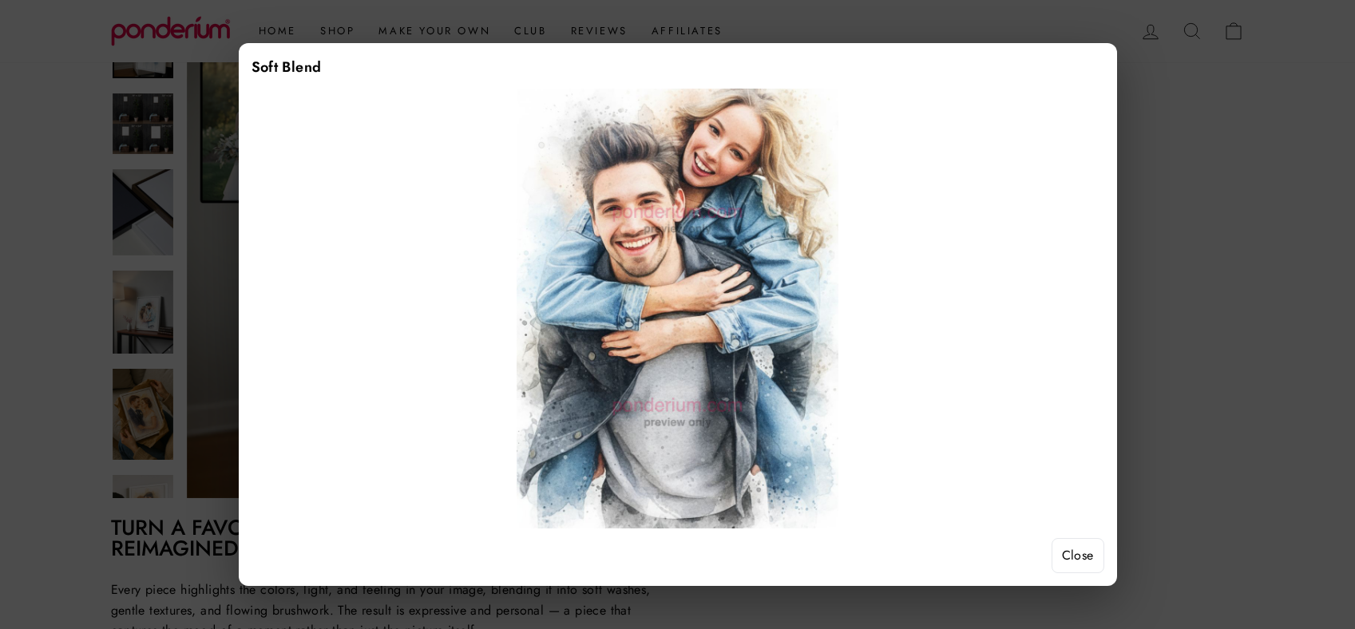
click at [1085, 546] on button "Close" at bounding box center [1077, 555] width 53 height 35
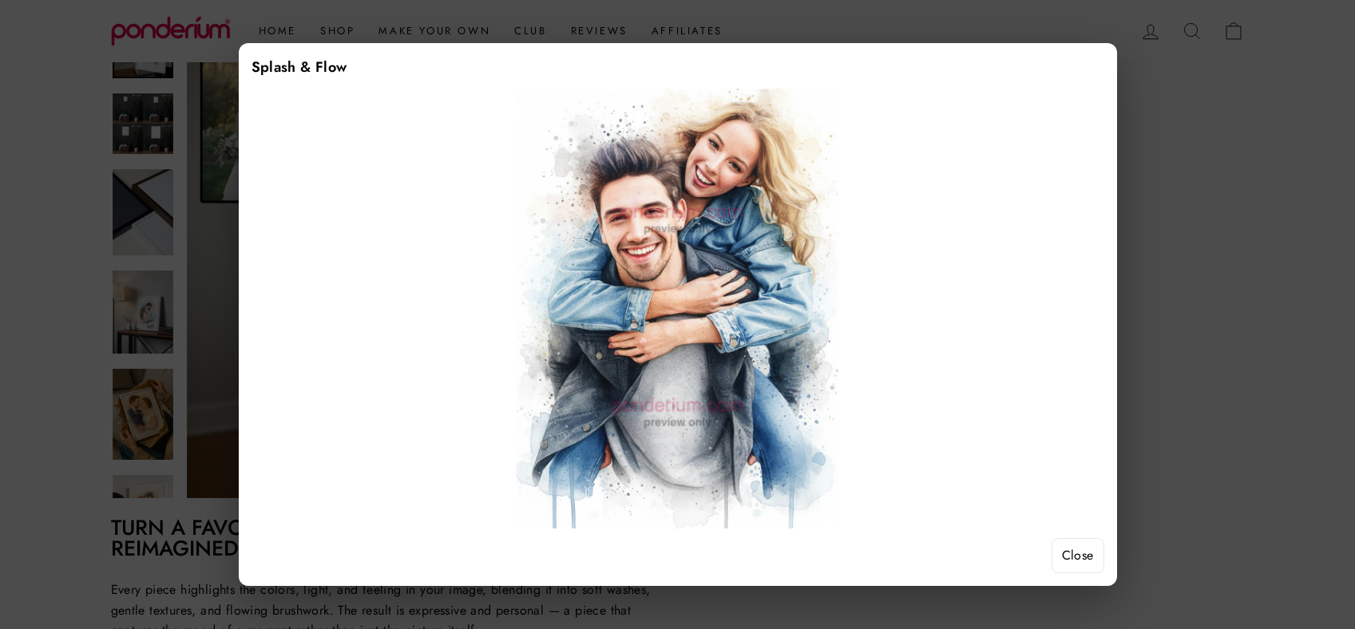
click at [1066, 550] on button "Close" at bounding box center [1077, 555] width 53 height 35
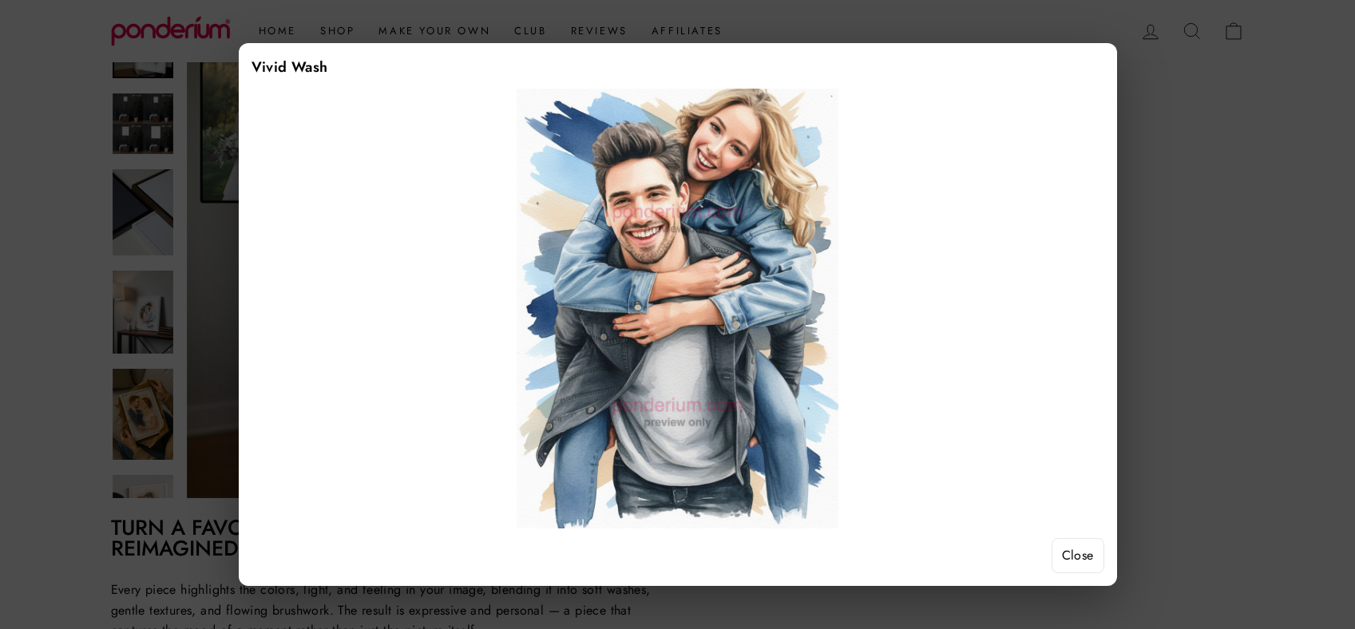
click at [1081, 547] on button "Close" at bounding box center [1077, 555] width 53 height 35
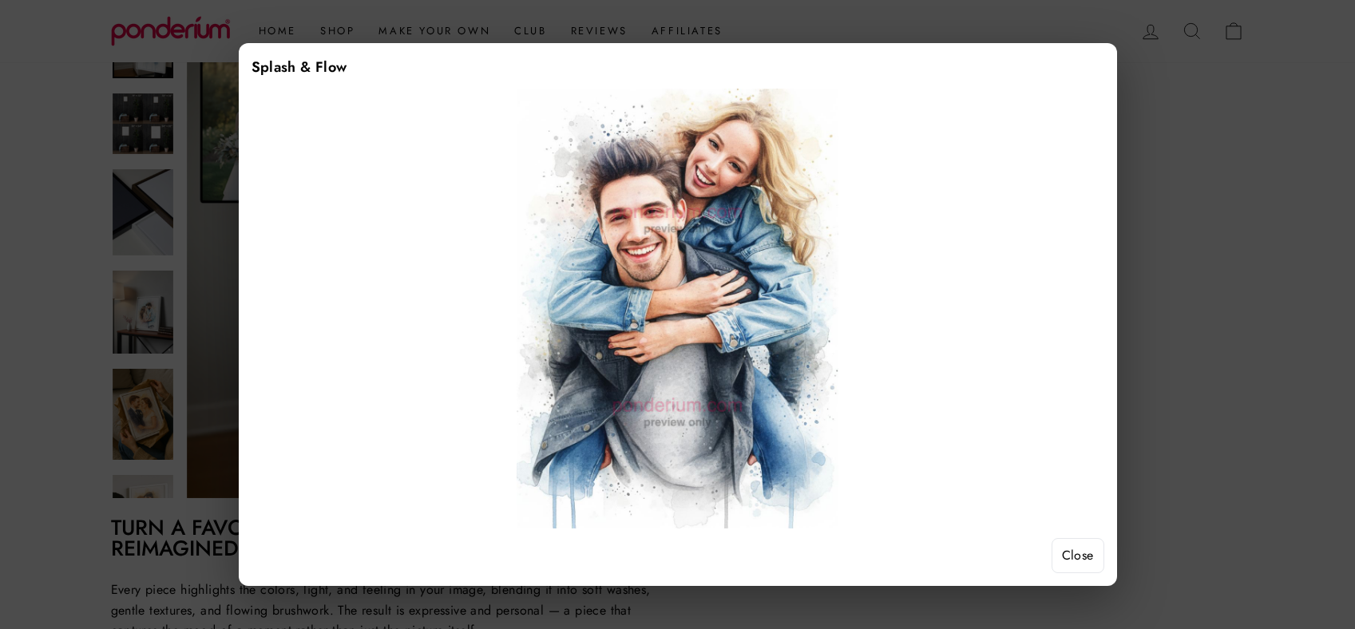
click at [1075, 539] on button "Close" at bounding box center [1077, 555] width 53 height 35
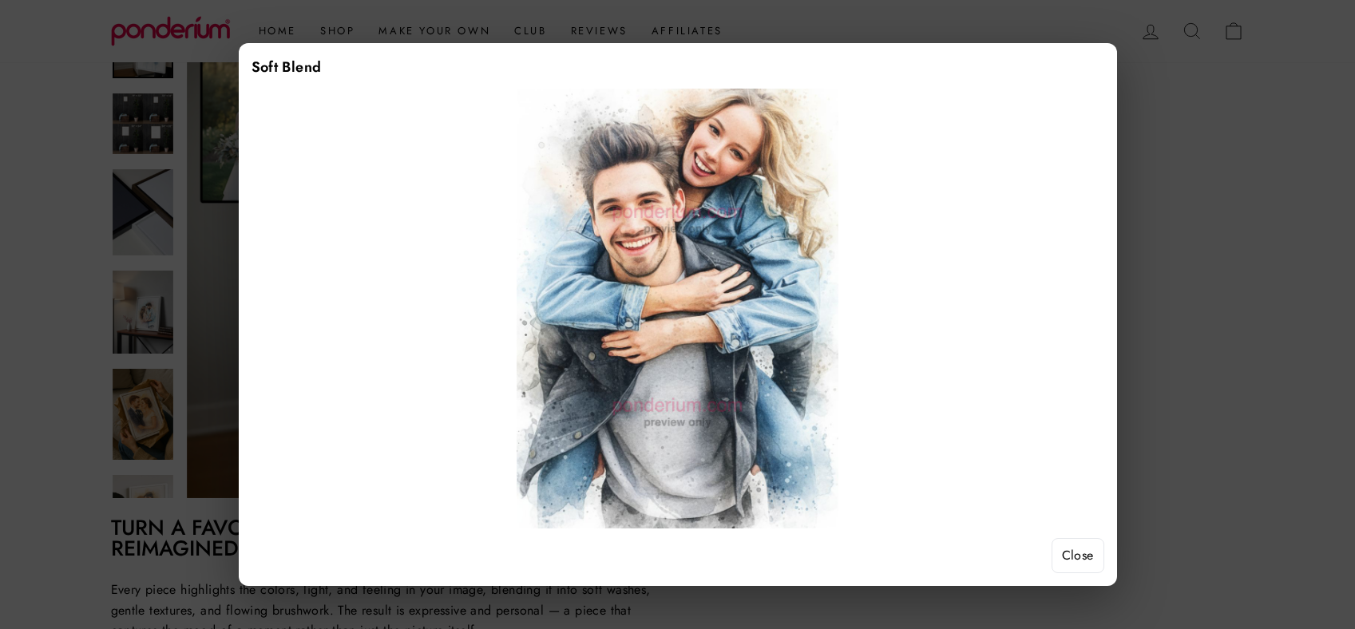
click at [1080, 554] on button "Close" at bounding box center [1077, 555] width 53 height 35
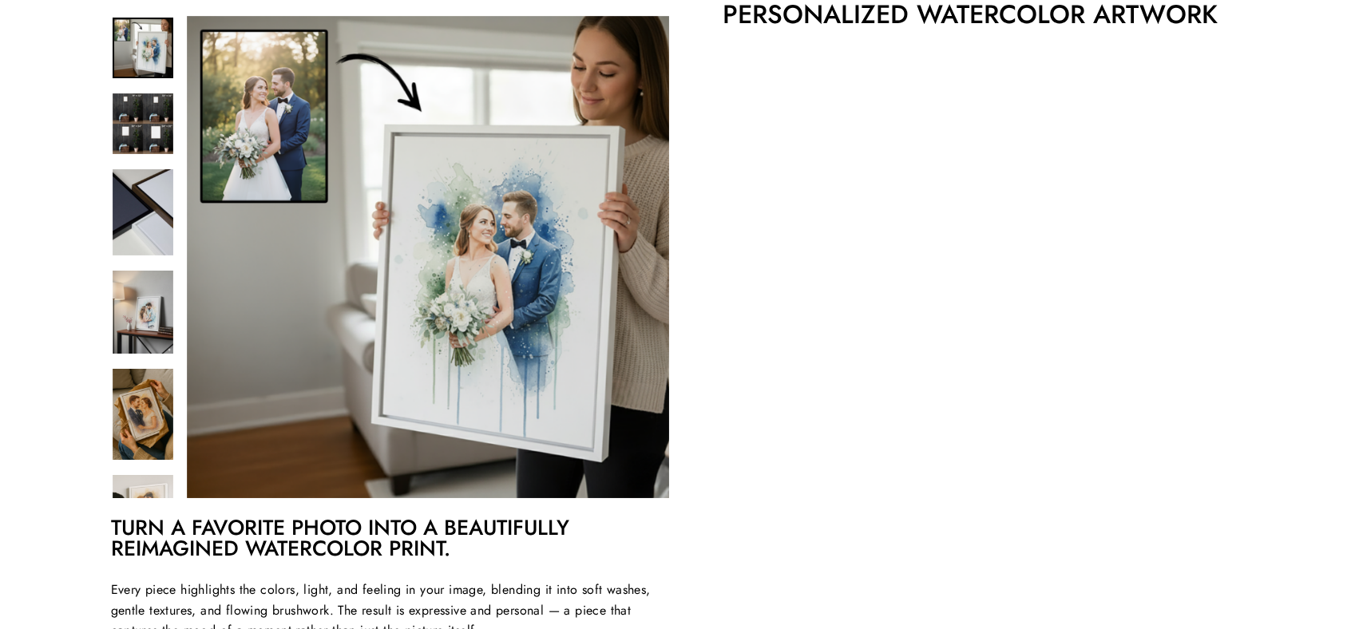
scroll to position [180, 0]
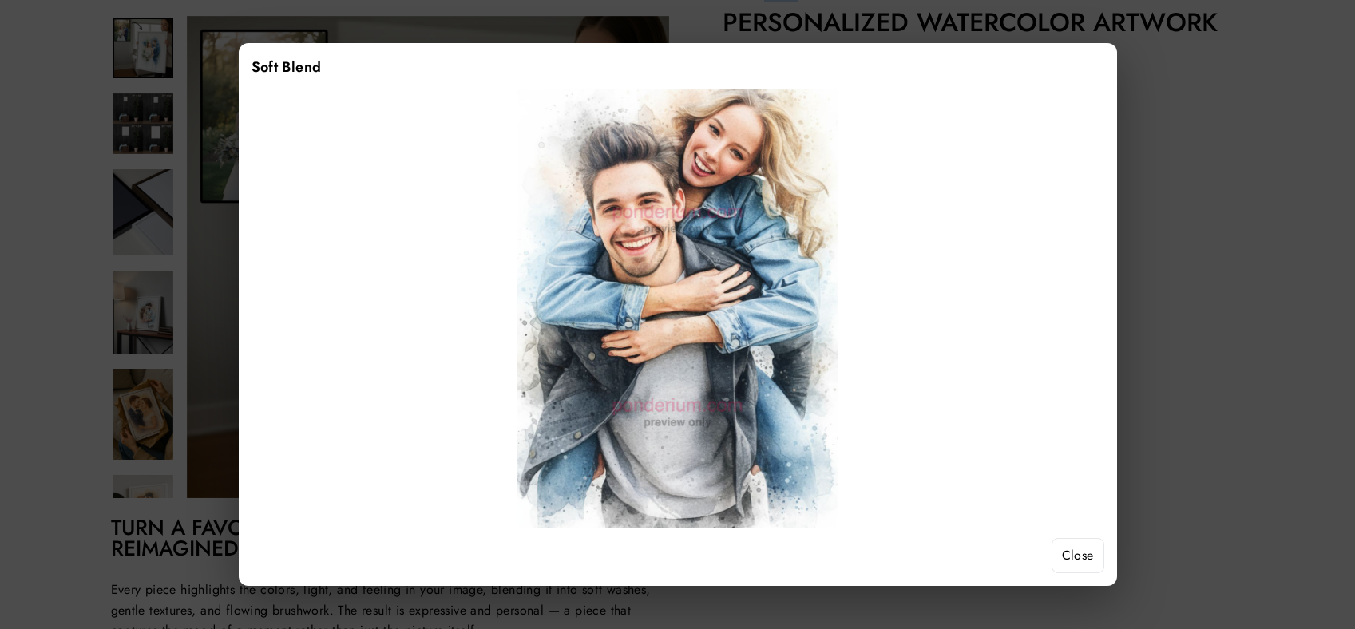
click at [1063, 558] on button "Close" at bounding box center [1077, 555] width 53 height 35
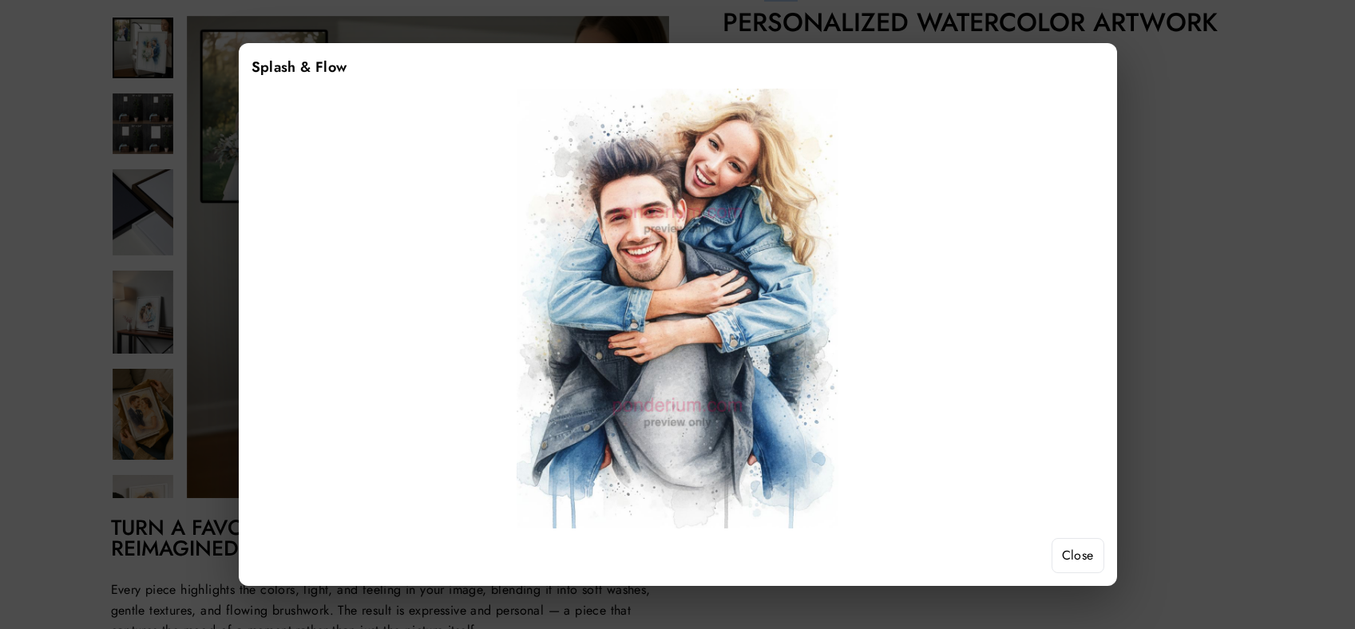
click at [1065, 556] on button "Close" at bounding box center [1077, 555] width 53 height 35
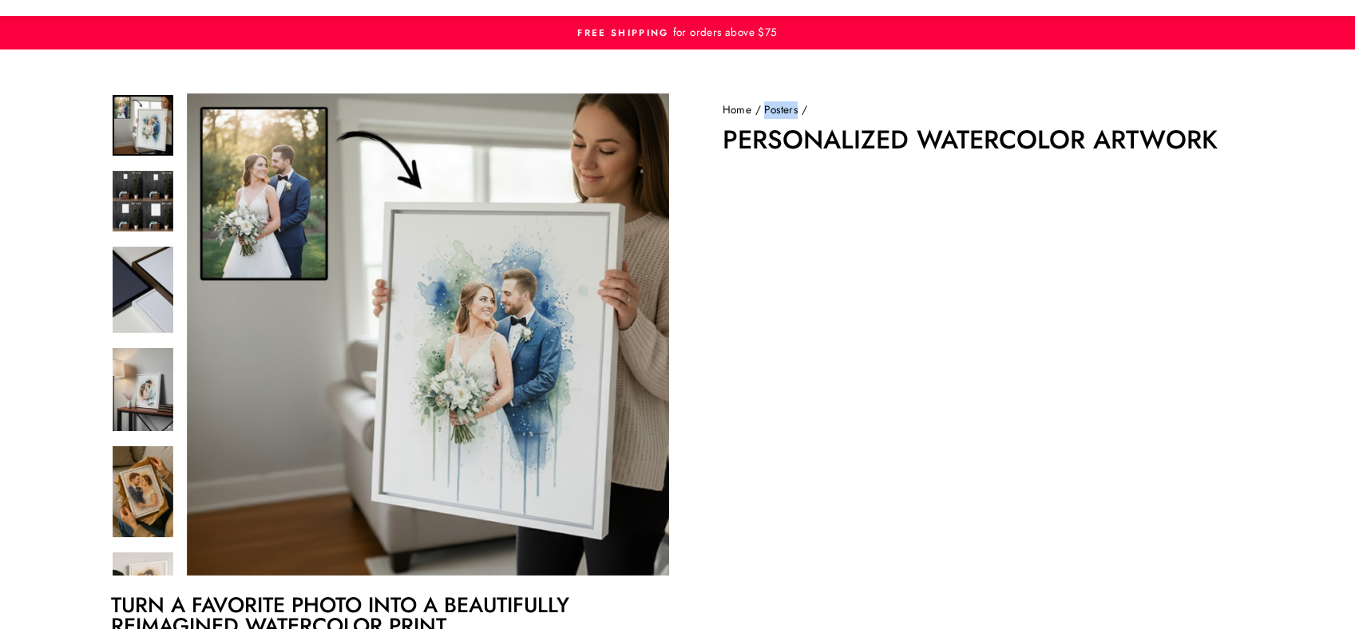
scroll to position [0, 0]
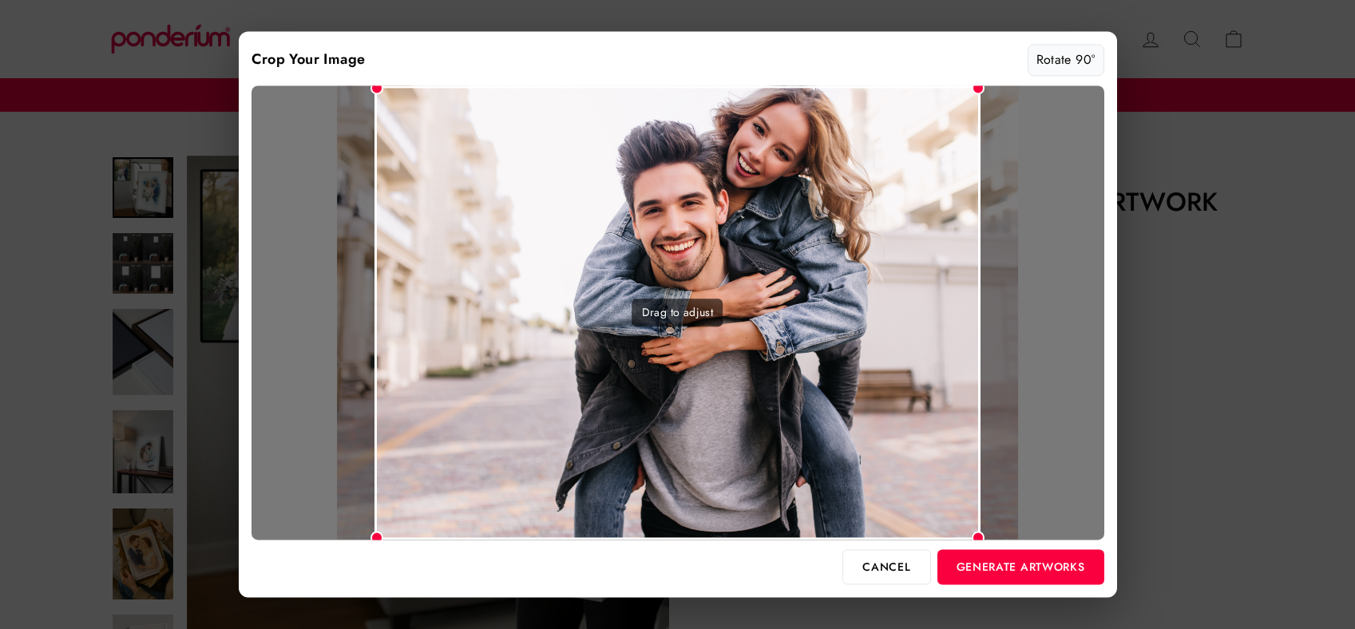
click at [1059, 53] on button "Rotate 90°" at bounding box center [1065, 60] width 77 height 32
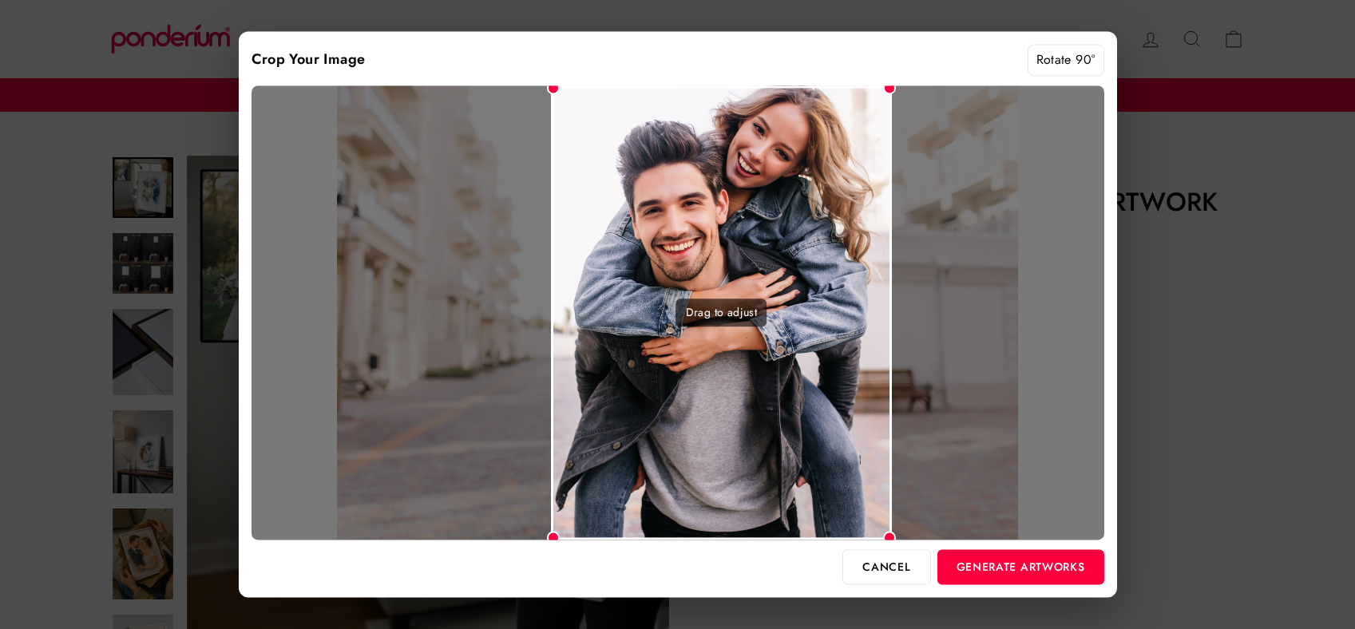
drag, startPoint x: 777, startPoint y: 261, endPoint x: 821, endPoint y: 261, distance: 43.9
click at [821, 261] on div "Drag to adjust" at bounding box center [721, 312] width 341 height 454
click at [980, 566] on button "Generate Artworks" at bounding box center [1020, 566] width 167 height 35
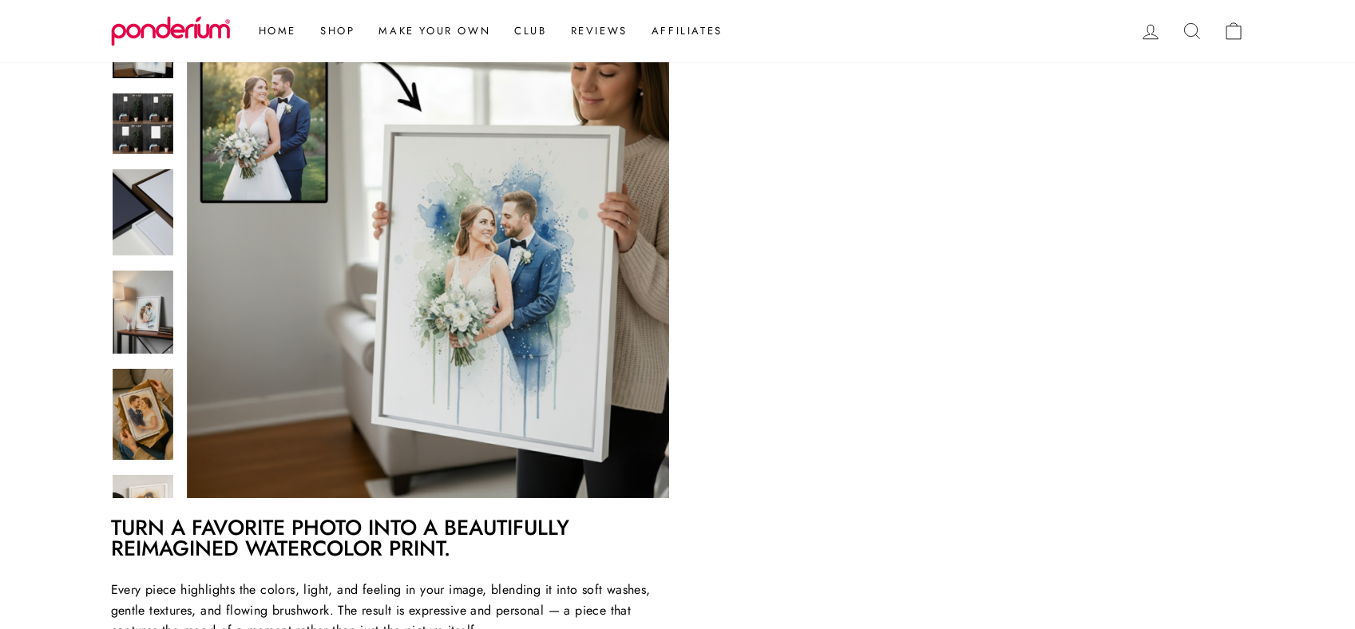
scroll to position [278, 0]
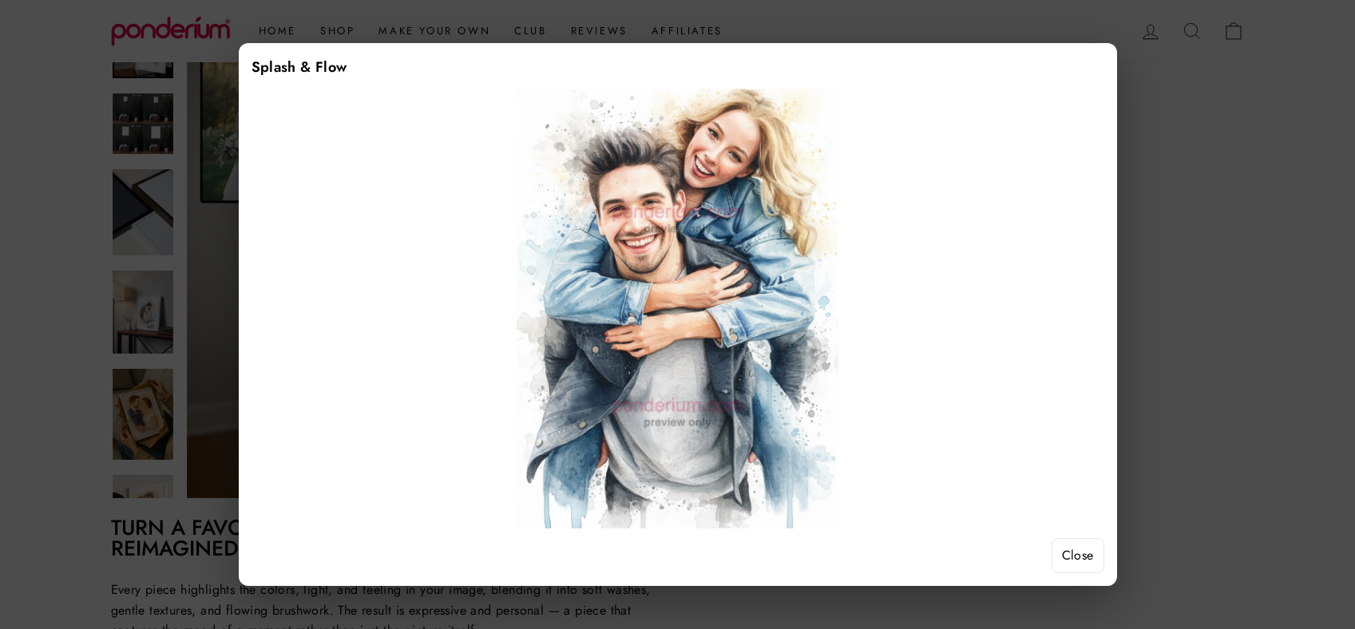
click at [1069, 547] on button "Close" at bounding box center [1077, 555] width 53 height 35
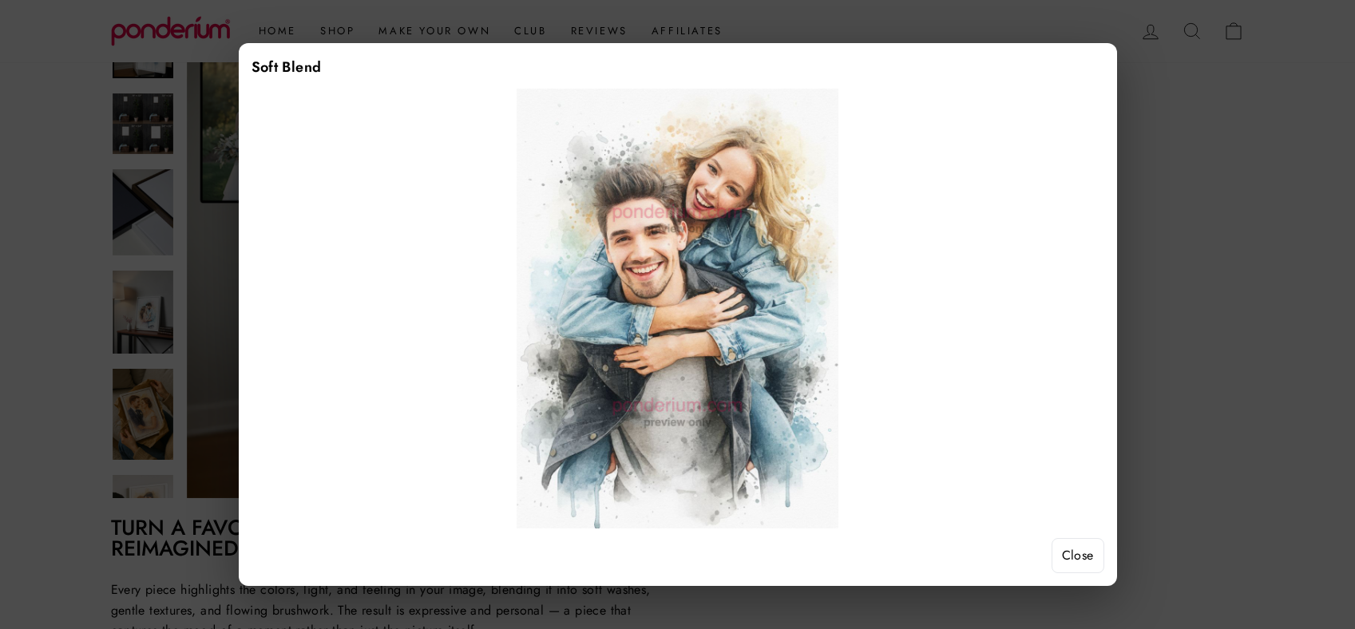
click at [1091, 555] on button "Close" at bounding box center [1077, 555] width 53 height 35
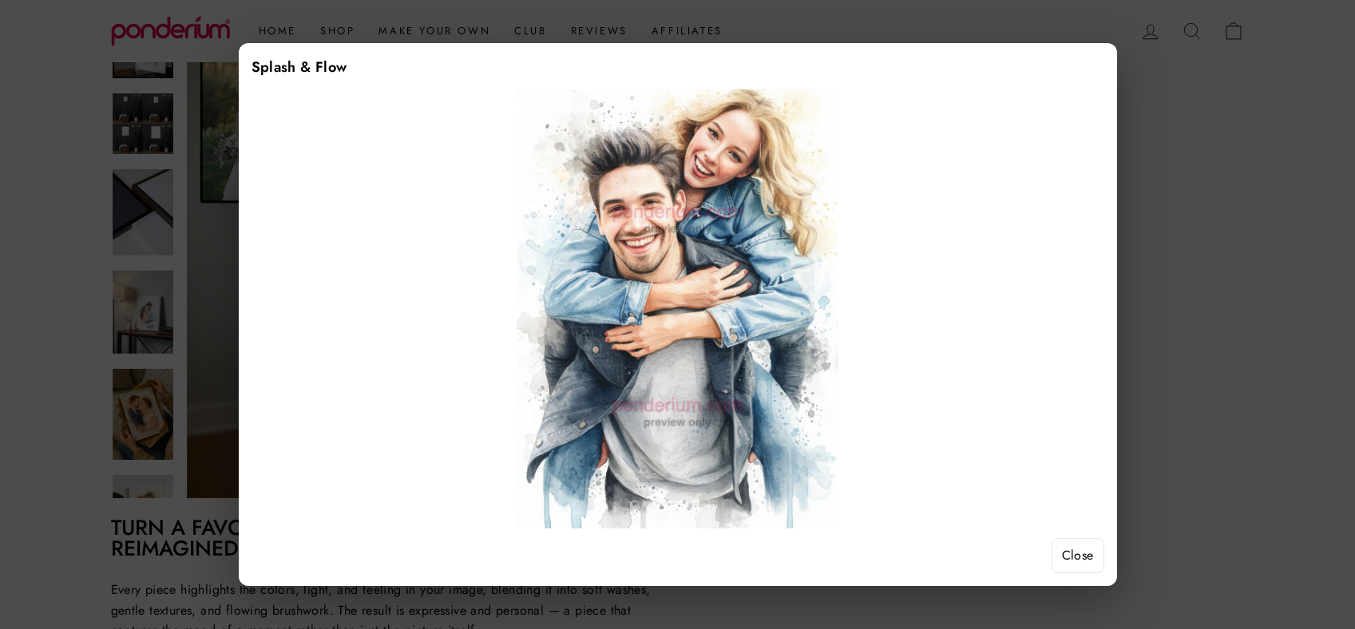
click at [1069, 546] on button "Close" at bounding box center [1077, 555] width 53 height 35
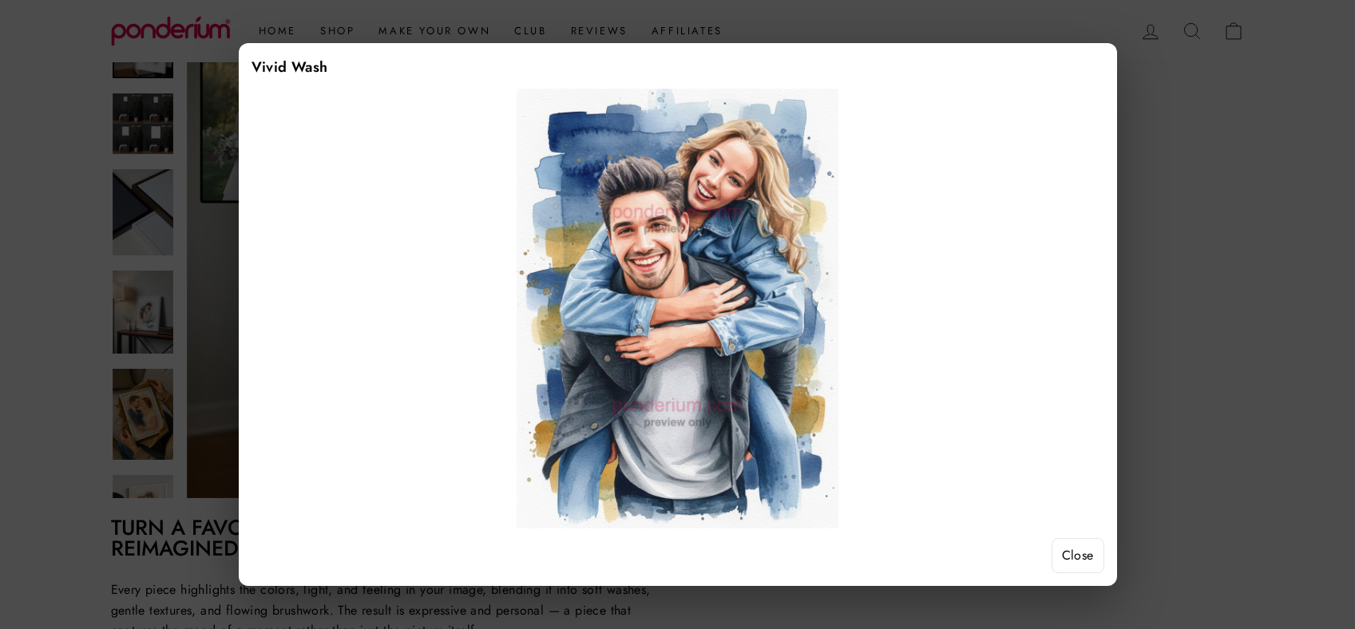
click at [1071, 556] on button "Close" at bounding box center [1077, 555] width 53 height 35
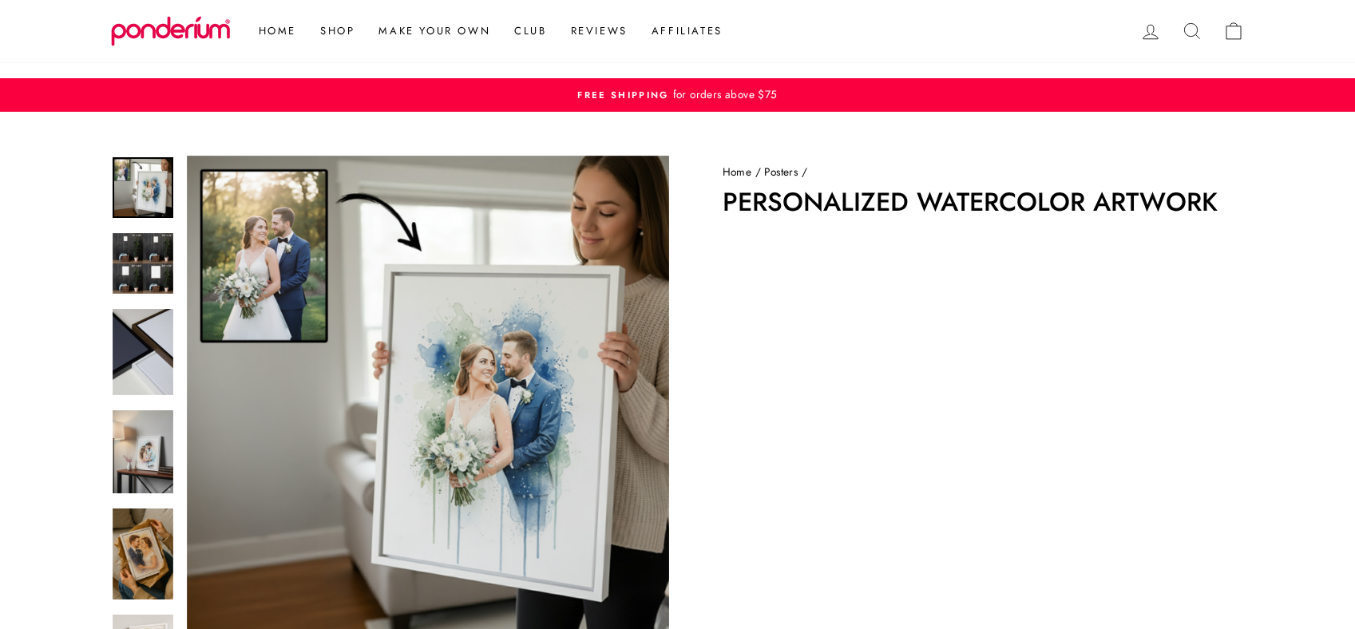
scroll to position [278, 0]
